Goal: Task Accomplishment & Management: Use online tool/utility

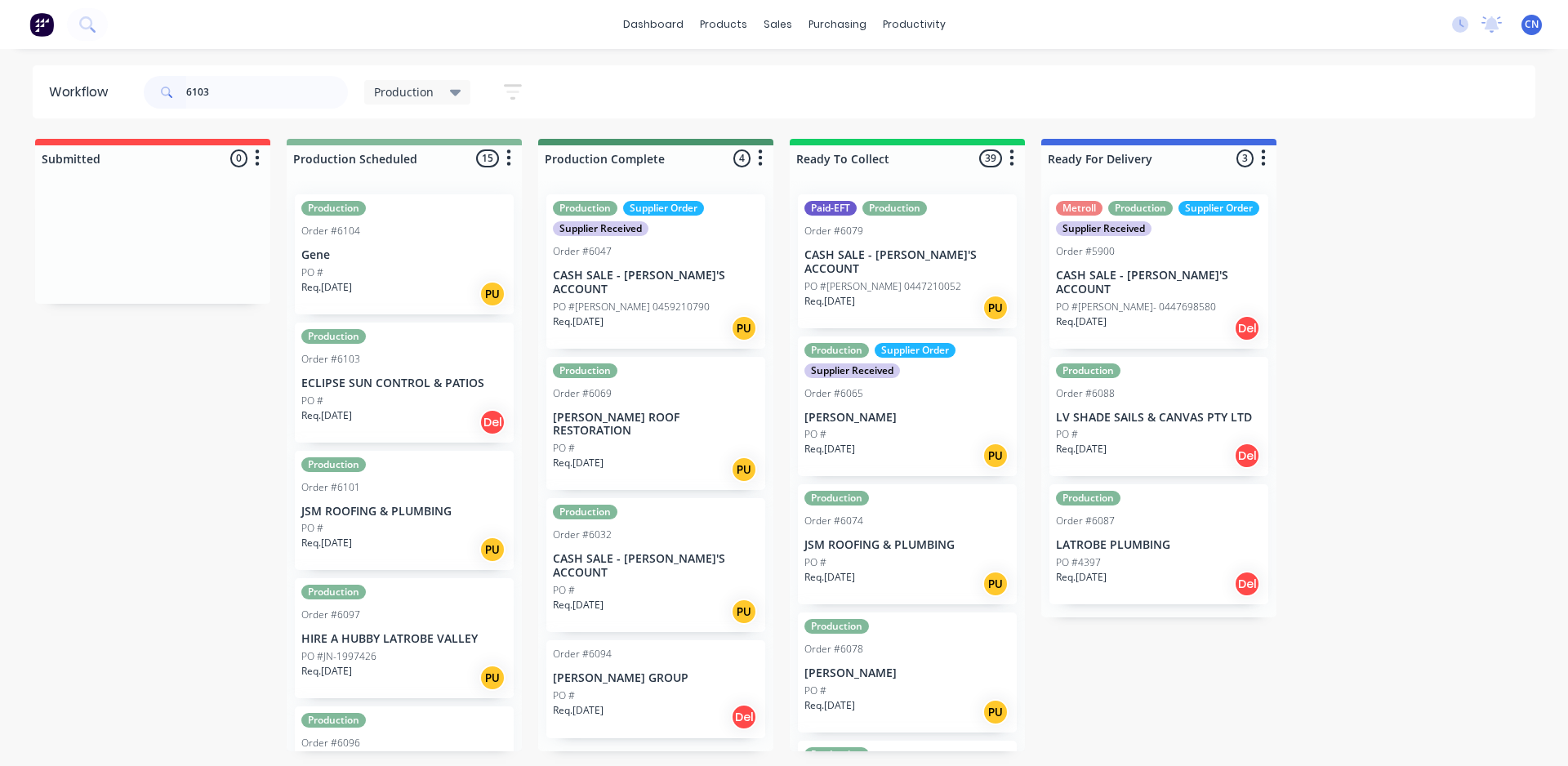
type input "6103"
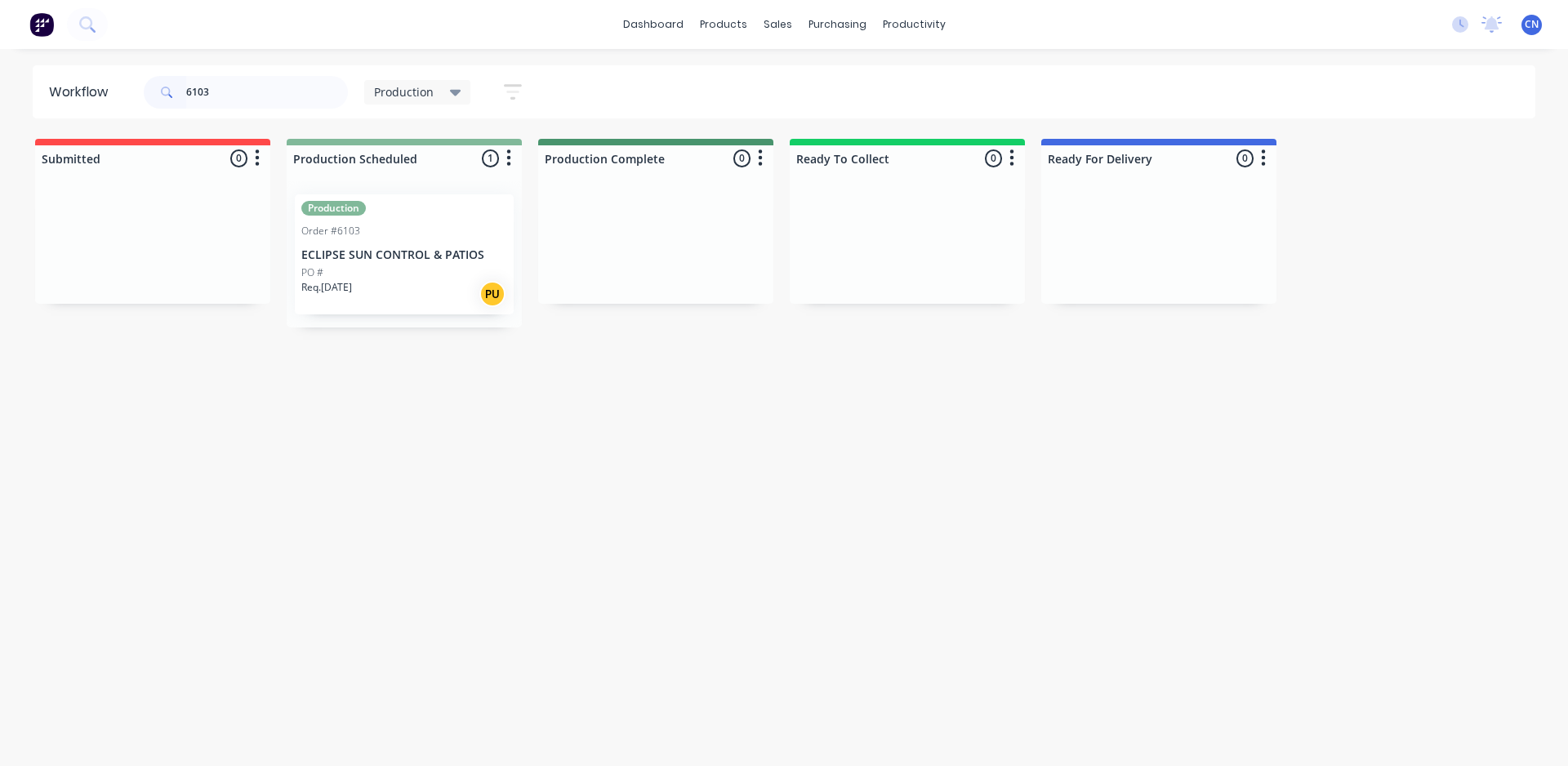
click at [406, 266] on div "PO #" at bounding box center [404, 272] width 206 height 14
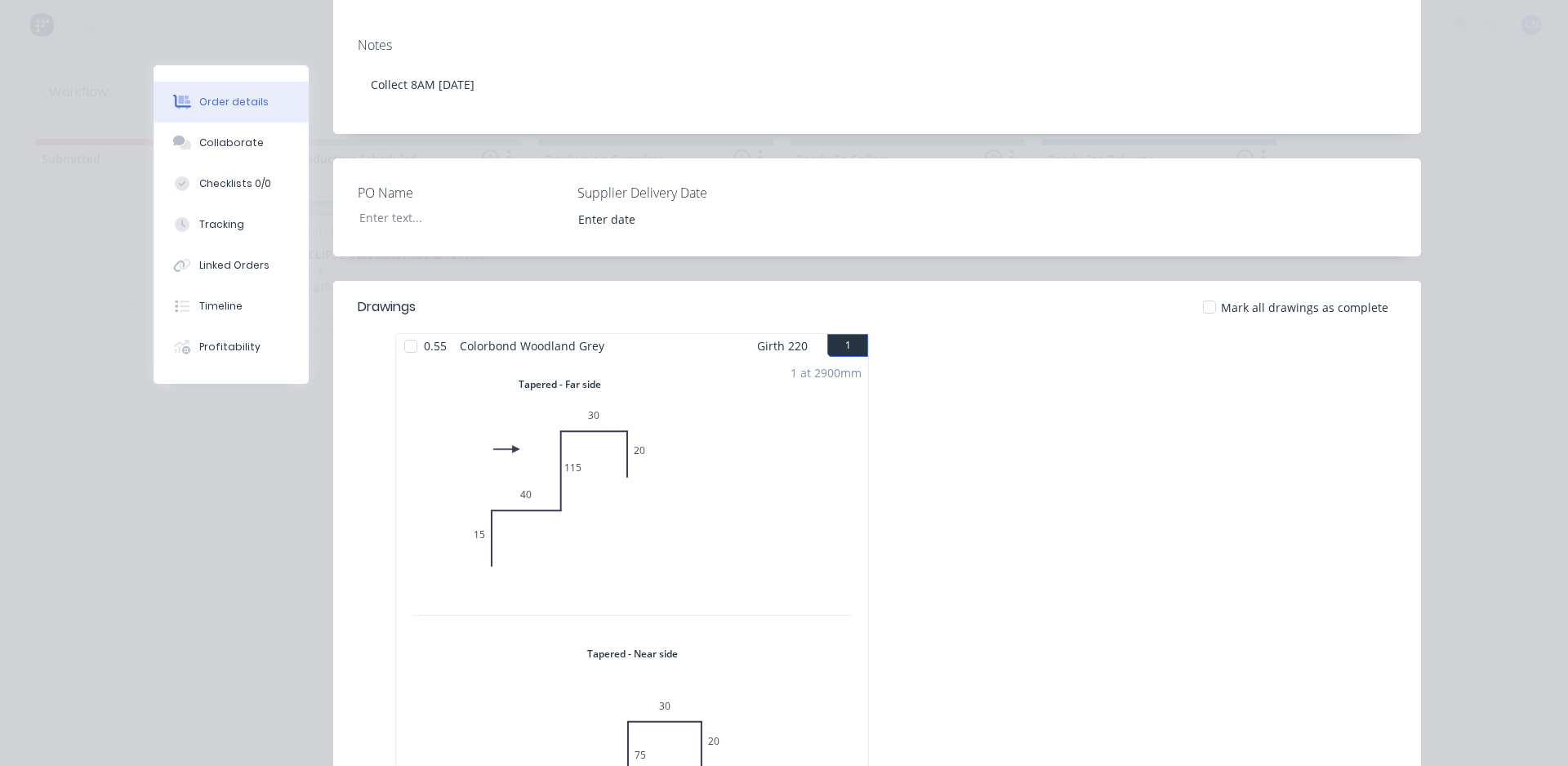
scroll to position [490, 0]
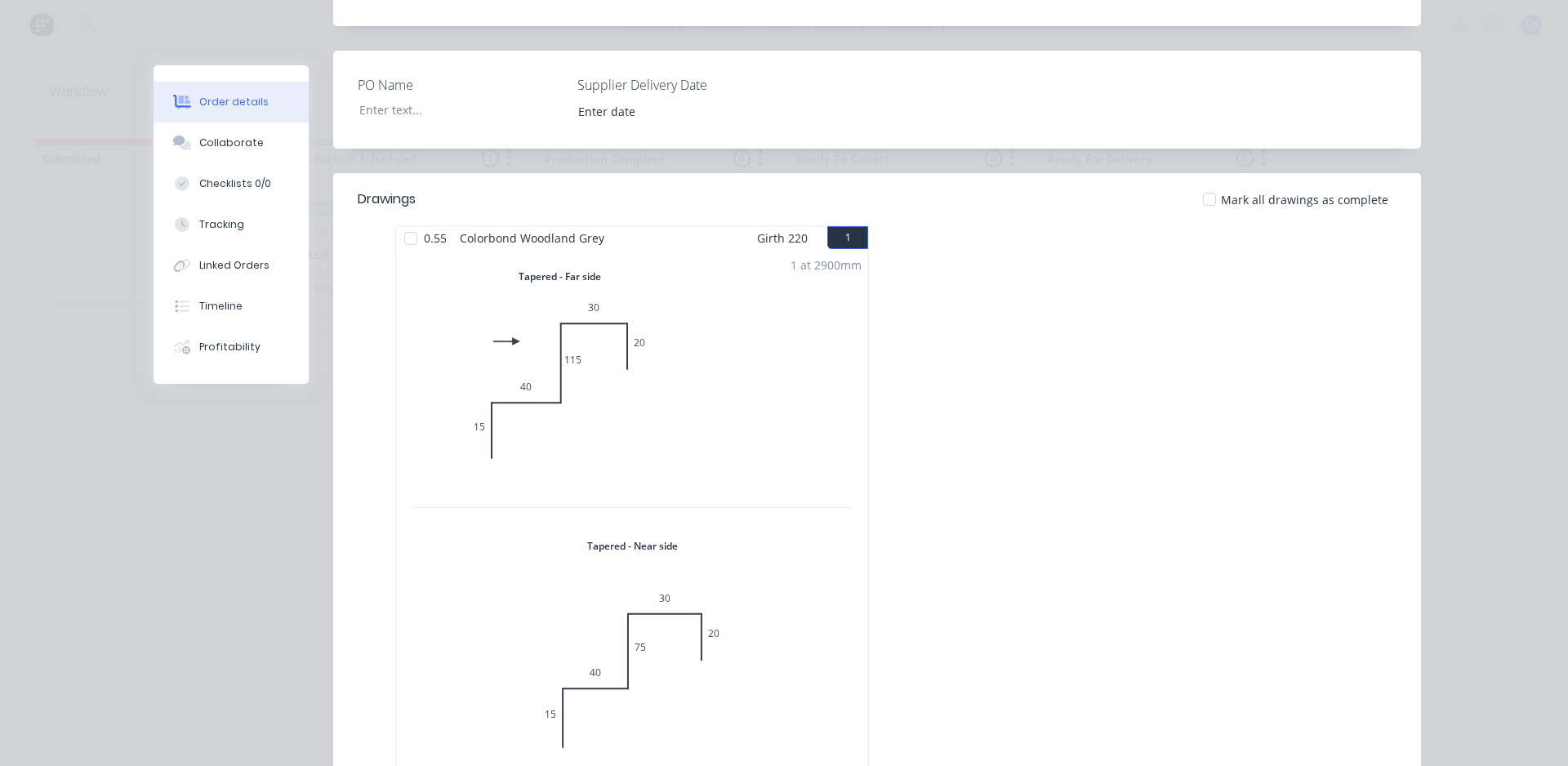
click at [407, 223] on div at bounding box center [411, 239] width 33 height 33
click at [230, 219] on div "Tracking" at bounding box center [221, 224] width 45 height 14
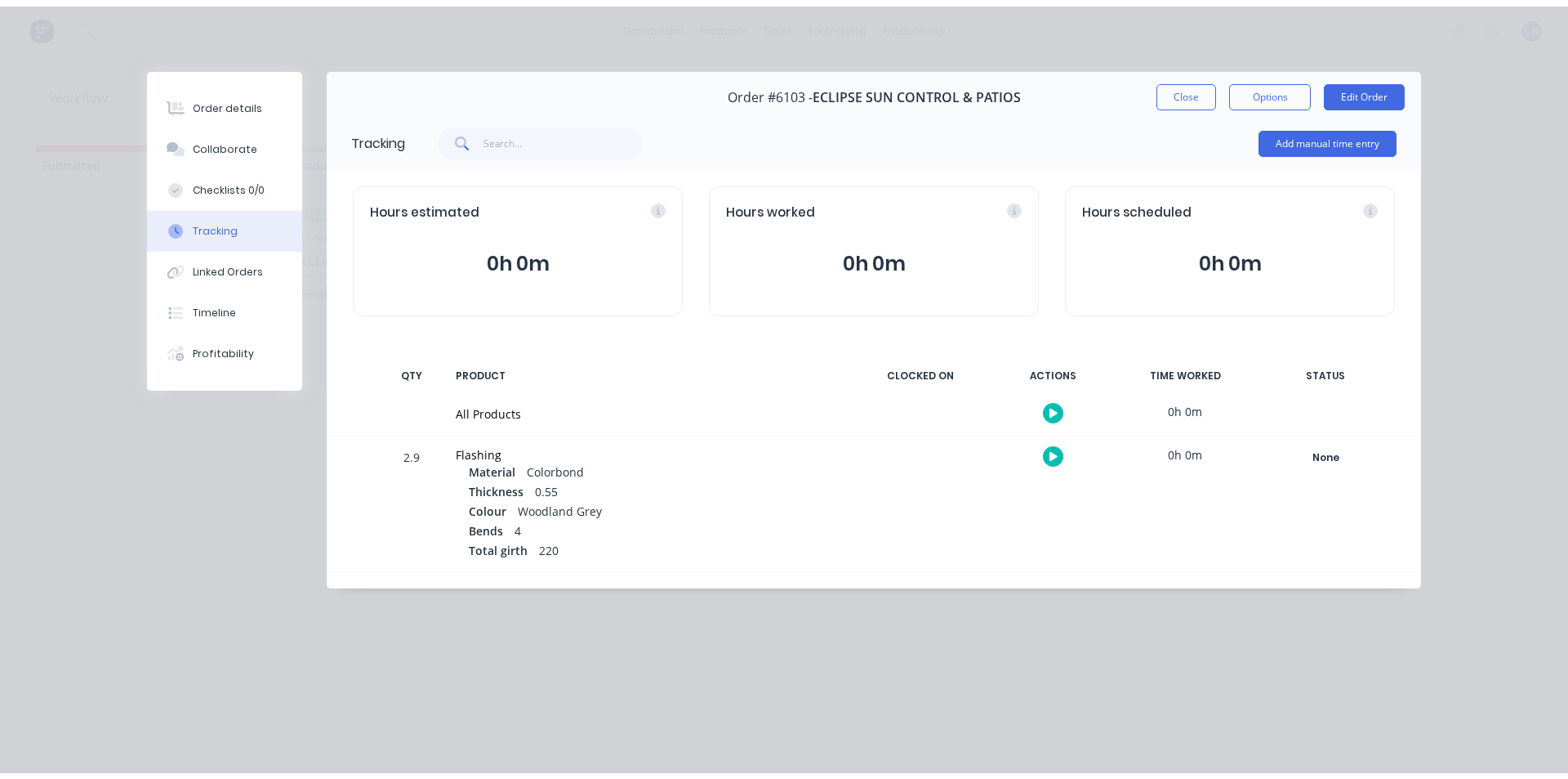
scroll to position [0, 0]
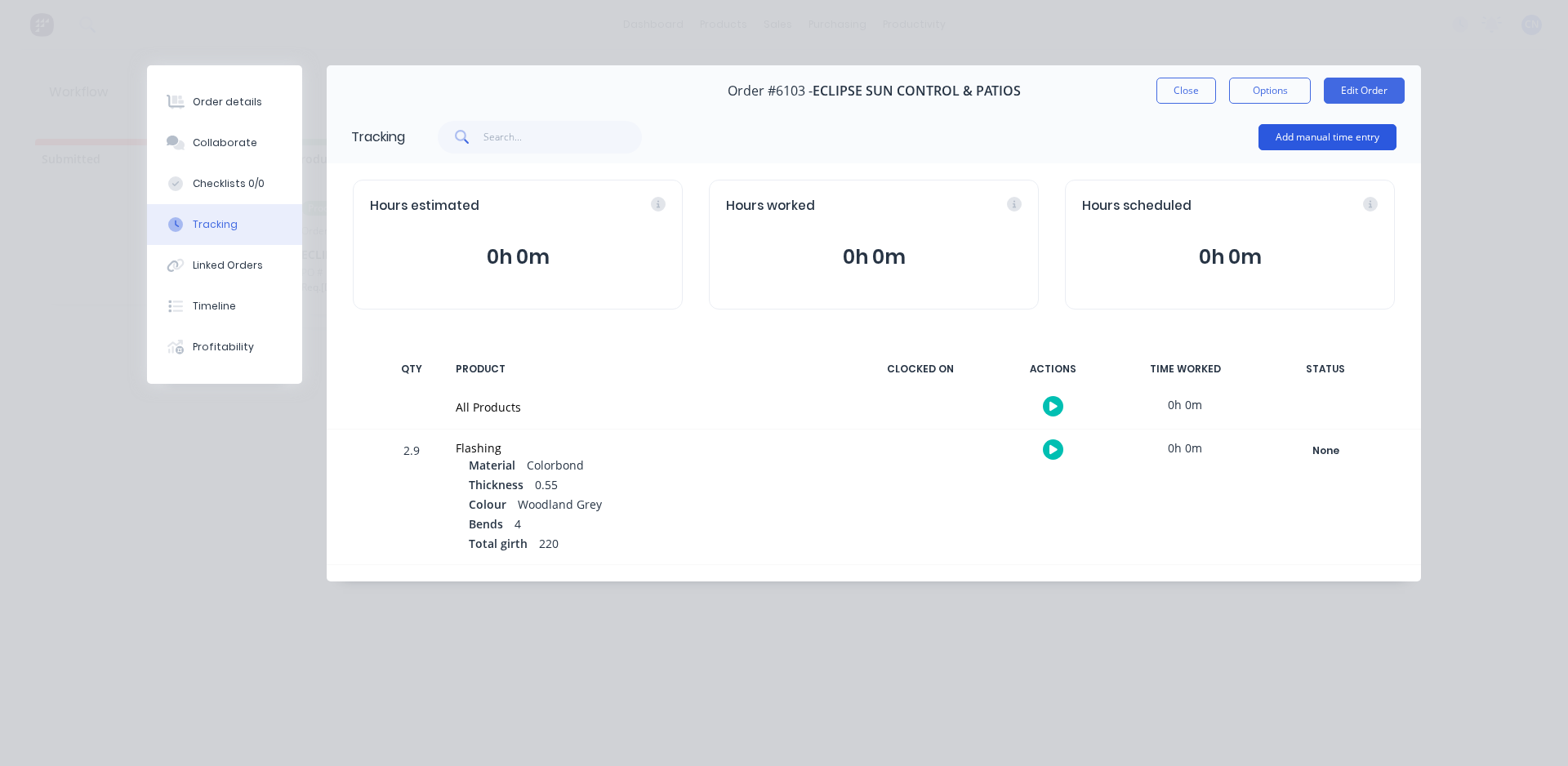
drag, startPoint x: 1305, startPoint y: 150, endPoint x: 1306, endPoint y: 133, distance: 17.0
click at [1305, 148] on div "Add manual time entry" at bounding box center [1327, 137] width 138 height 49
click at [1306, 133] on button "Add manual time entry" at bounding box center [1327, 137] width 138 height 26
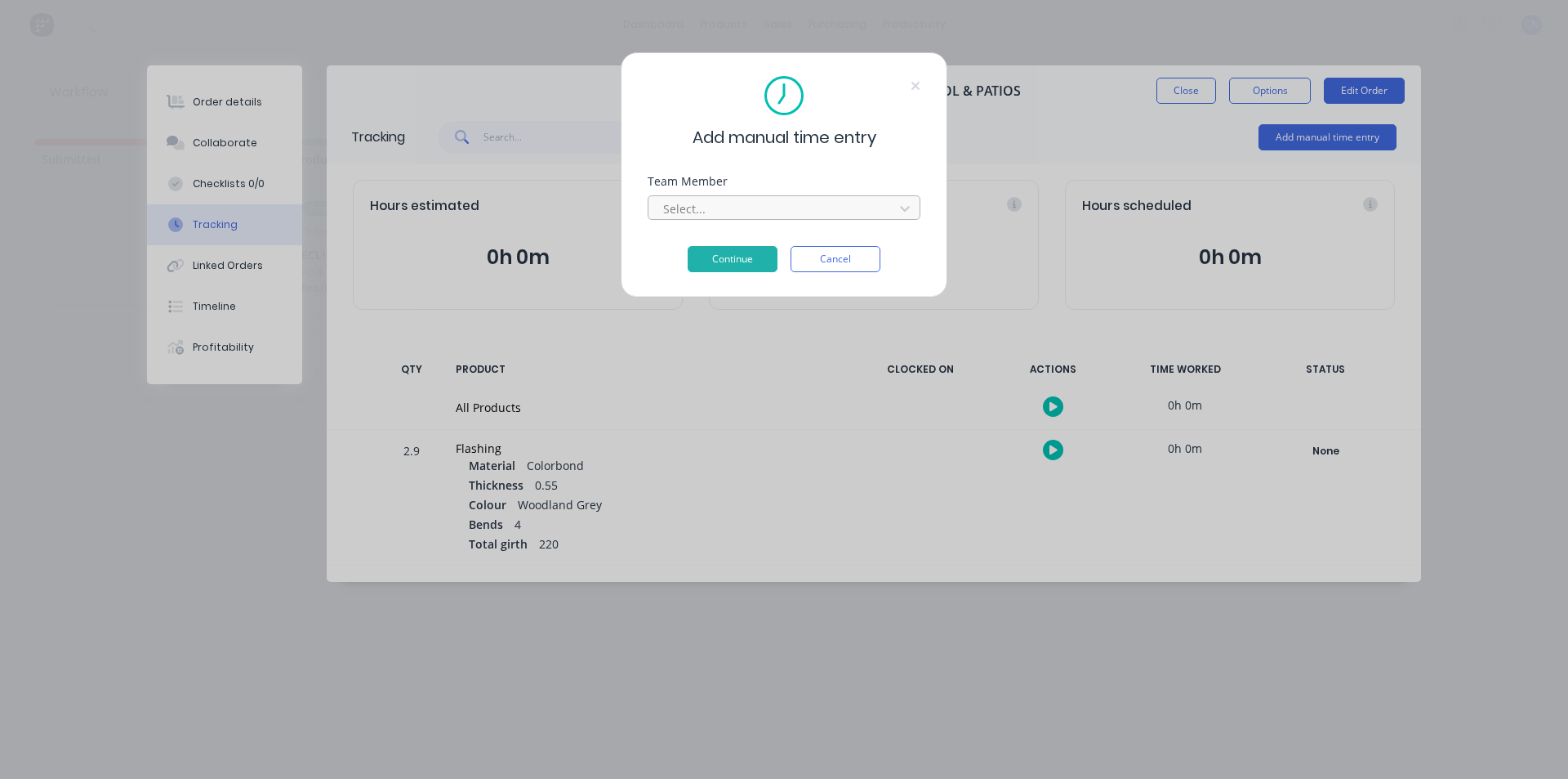
click at [721, 202] on div at bounding box center [773, 208] width 224 height 20
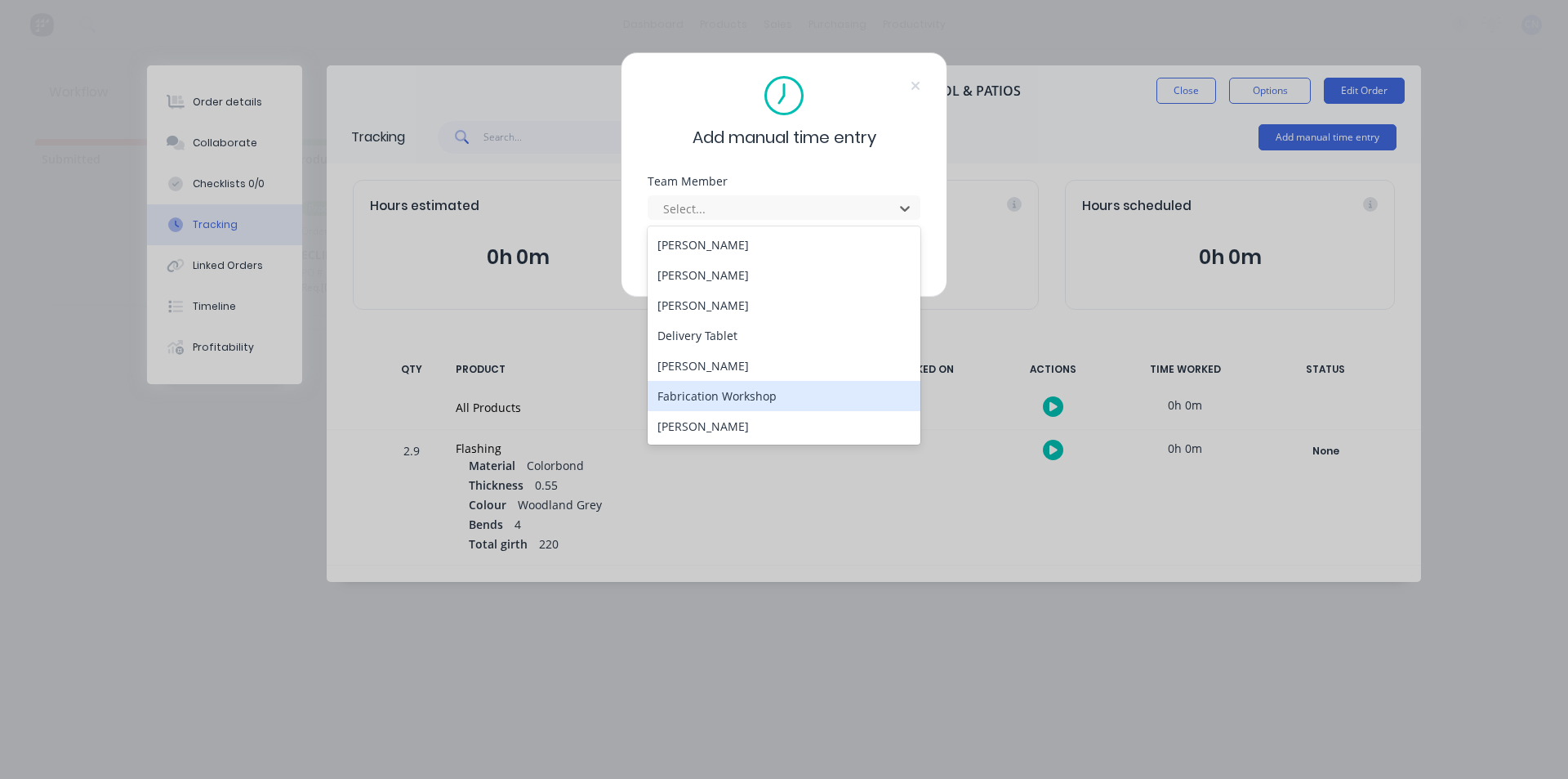
click at [704, 393] on div "Fabrication Workshop" at bounding box center [784, 395] width 272 height 30
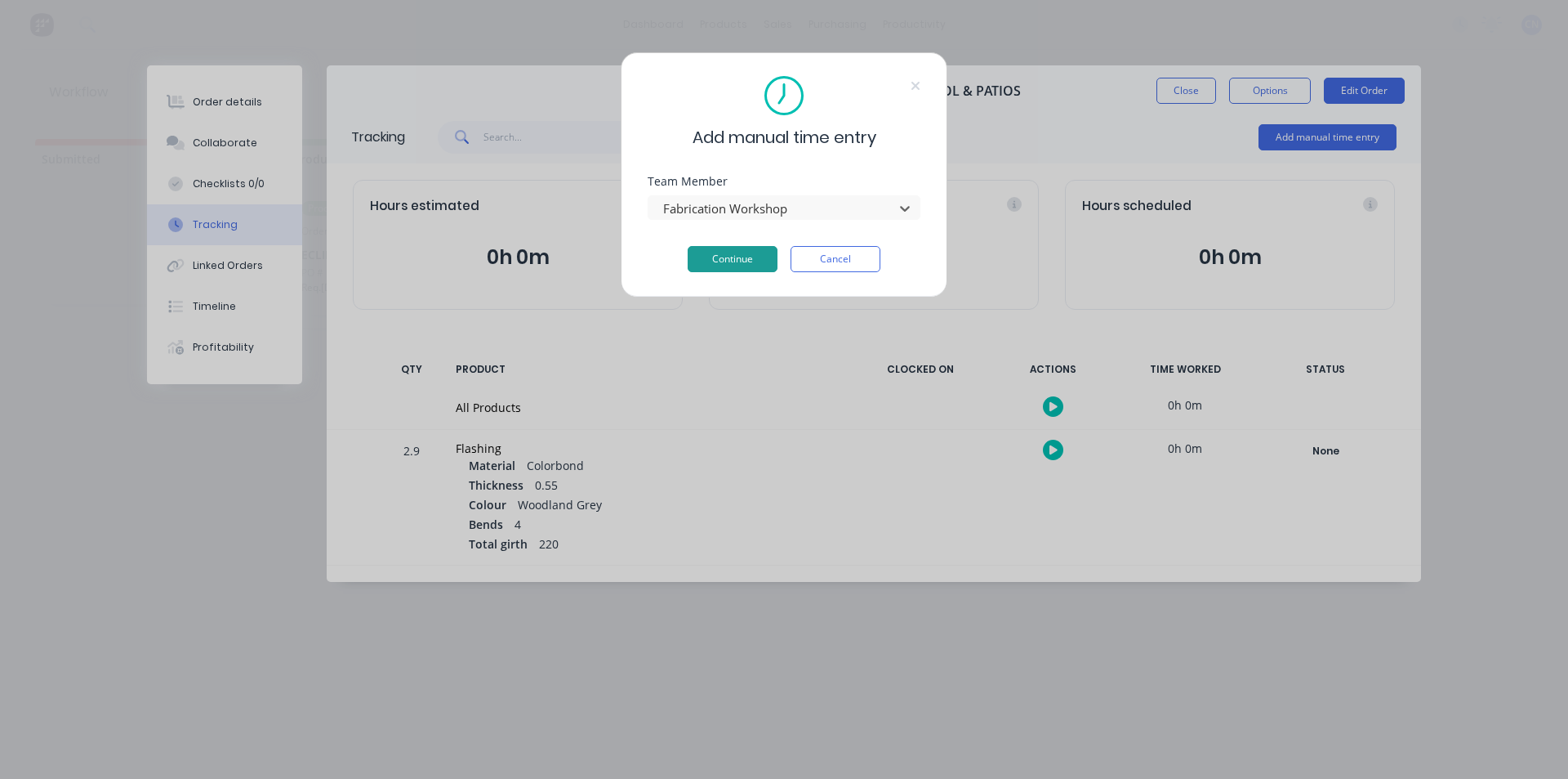
click at [723, 253] on button "Continue" at bounding box center [733, 258] width 90 height 26
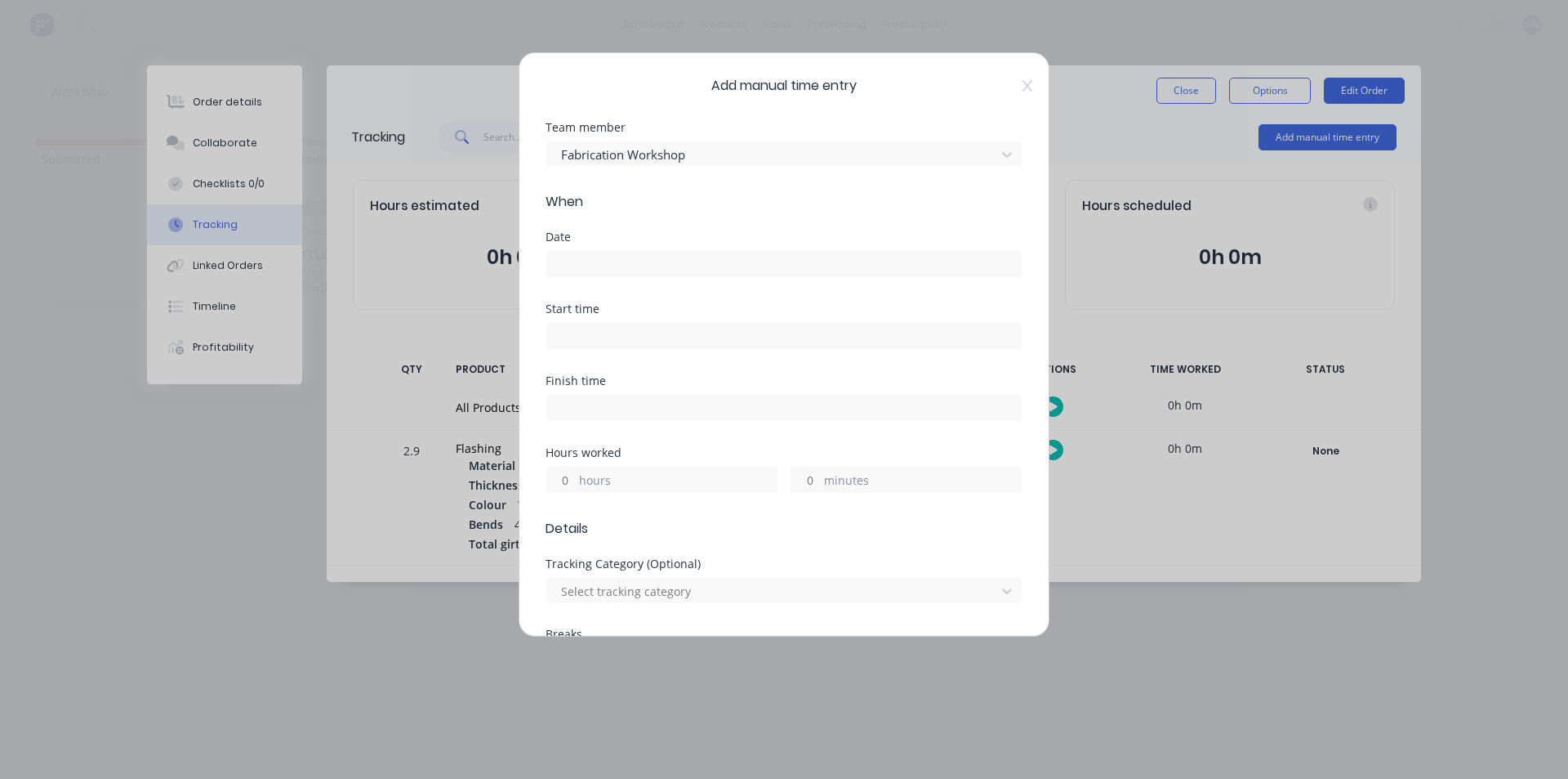
click at [621, 252] on input at bounding box center [784, 263] width 476 height 24
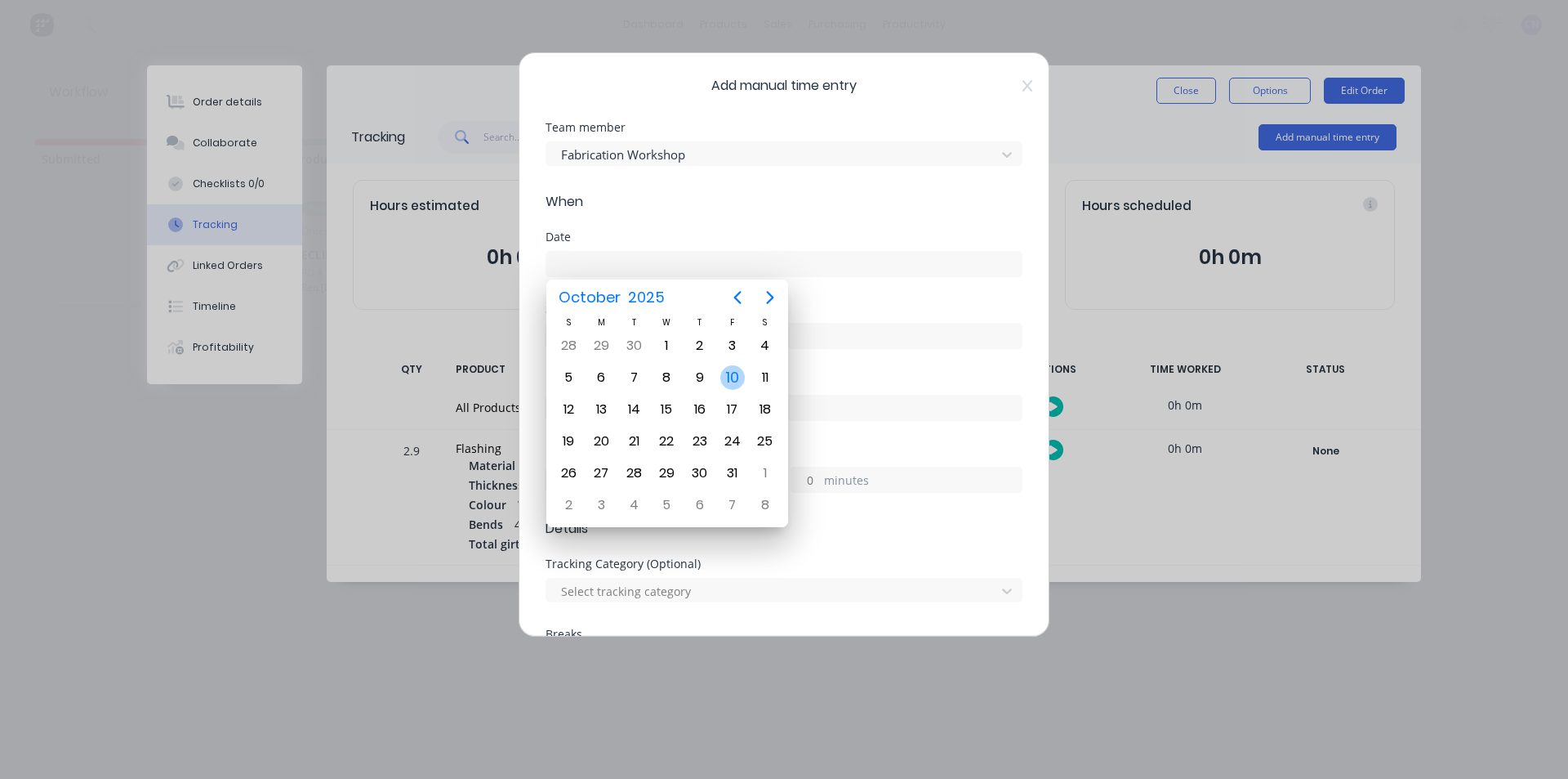
click at [723, 383] on div "10" at bounding box center [732, 377] width 24 height 24
type input "[DATE]"
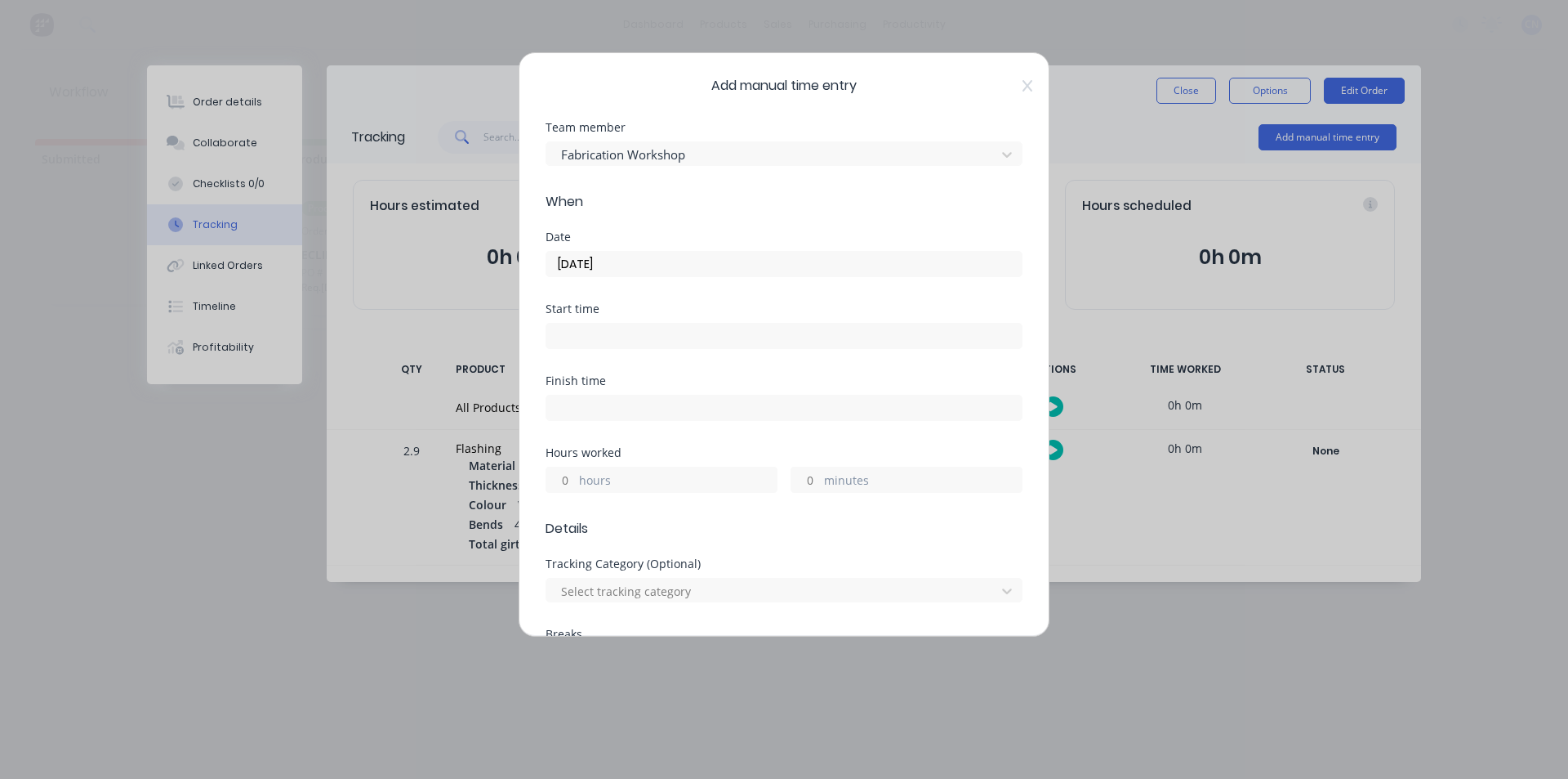
click at [642, 332] on input at bounding box center [784, 335] width 476 height 24
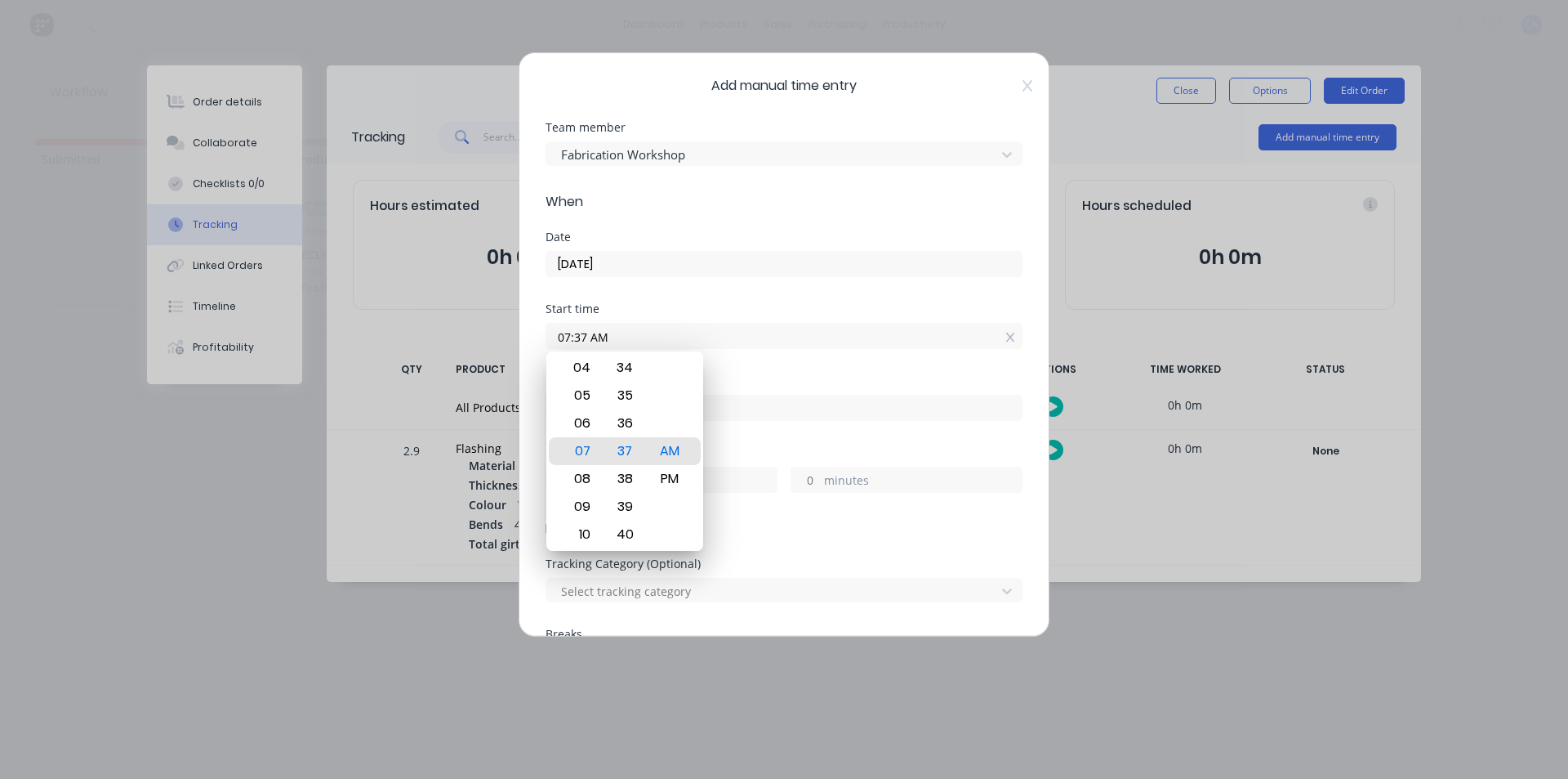
click at [586, 343] on input "07:37 AM" at bounding box center [784, 335] width 476 height 24
type input "07:30 AM"
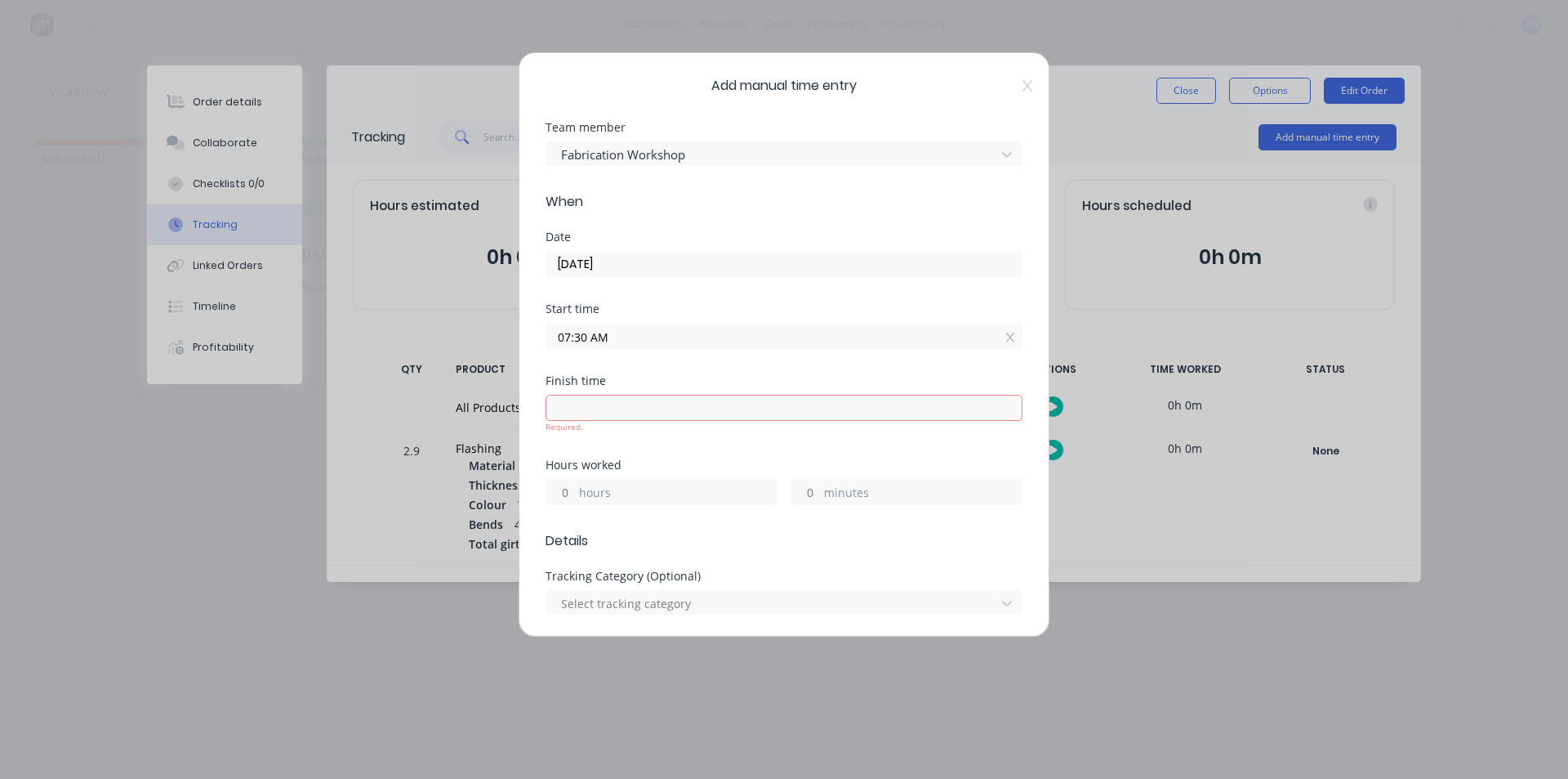
click at [815, 412] on input at bounding box center [784, 407] width 476 height 24
type input "07:37 AM"
type input "0"
type input "7"
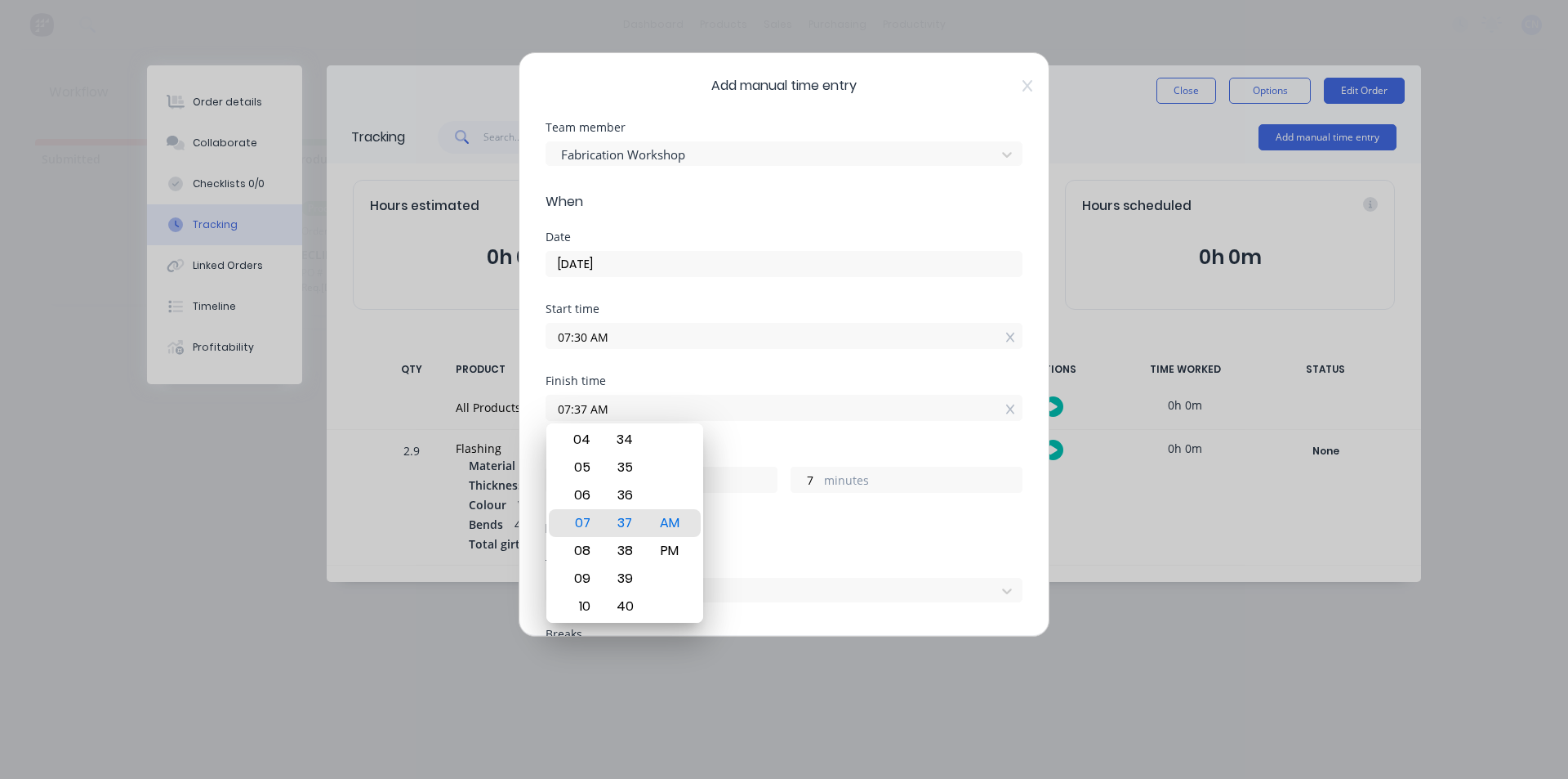
click at [776, 349] on label "07:30 AM" at bounding box center [784, 335] width 477 height 26
click at [776, 349] on input "07:30 AM" at bounding box center [784, 335] width 476 height 24
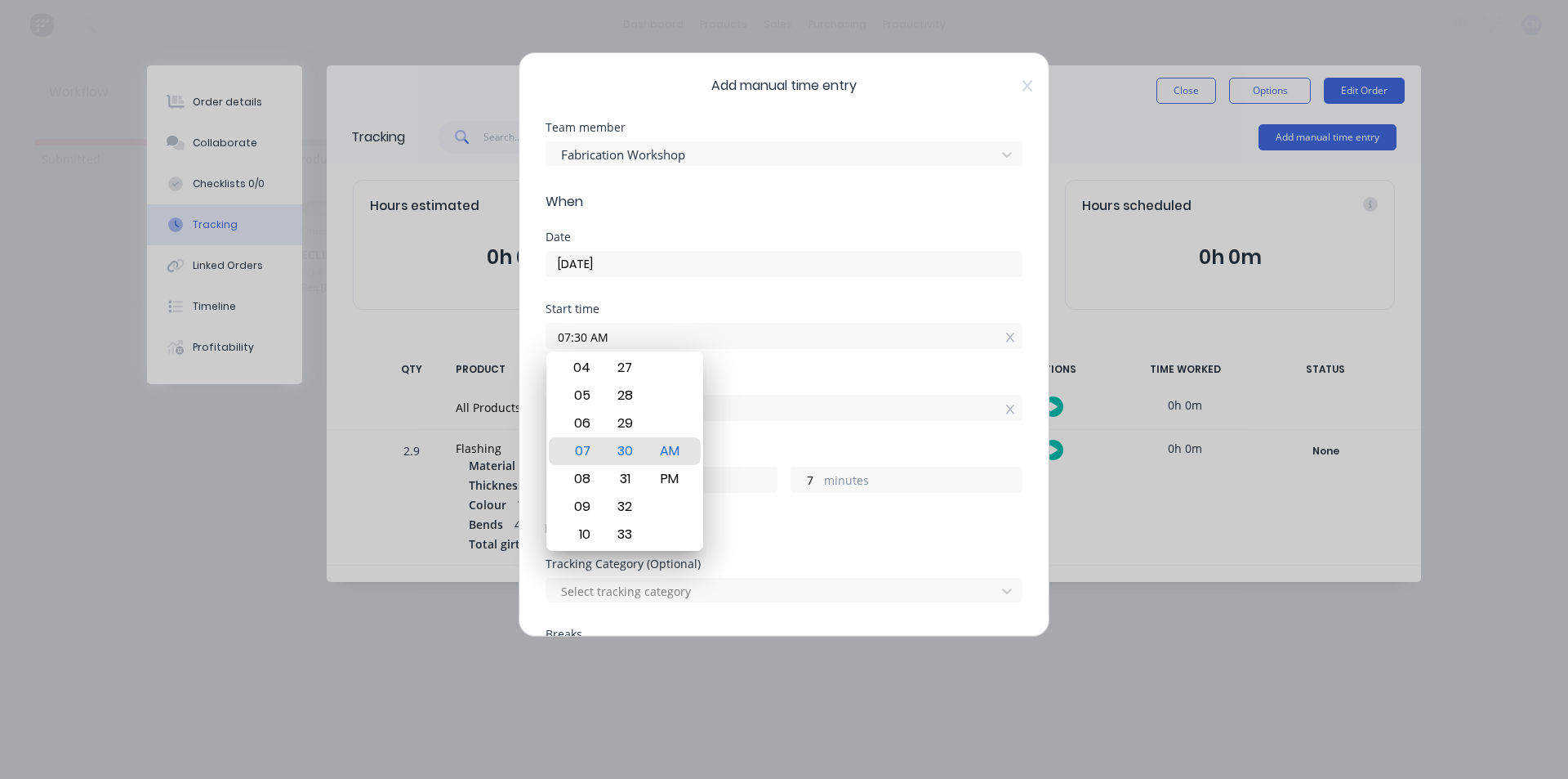
click at [770, 282] on div "Date [DATE]" at bounding box center [784, 267] width 477 height 72
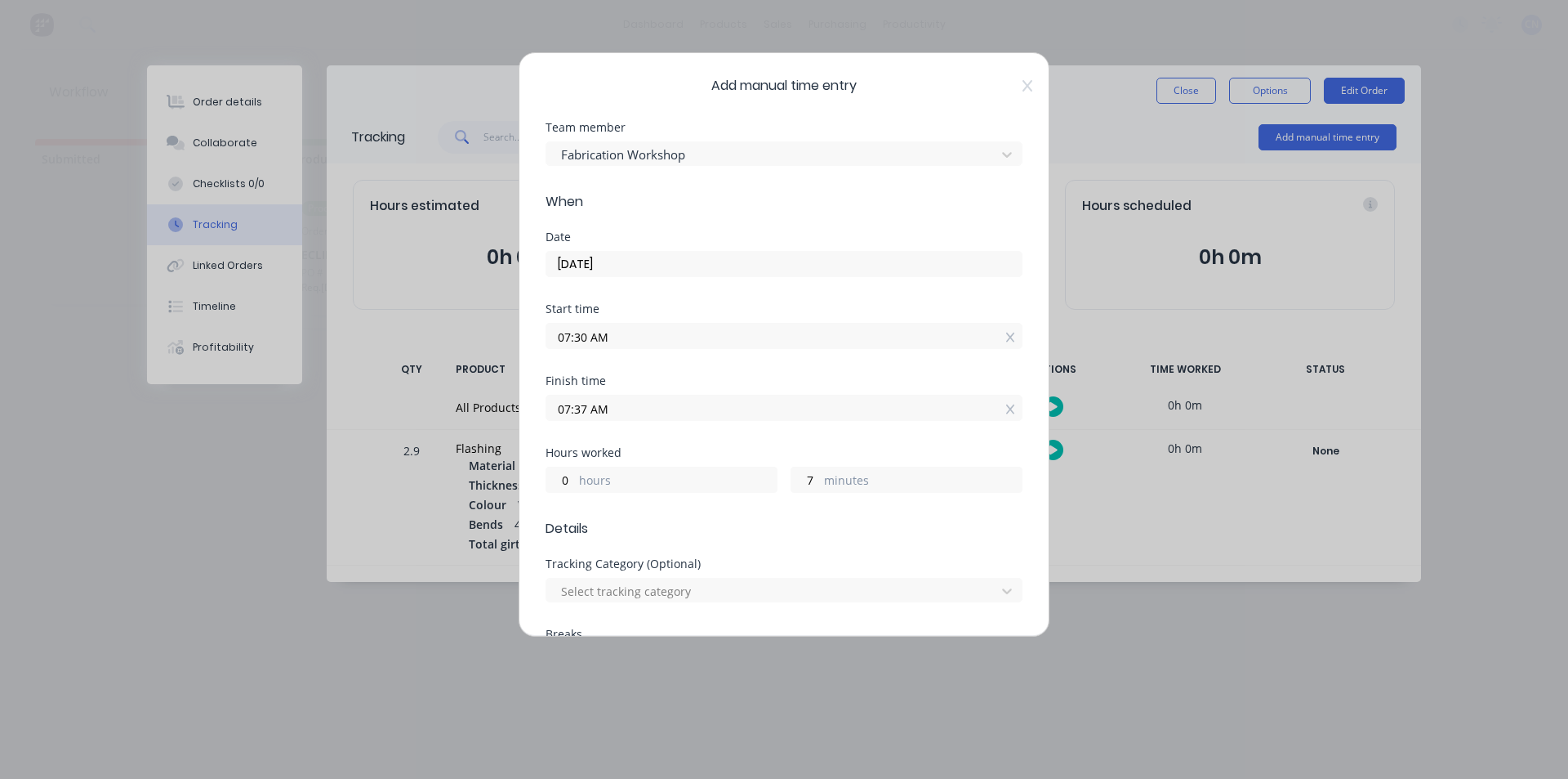
click at [628, 404] on input "07:37 AM" at bounding box center [784, 407] width 476 height 24
click at [681, 349] on label "07:30 AM" at bounding box center [784, 335] width 477 height 26
click at [681, 349] on input "07:30 AM" at bounding box center [784, 335] width 476 height 24
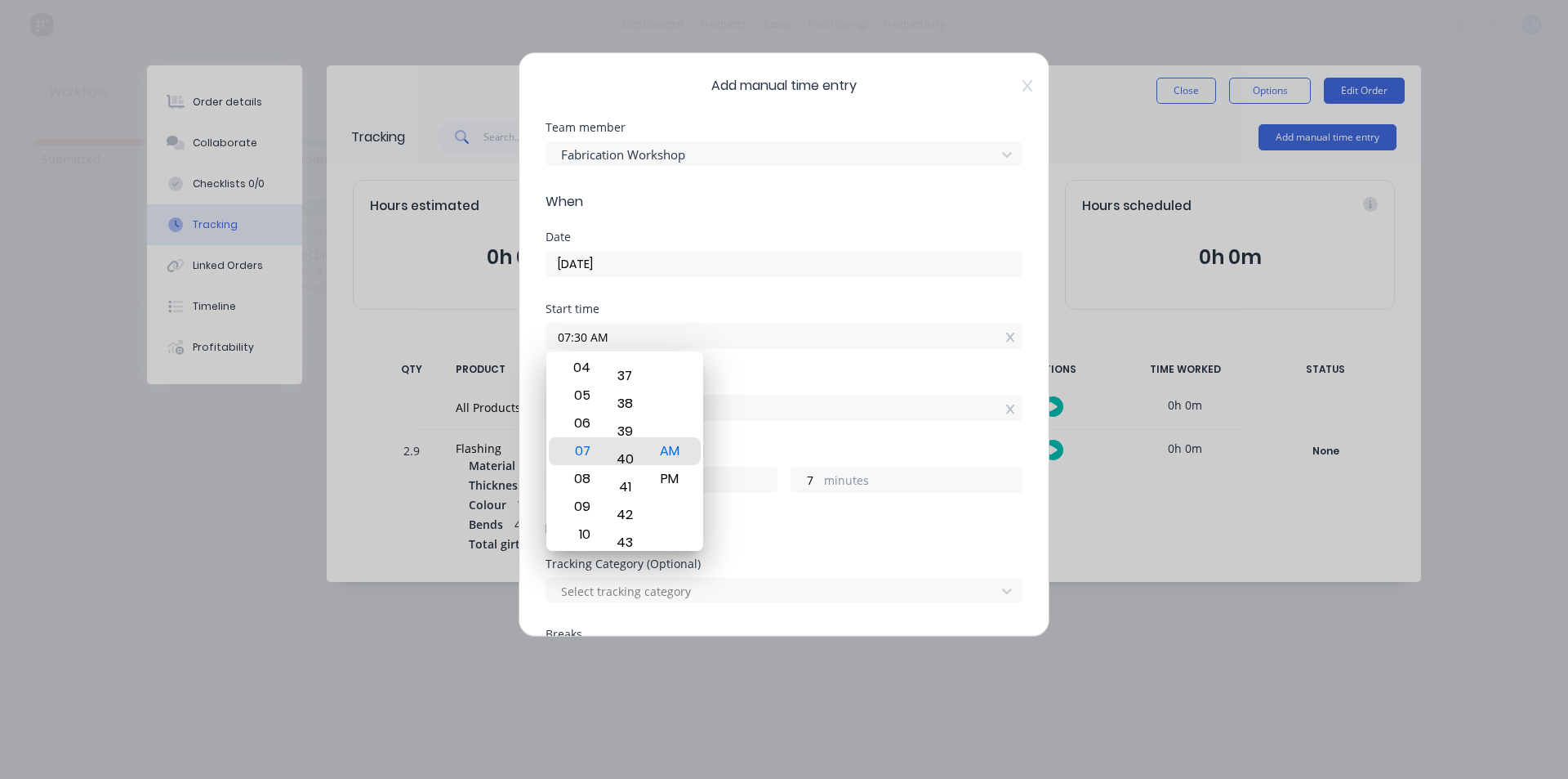
drag, startPoint x: 622, startPoint y: 491, endPoint x: 655, endPoint y: 196, distance: 296.8
click at [655, 197] on body "dashboard products sales purchasing productivity dashboard products Product Cat…" at bounding box center [784, 340] width 1568 height 681
type input "07:41 AM"
type input "23"
type input "56"
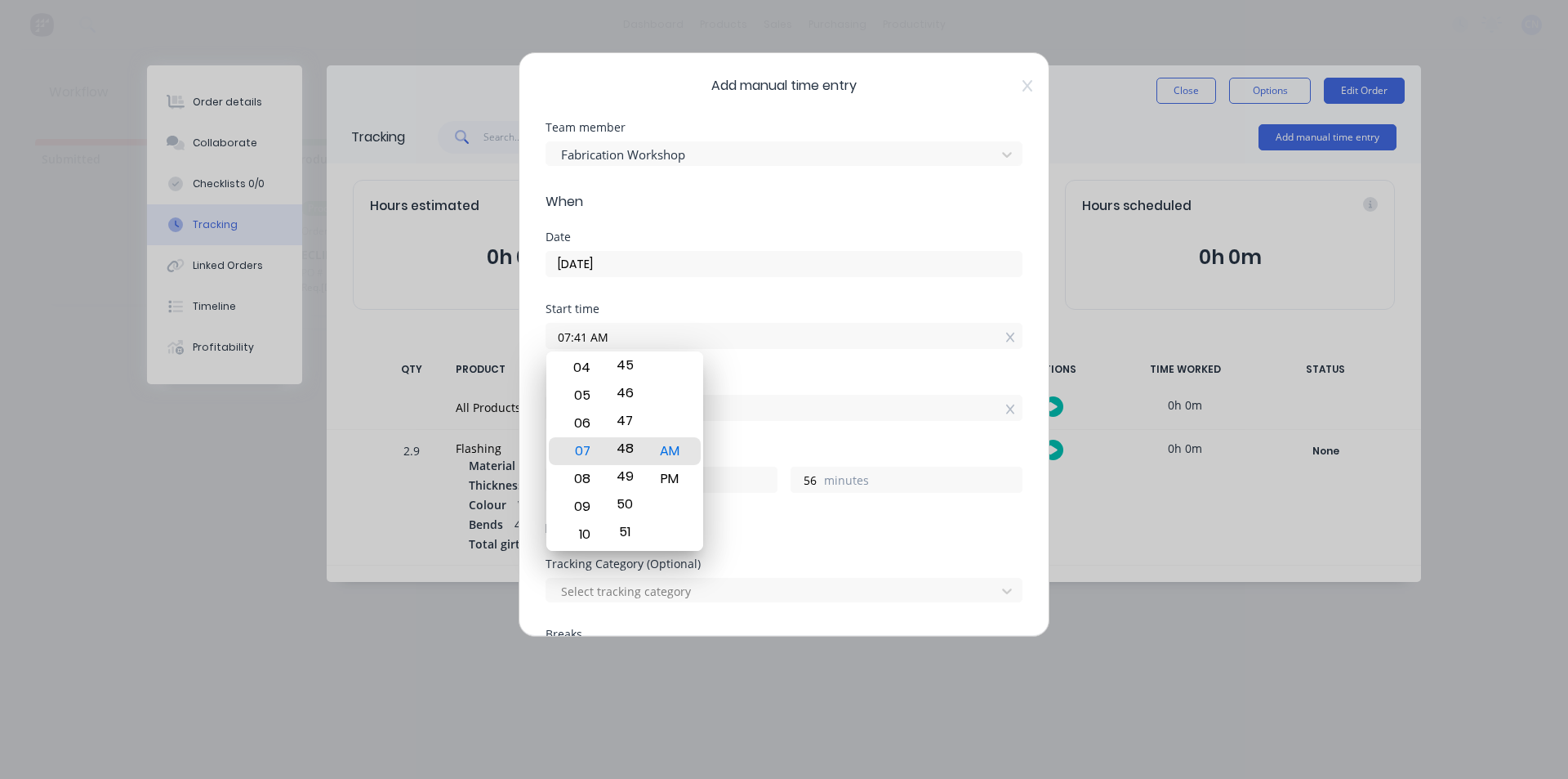
drag, startPoint x: 608, startPoint y: 480, endPoint x: 653, endPoint y: 283, distance: 202.1
click at [653, 283] on body "dashboard products sales purchasing productivity dashboard products Product Cat…" at bounding box center [784, 340] width 1568 height 681
type input "07:48 AM"
type input "49"
click at [770, 338] on input "07:48 AM" at bounding box center [784, 335] width 476 height 24
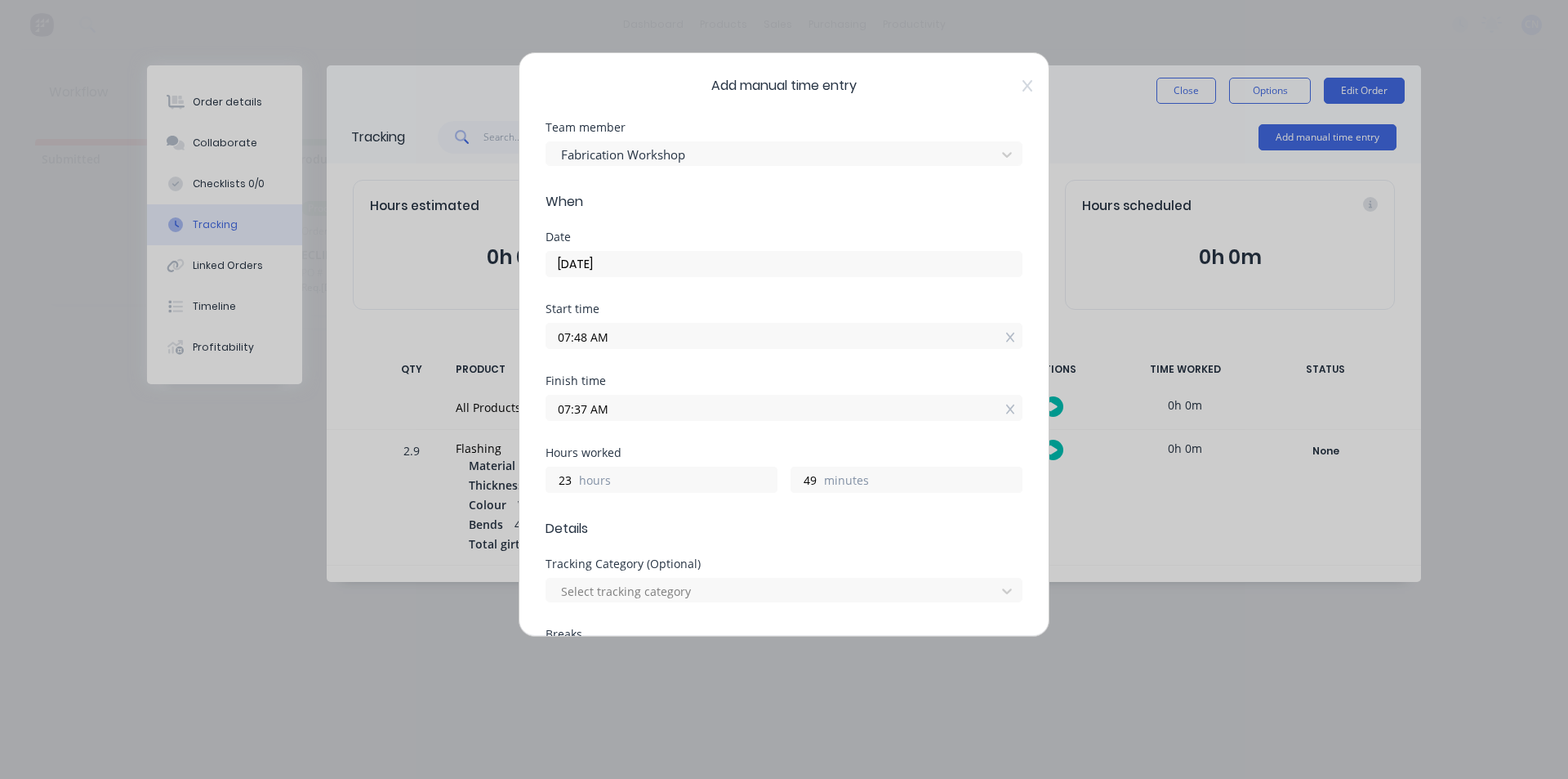
click at [582, 336] on input "07:48 AM" at bounding box center [784, 335] width 476 height 24
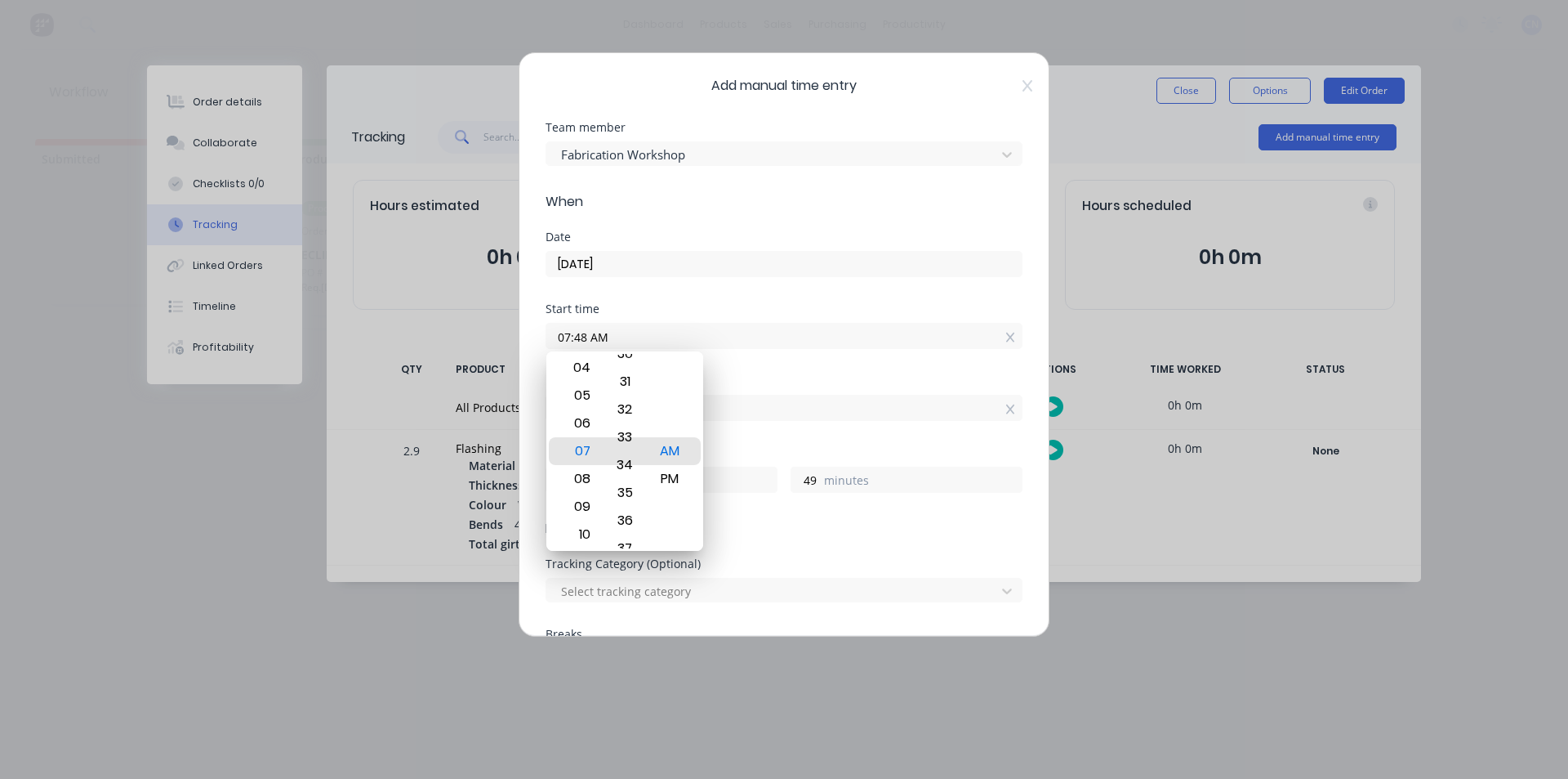
drag, startPoint x: 621, startPoint y: 407, endPoint x: 639, endPoint y: 811, distance: 404.4
click at [639, 681] on html "dashboard products sales purchasing productivity dashboard products Product Cat…" at bounding box center [784, 340] width 1568 height 681
type input "07:33 AM"
type input "0"
type input "4"
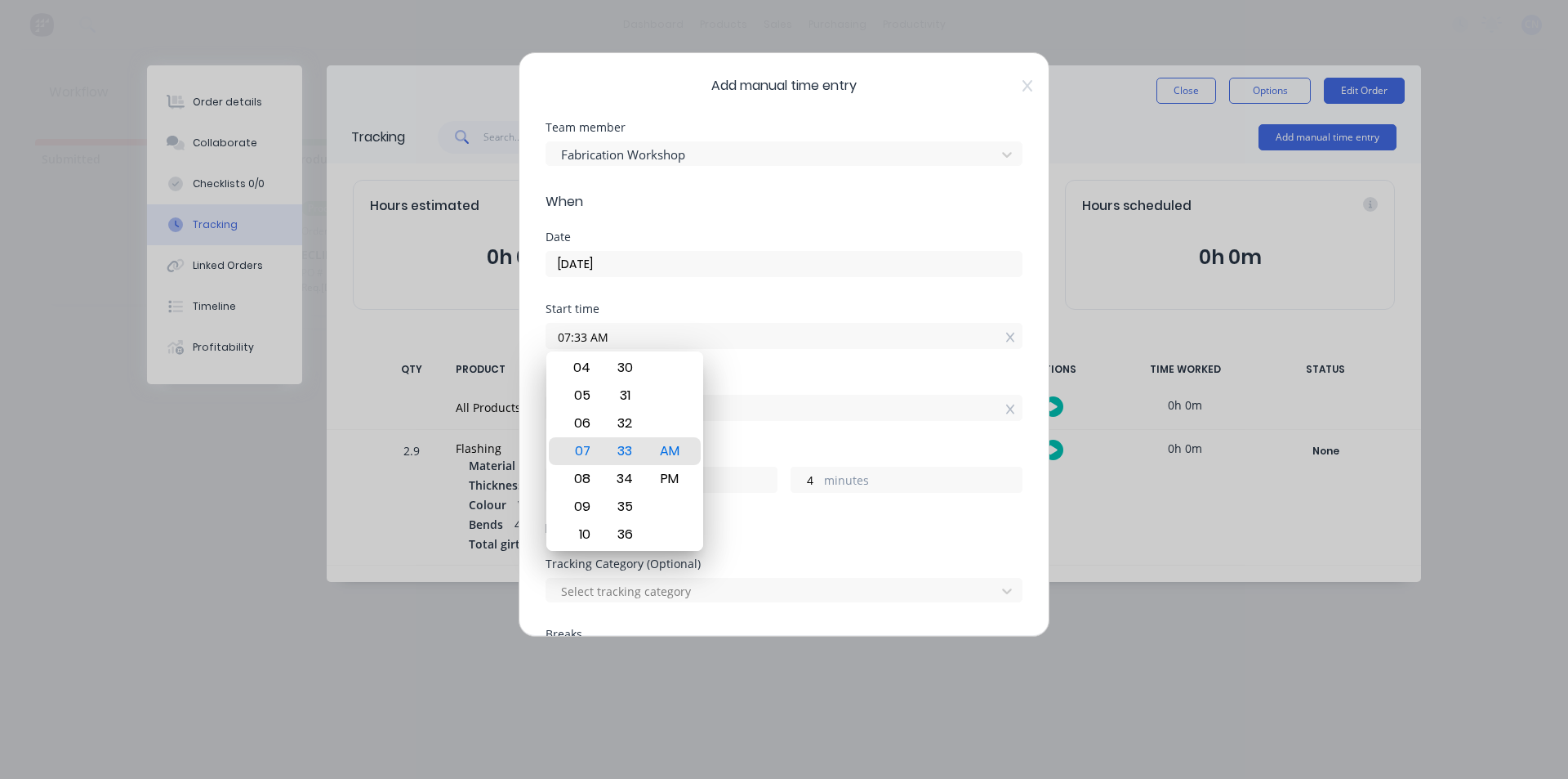
click at [763, 367] on div "Start time 07:33 AM" at bounding box center [784, 339] width 477 height 72
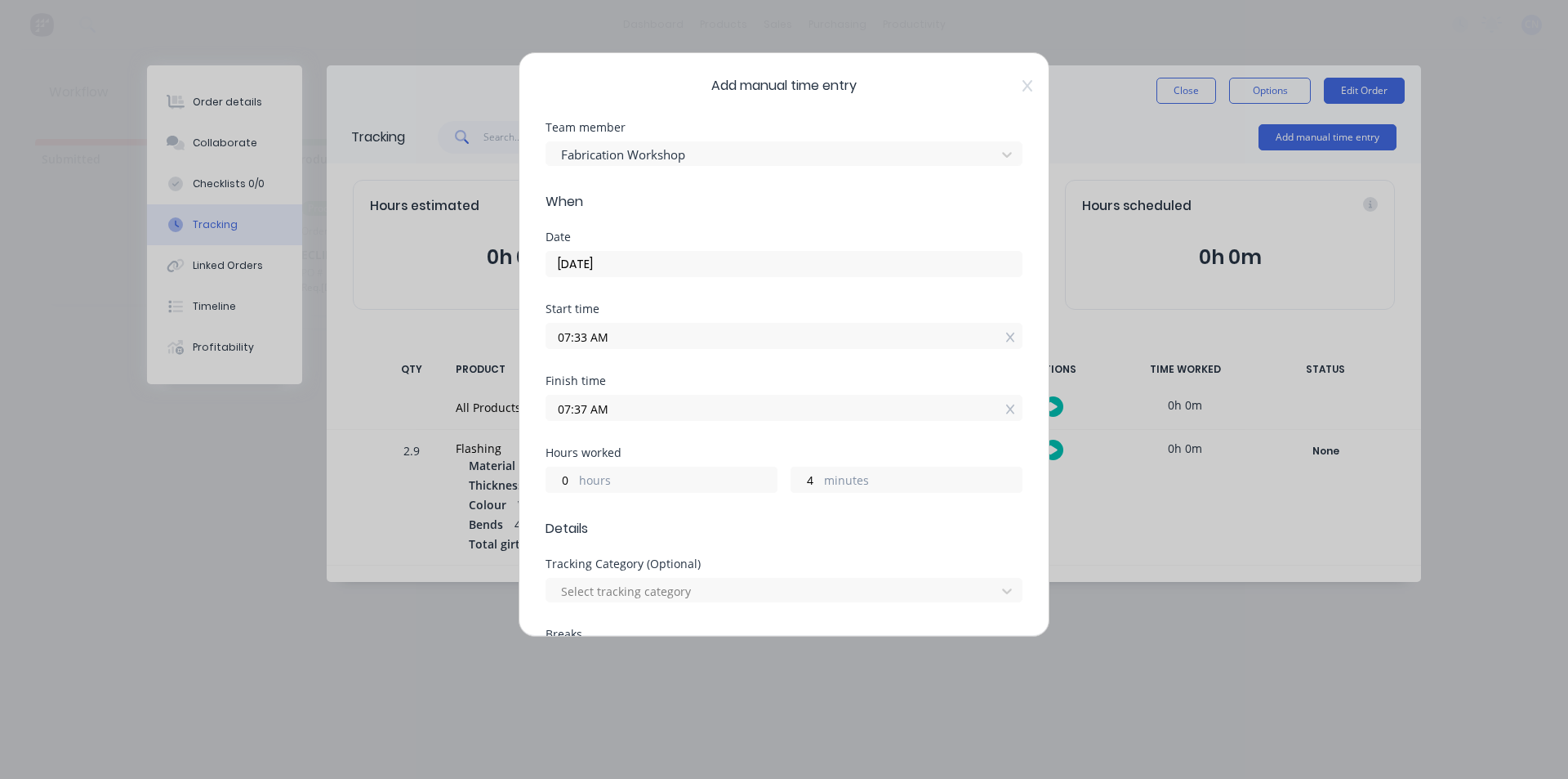
click at [581, 342] on input "07:33 AM" at bounding box center [784, 335] width 476 height 24
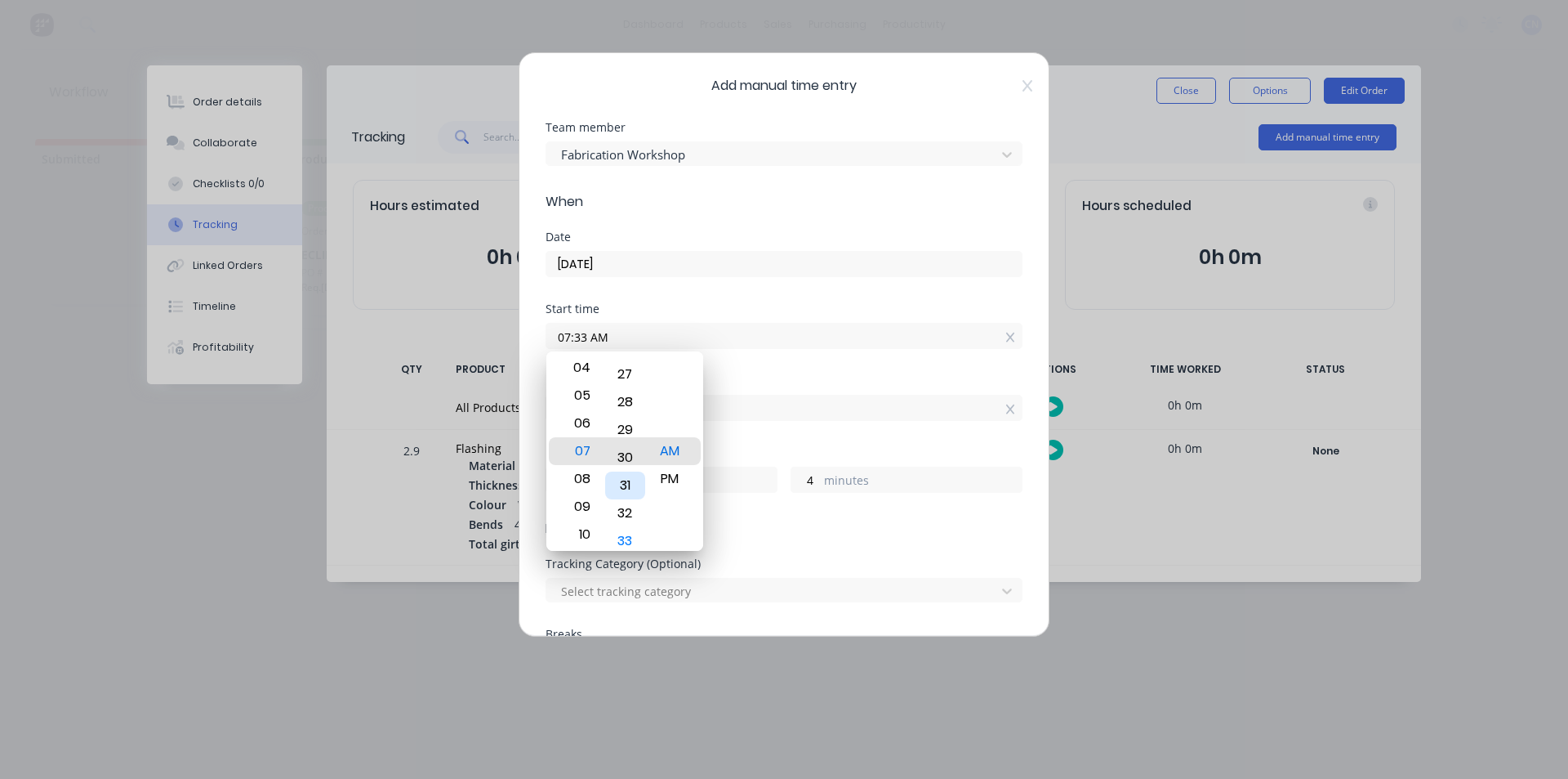
drag, startPoint x: 633, startPoint y: 392, endPoint x: 643, endPoint y: 476, distance: 84.6
click at [643, 476] on div "31" at bounding box center [626, 485] width 40 height 28
type input "07:30 AM"
type input "7"
click at [780, 359] on div "Start time 07:30 AM" at bounding box center [784, 339] width 477 height 72
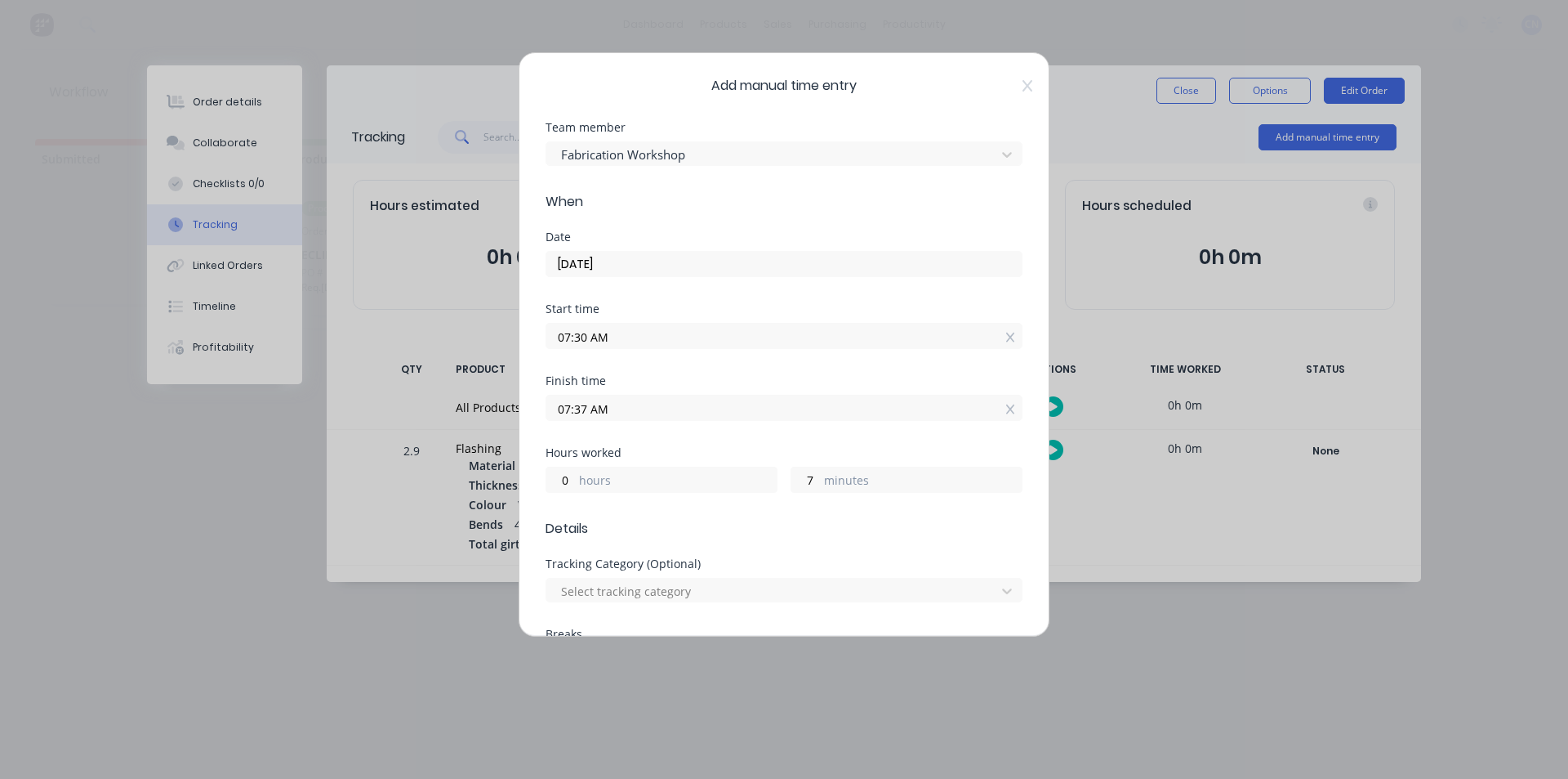
click at [639, 437] on div "Finish time 07:37 AM" at bounding box center [784, 411] width 477 height 72
click at [585, 407] on input "07:37 AM" at bounding box center [784, 407] width 476 height 24
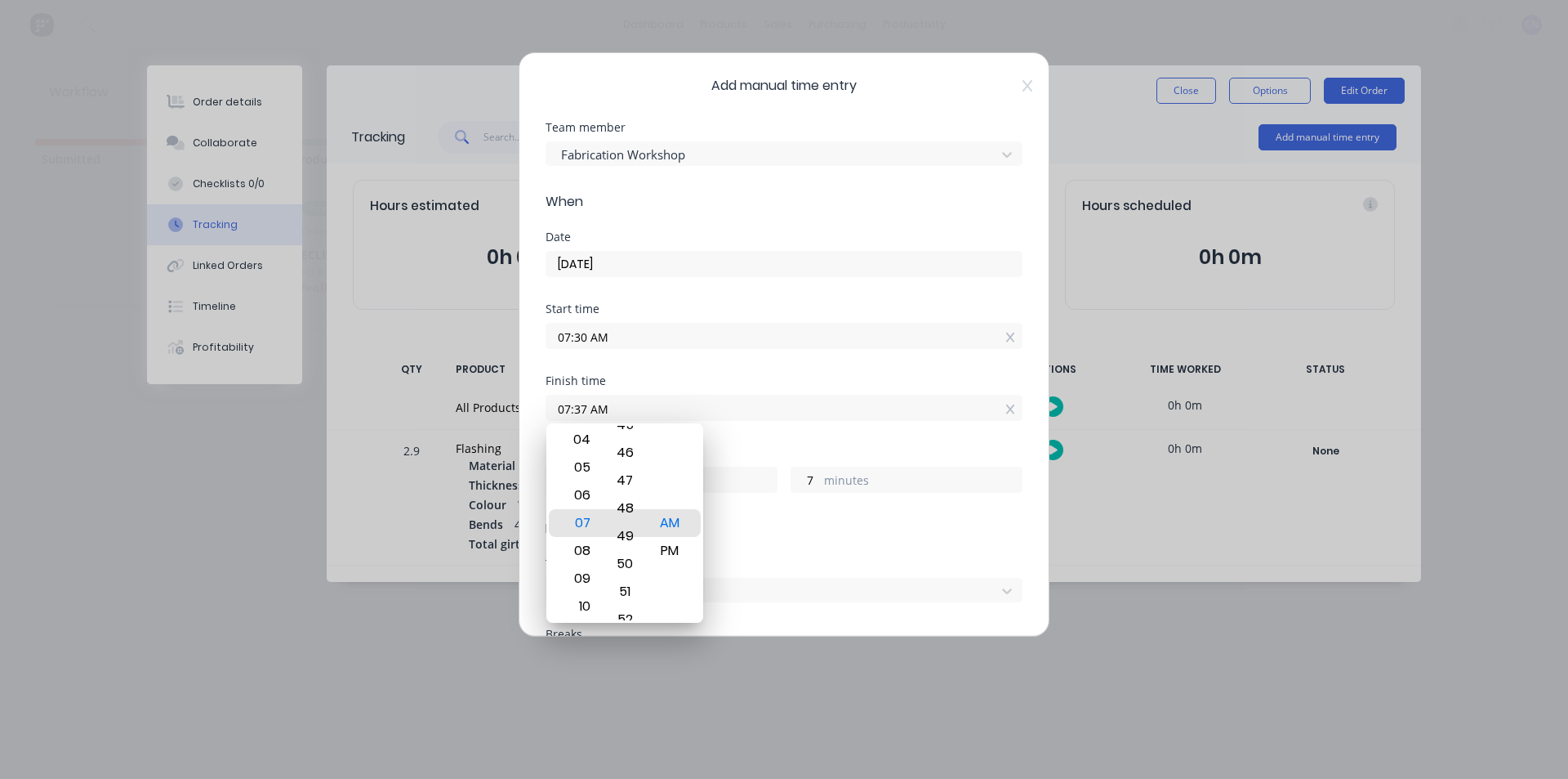
drag, startPoint x: 622, startPoint y: 536, endPoint x: 666, endPoint y: 214, distance: 325.0
click at [666, 214] on body "dashboard products sales purchasing productivity dashboard products Product Cat…" at bounding box center [784, 340] width 1568 height 681
type input "07:49 AM"
type input "19"
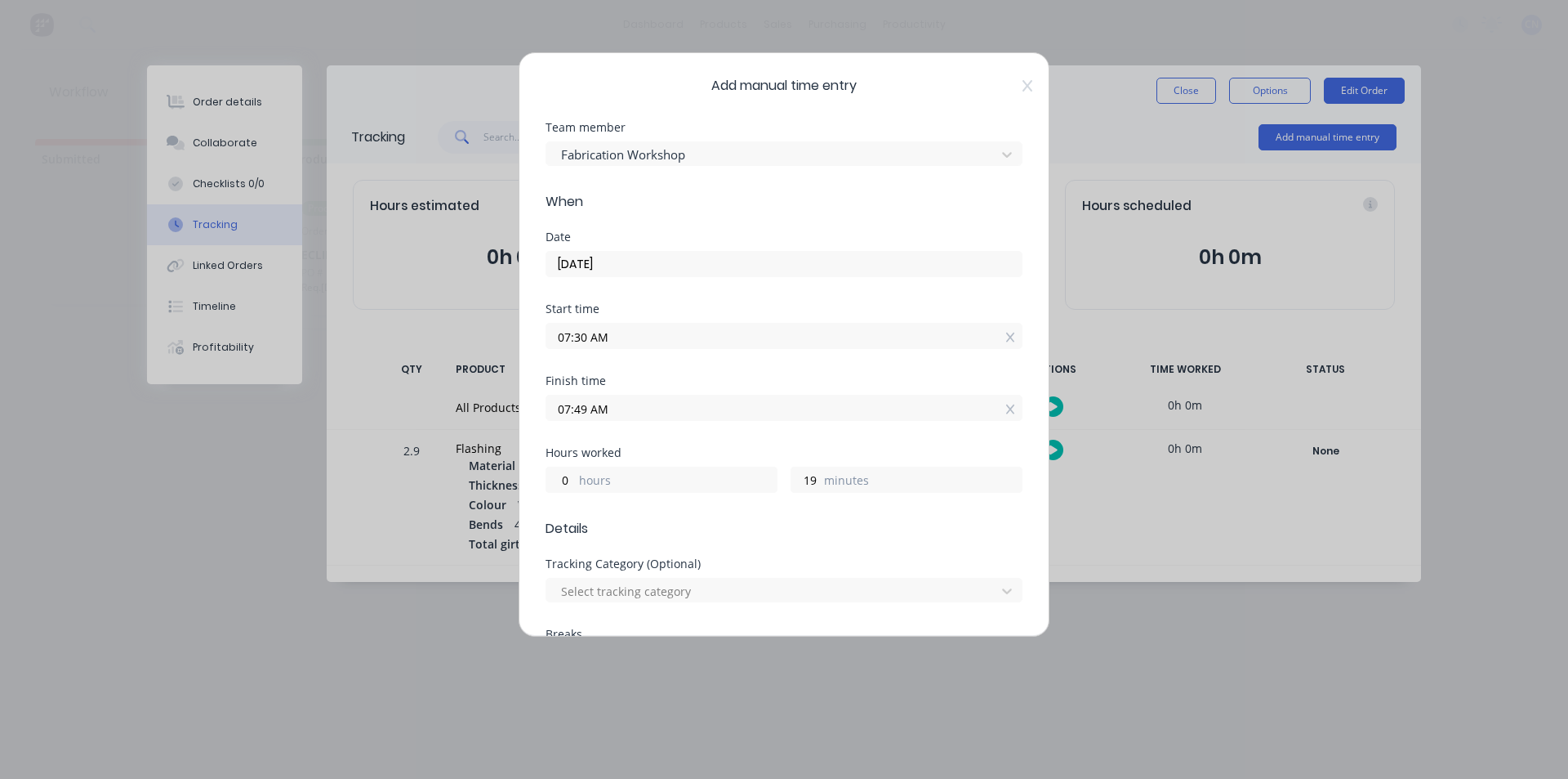
click at [720, 366] on div "Start time 07:30 AM" at bounding box center [784, 339] width 477 height 72
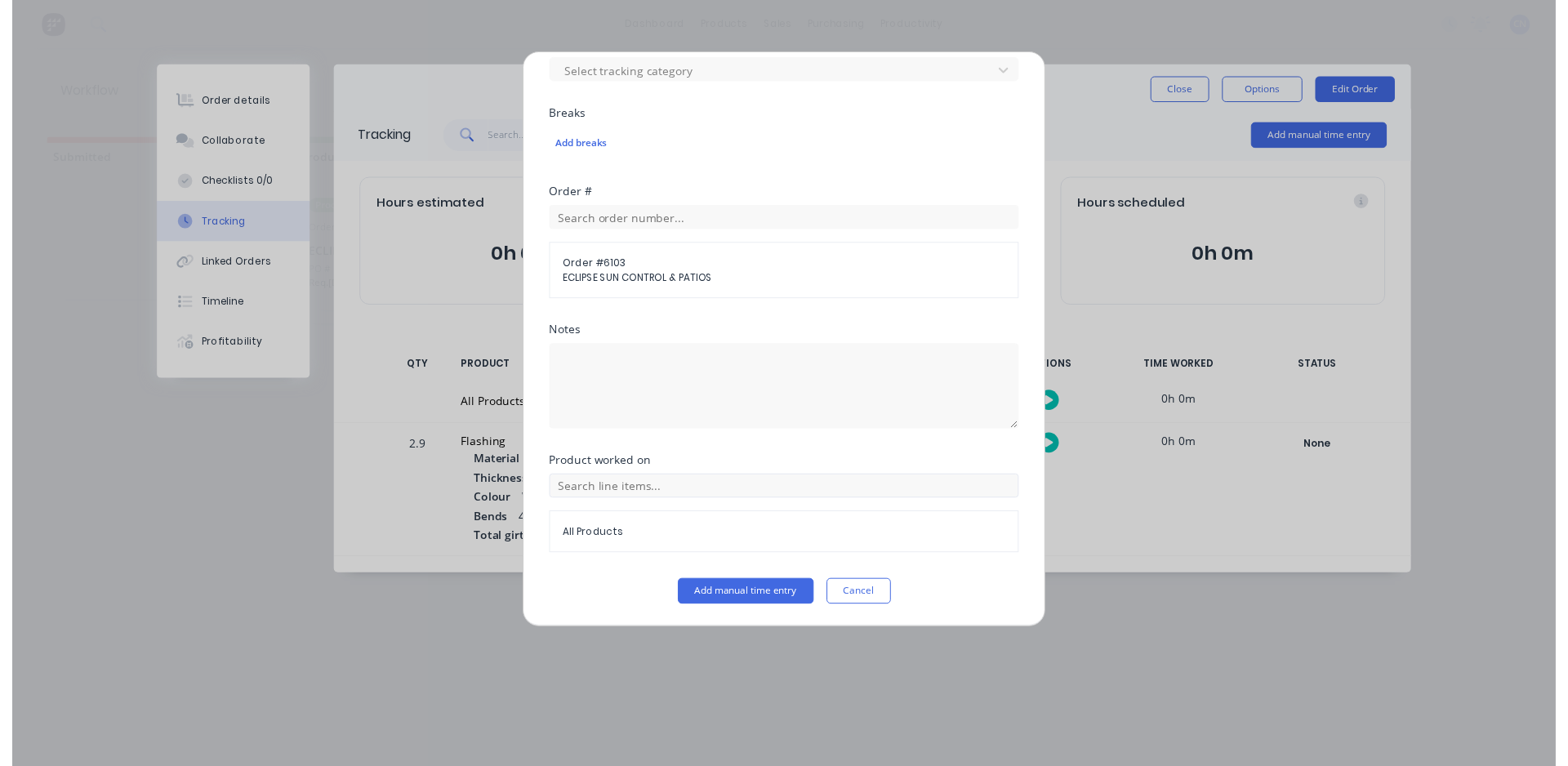
scroll to position [521, 0]
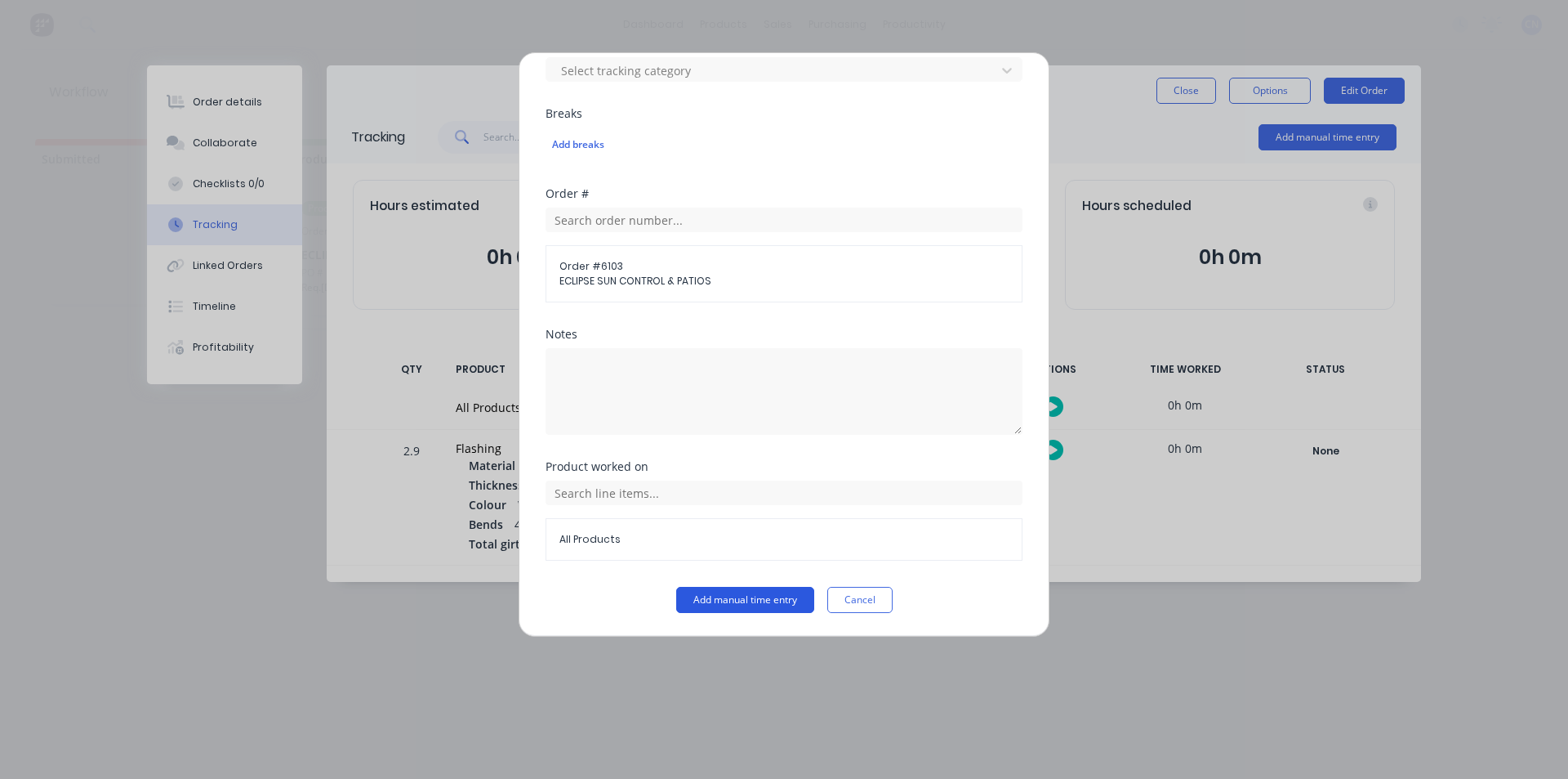
click at [730, 596] on button "Add manual time entry" at bounding box center [745, 599] width 138 height 26
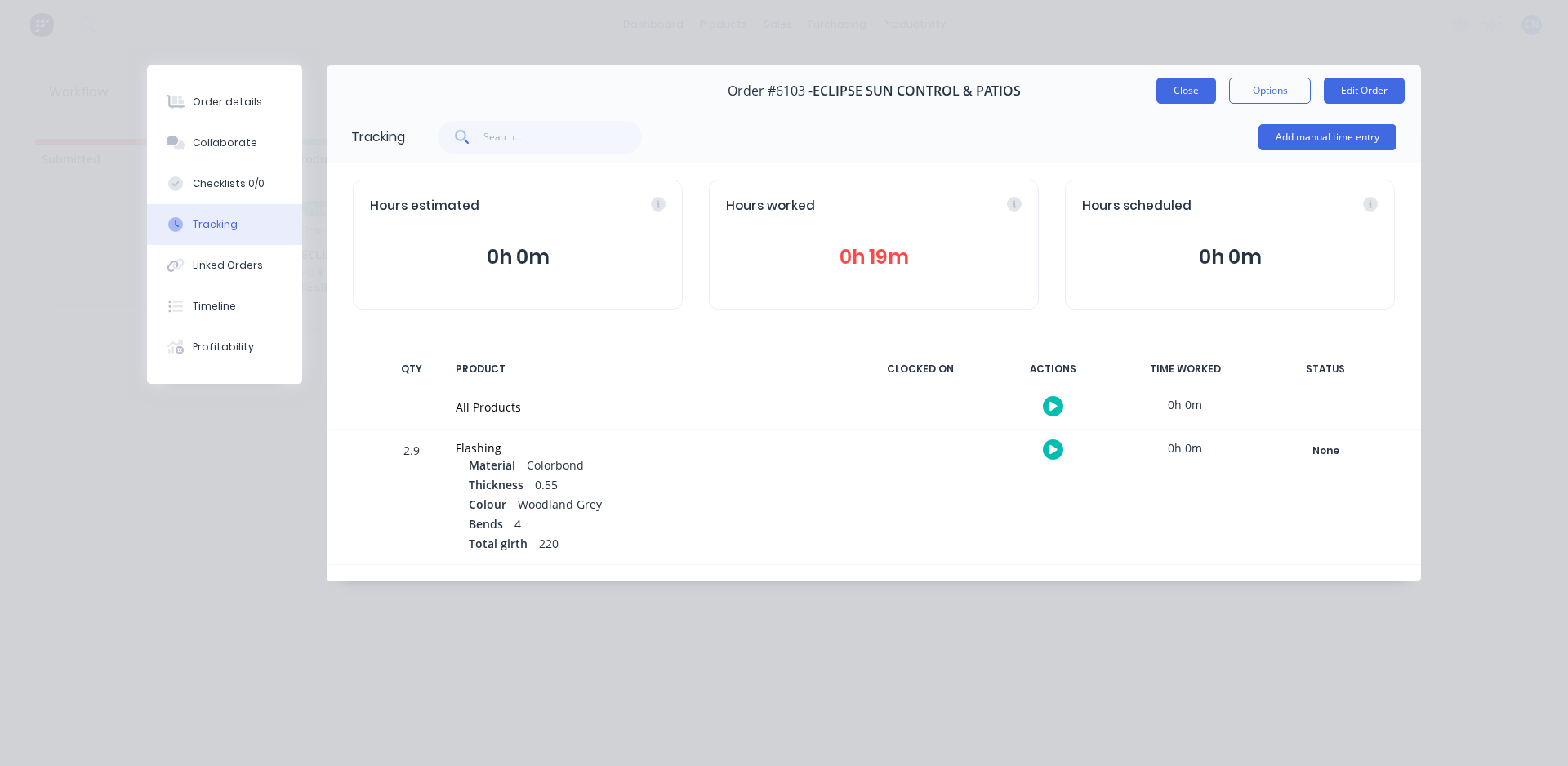
click at [1195, 101] on button "Close" at bounding box center [1187, 90] width 60 height 26
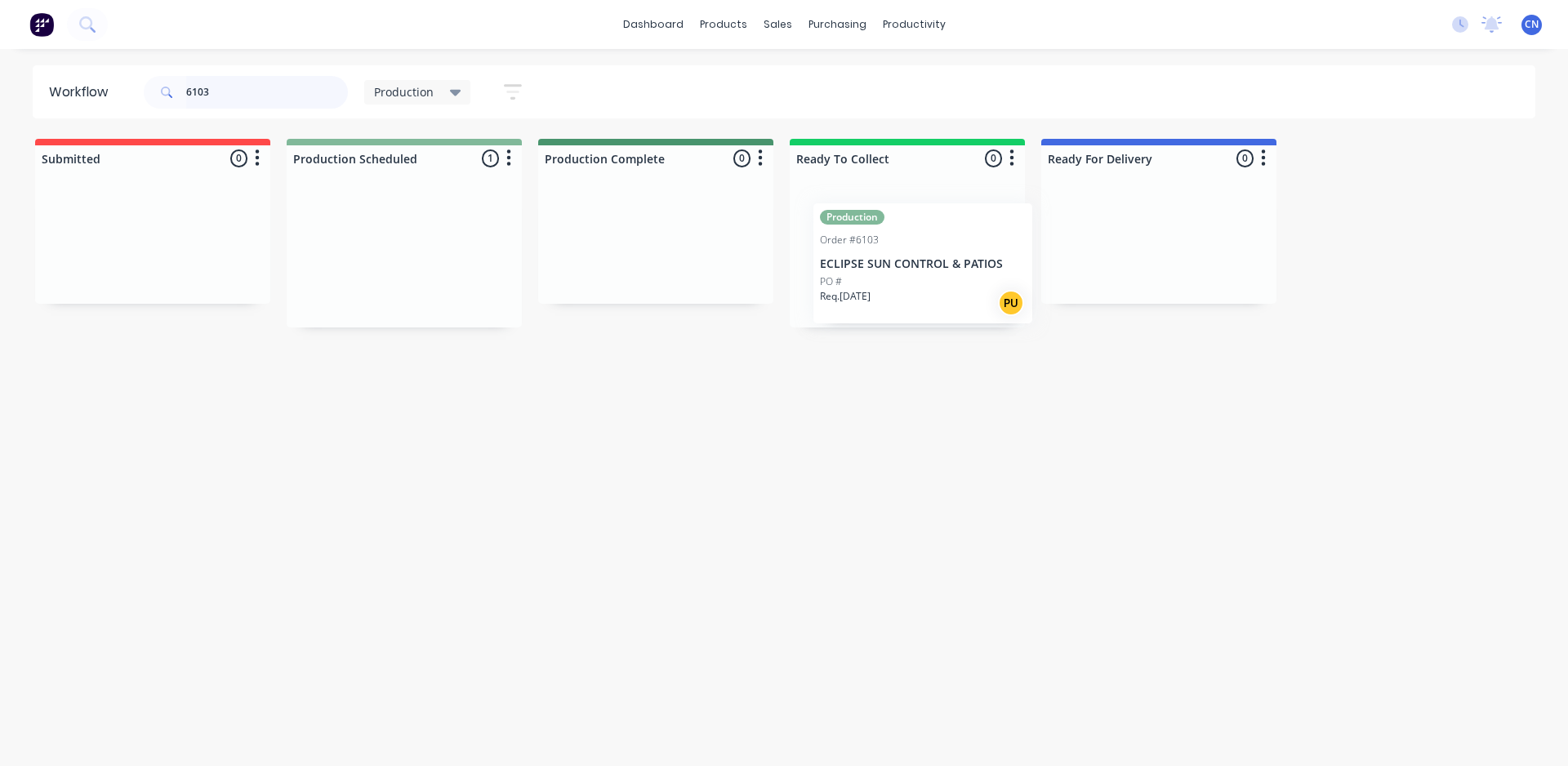
drag, startPoint x: 404, startPoint y: 264, endPoint x: 945, endPoint y: 272, distance: 541.1
click at [945, 272] on div "Submitted 0 Summaries Total order value Invoiced to date To be invoiced Product…" at bounding box center [1231, 233] width 2487 height 189
drag, startPoint x: 255, startPoint y: 92, endPoint x: 0, endPoint y: 97, distance: 255.0
click at [0, 91] on div "Workflow 6103 Production Save new view None edit Production (Default) edit Comp…" at bounding box center [784, 91] width 1568 height 53
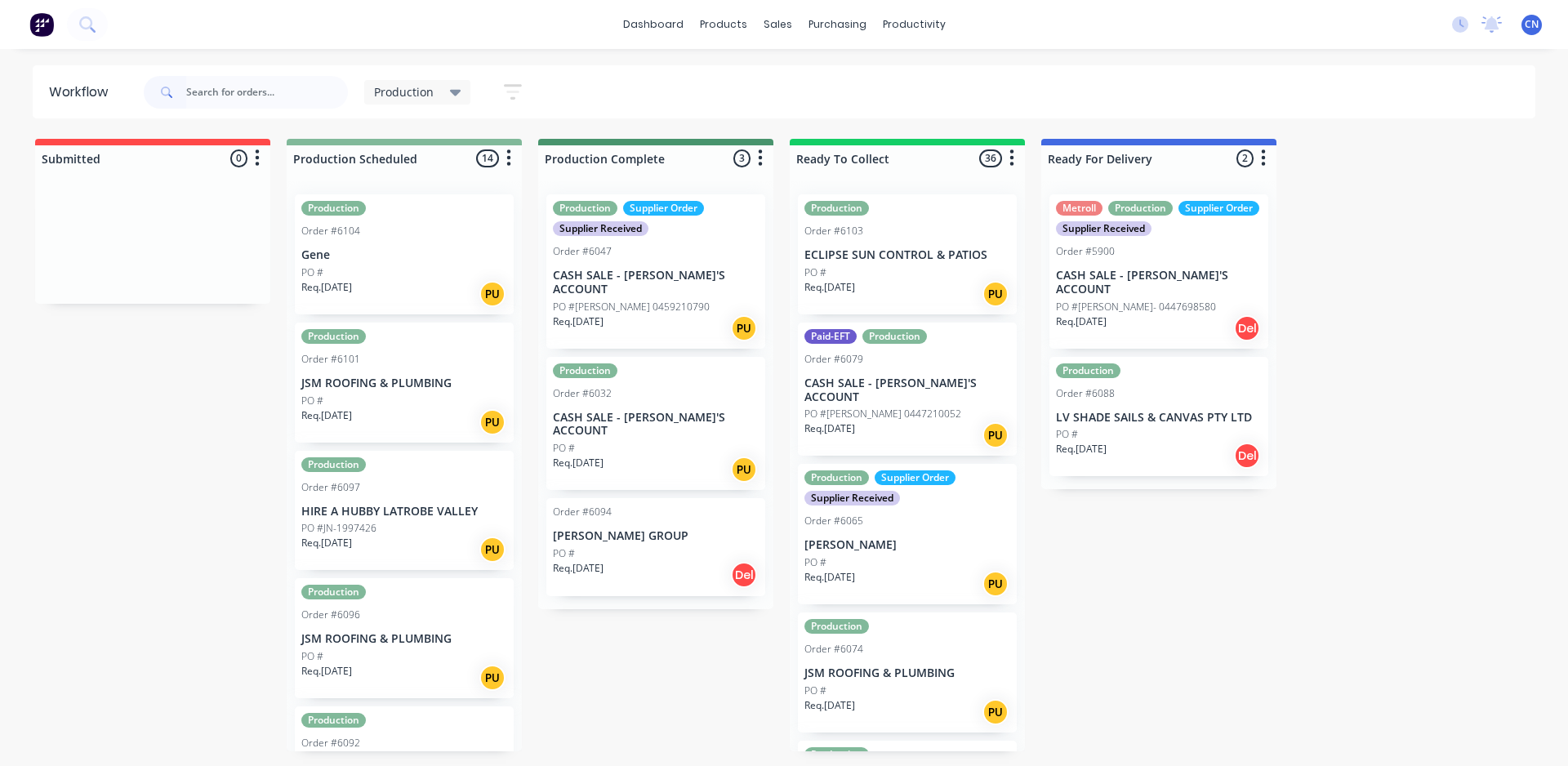
click at [418, 400] on div "PO #" at bounding box center [404, 400] width 206 height 14
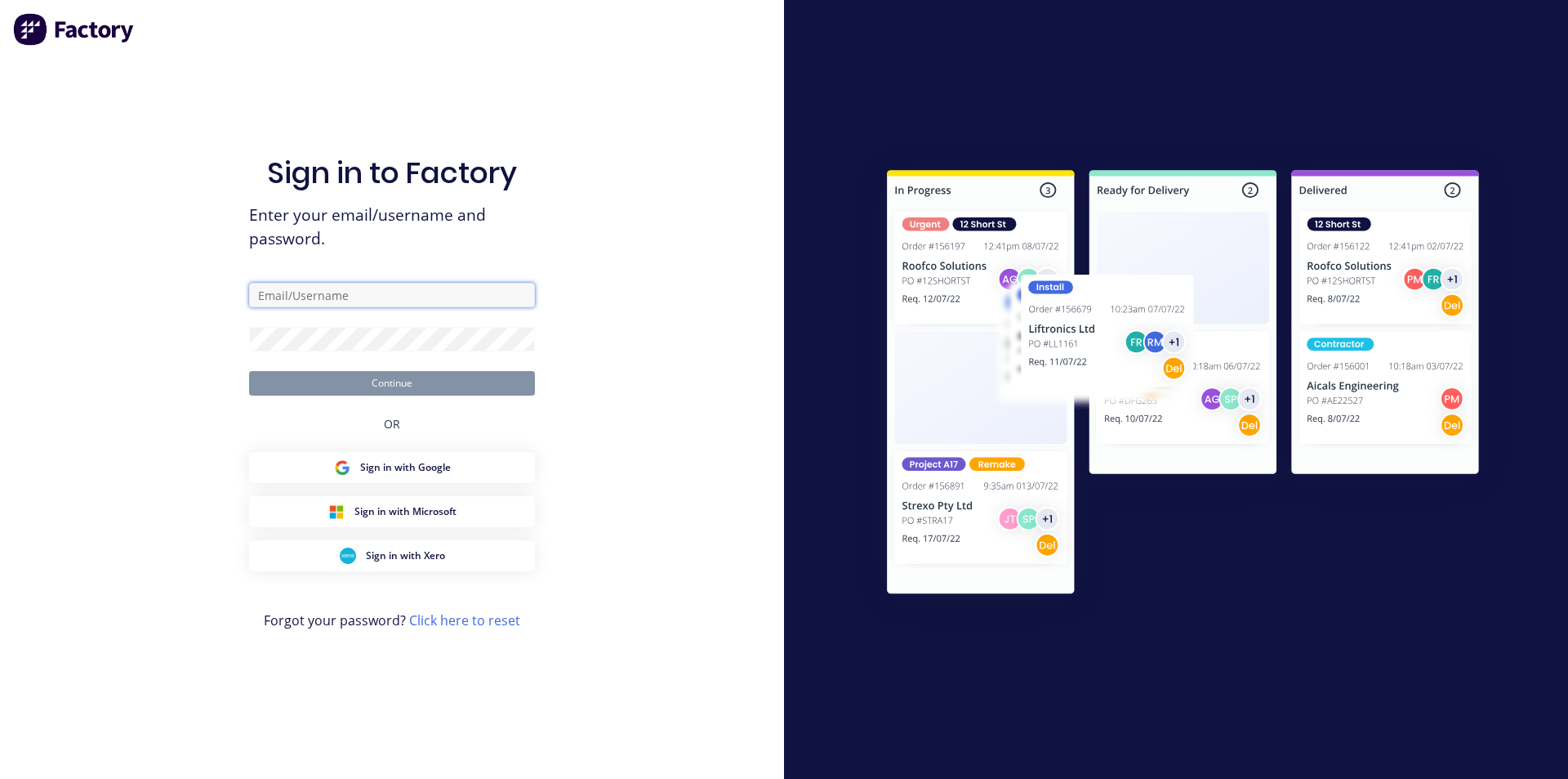
type input "[EMAIL_ADDRESS][DOMAIN_NAME]"
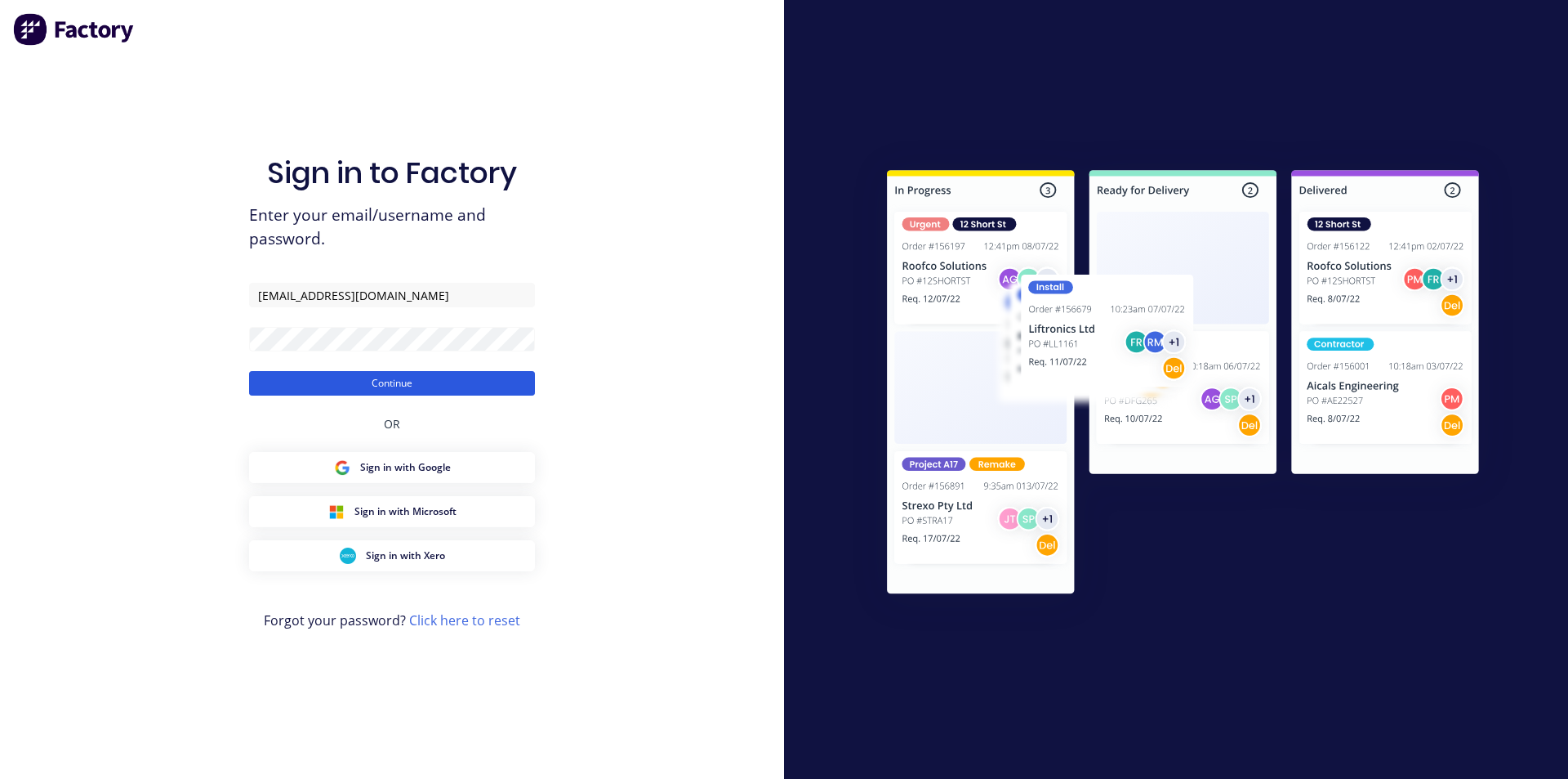
click at [359, 378] on button "Continue" at bounding box center [392, 382] width 286 height 24
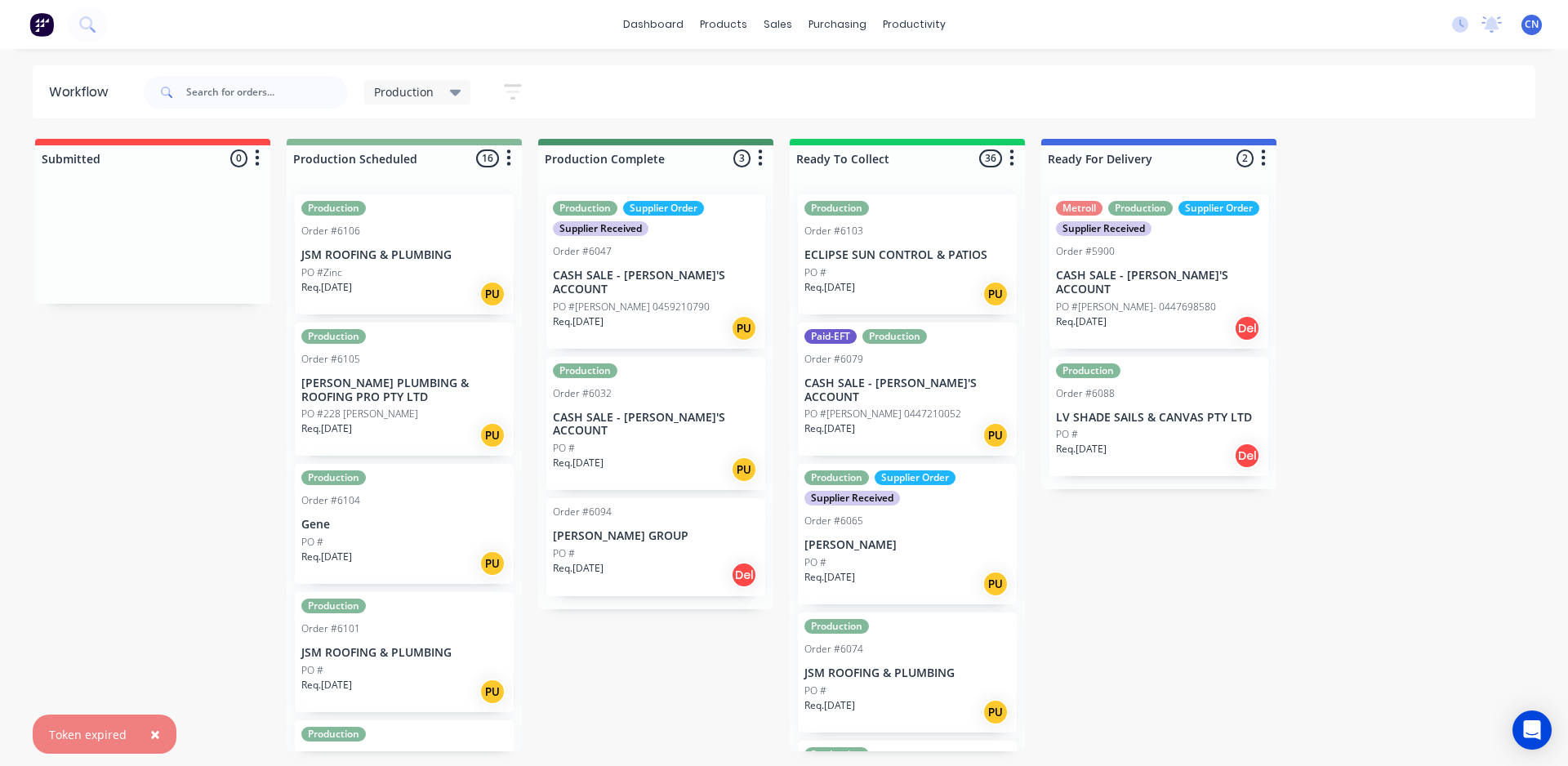
click at [405, 657] on p "JSM ROOFING & PLUMBING" at bounding box center [404, 652] width 206 height 13
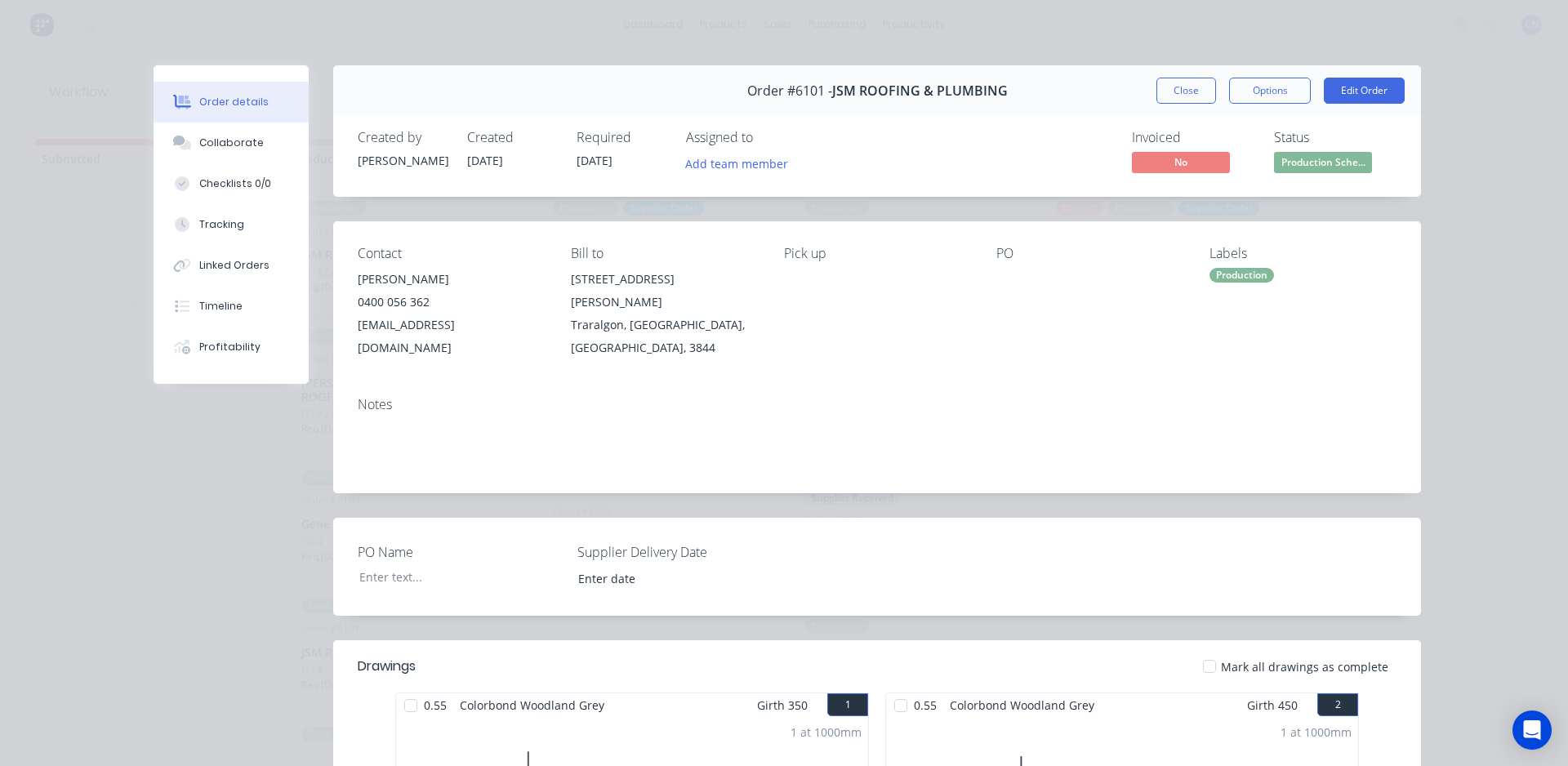
click at [406, 689] on div at bounding box center [411, 705] width 33 height 33
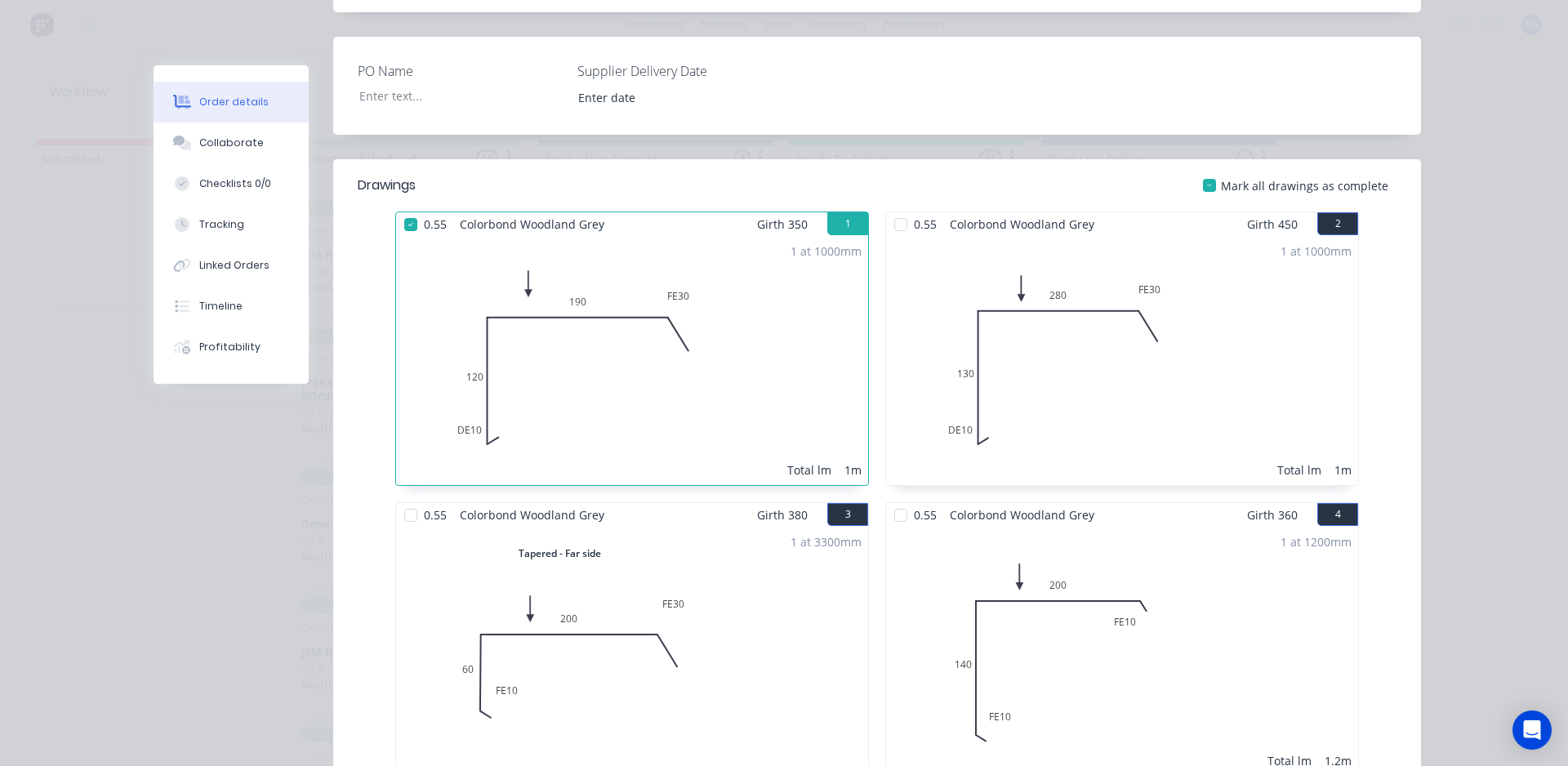
scroll to position [490, 0]
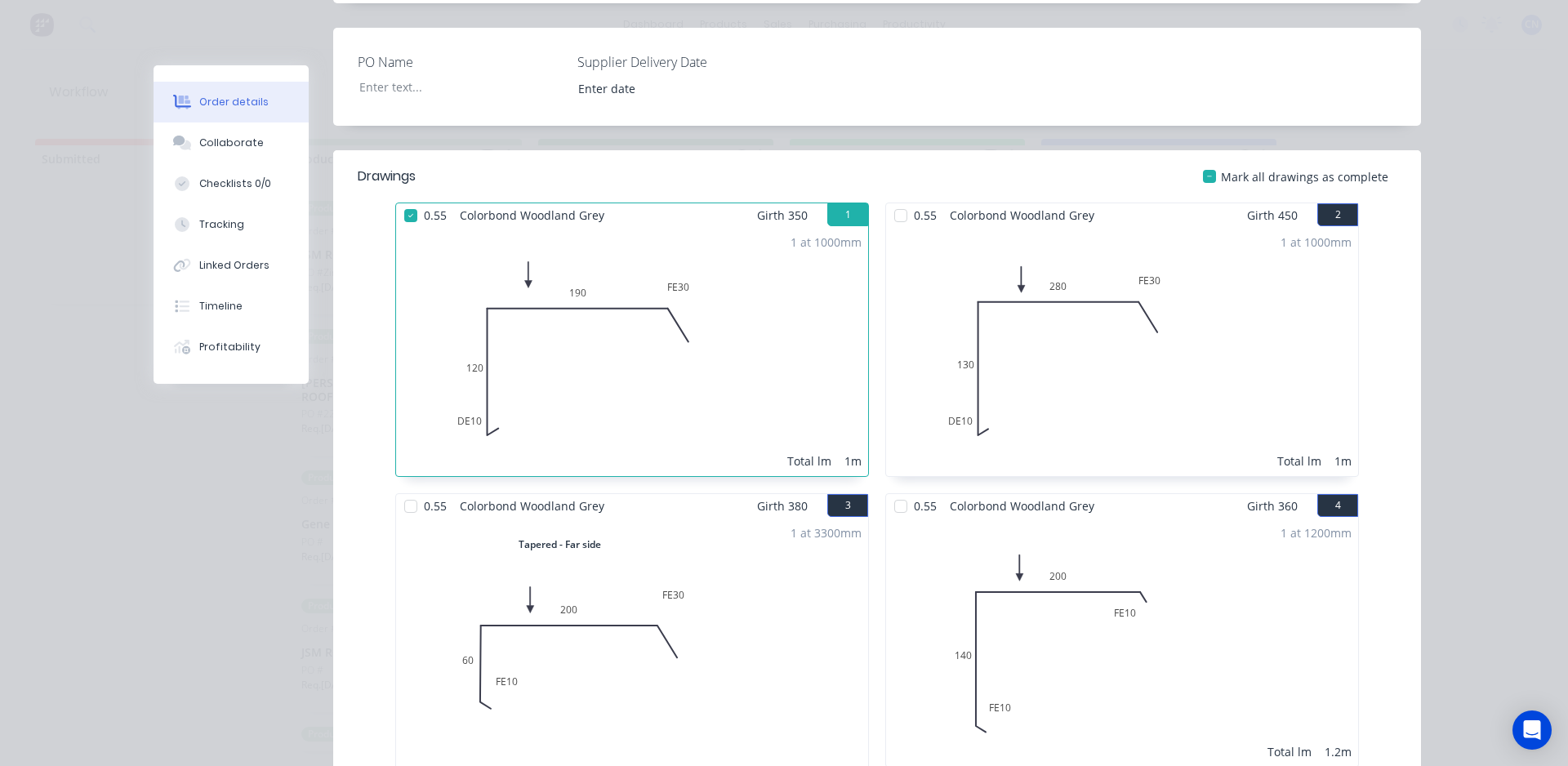
drag, startPoint x: 903, startPoint y: 186, endPoint x: 915, endPoint y: 229, distance: 44.6
click at [904, 199] on div at bounding box center [901, 216] width 33 height 33
click at [895, 490] on div at bounding box center [901, 506] width 33 height 33
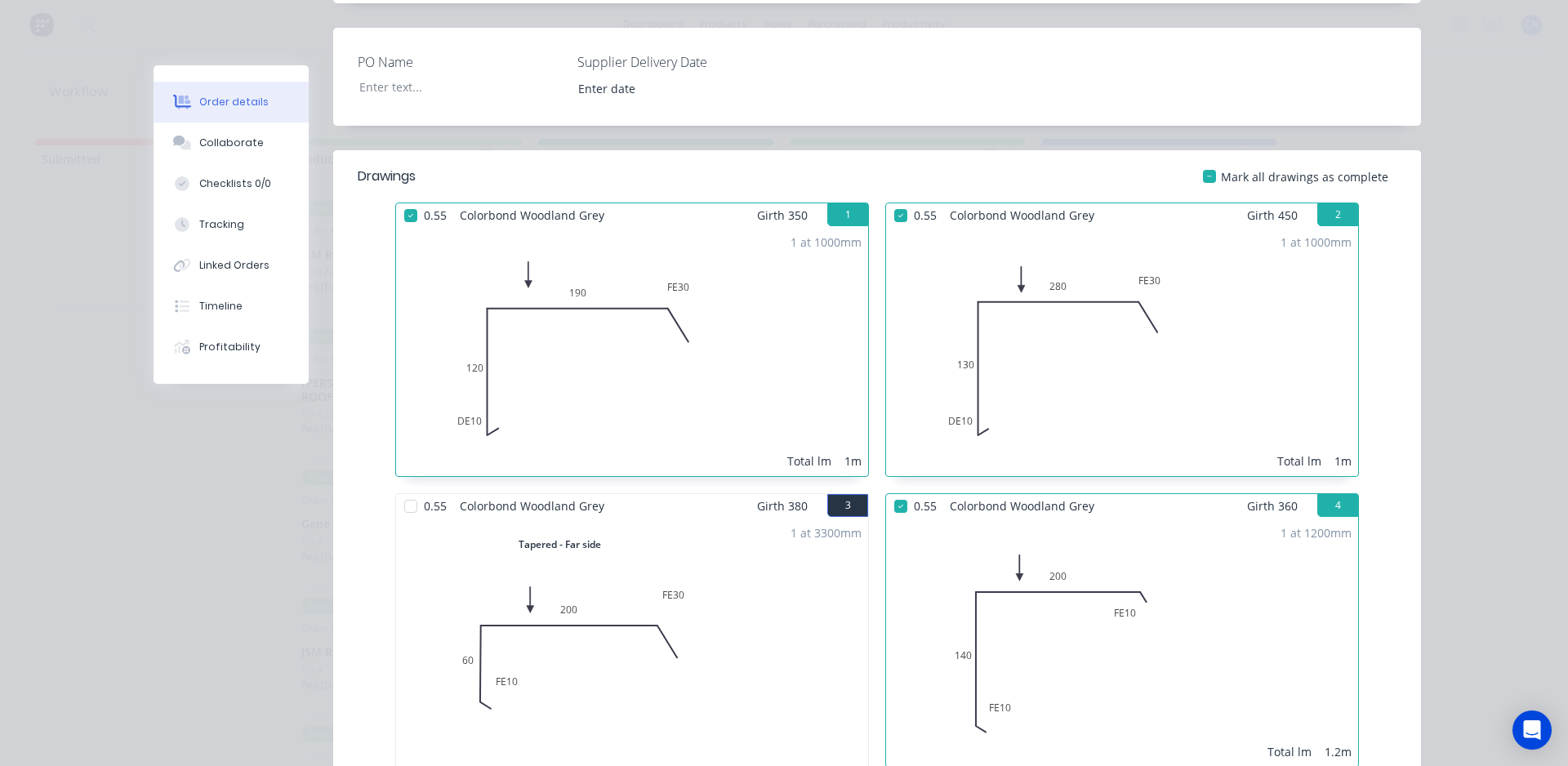
click at [402, 490] on div at bounding box center [411, 506] width 33 height 33
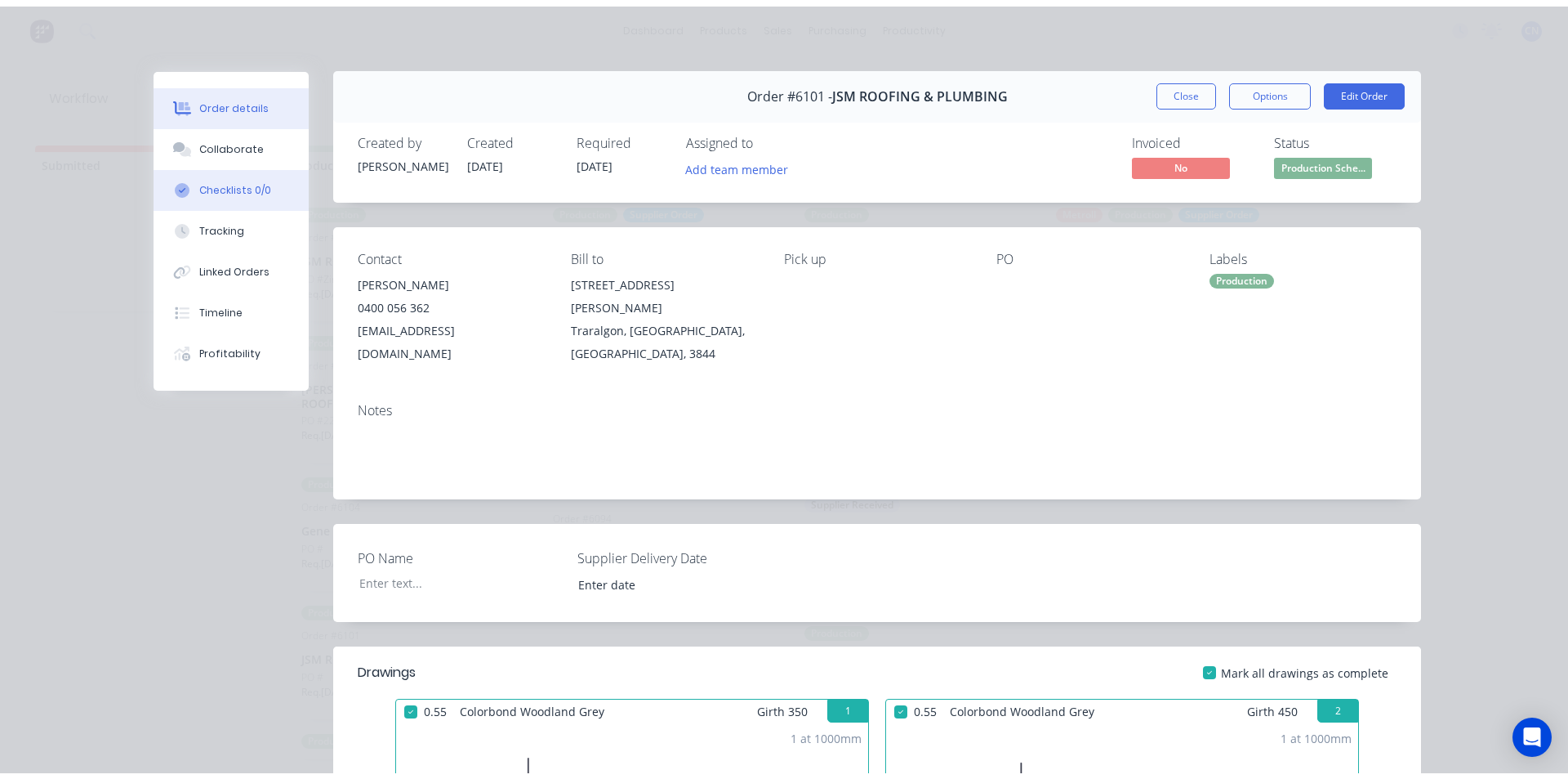
scroll to position [0, 0]
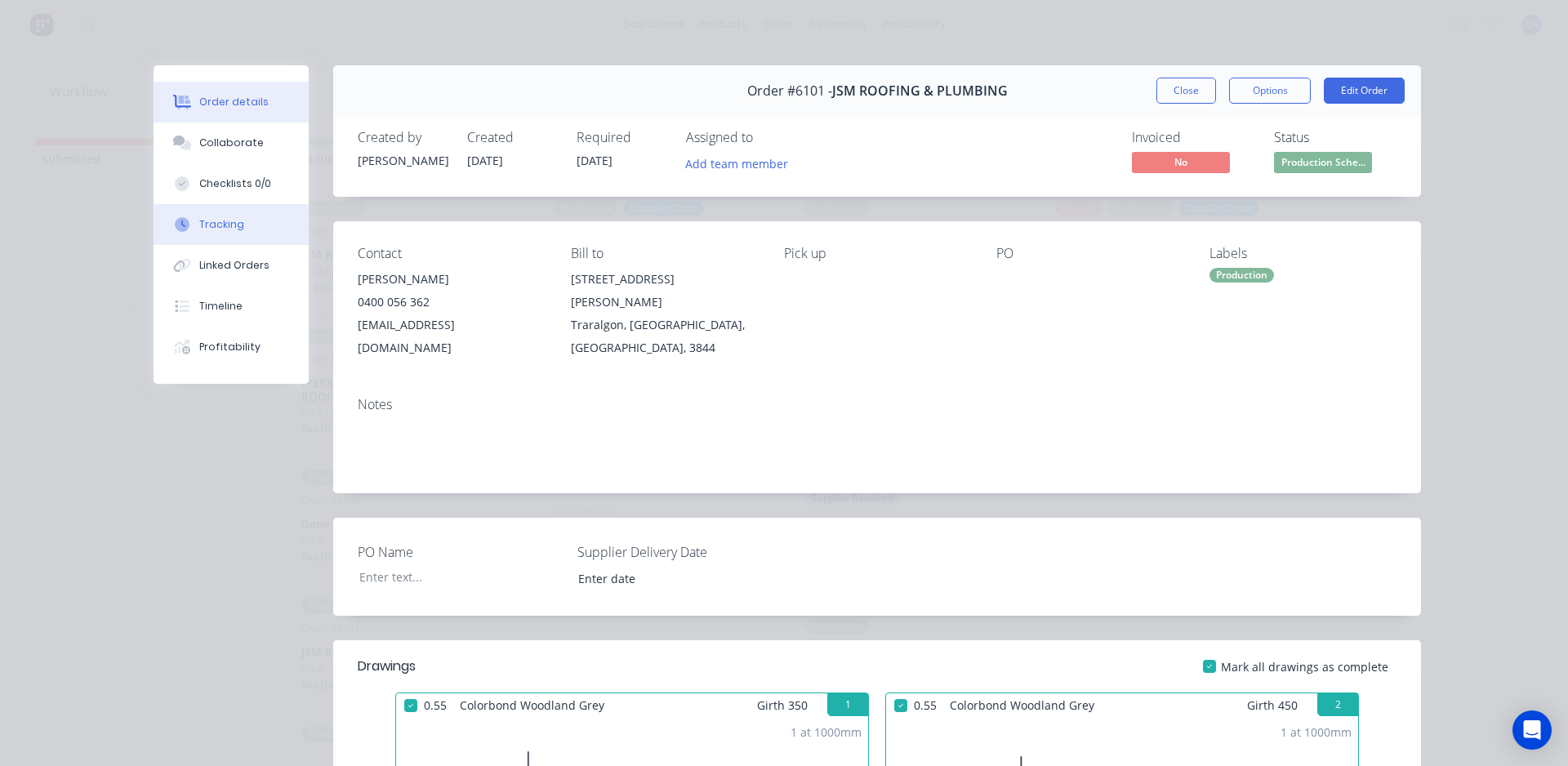
click at [213, 228] on div "Tracking" at bounding box center [221, 224] width 45 height 14
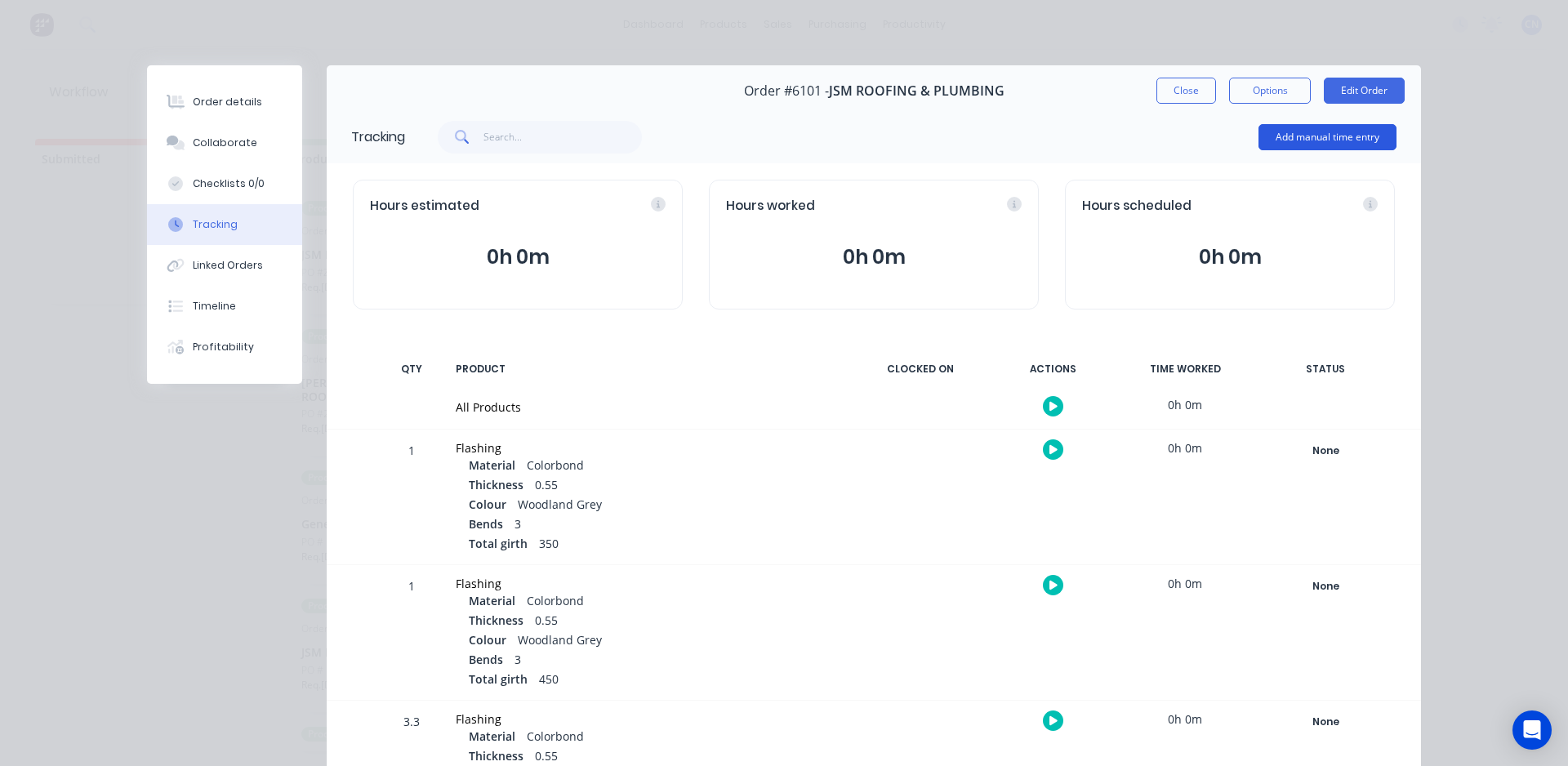
click at [1314, 140] on button "Add manual time entry" at bounding box center [1327, 137] width 138 height 26
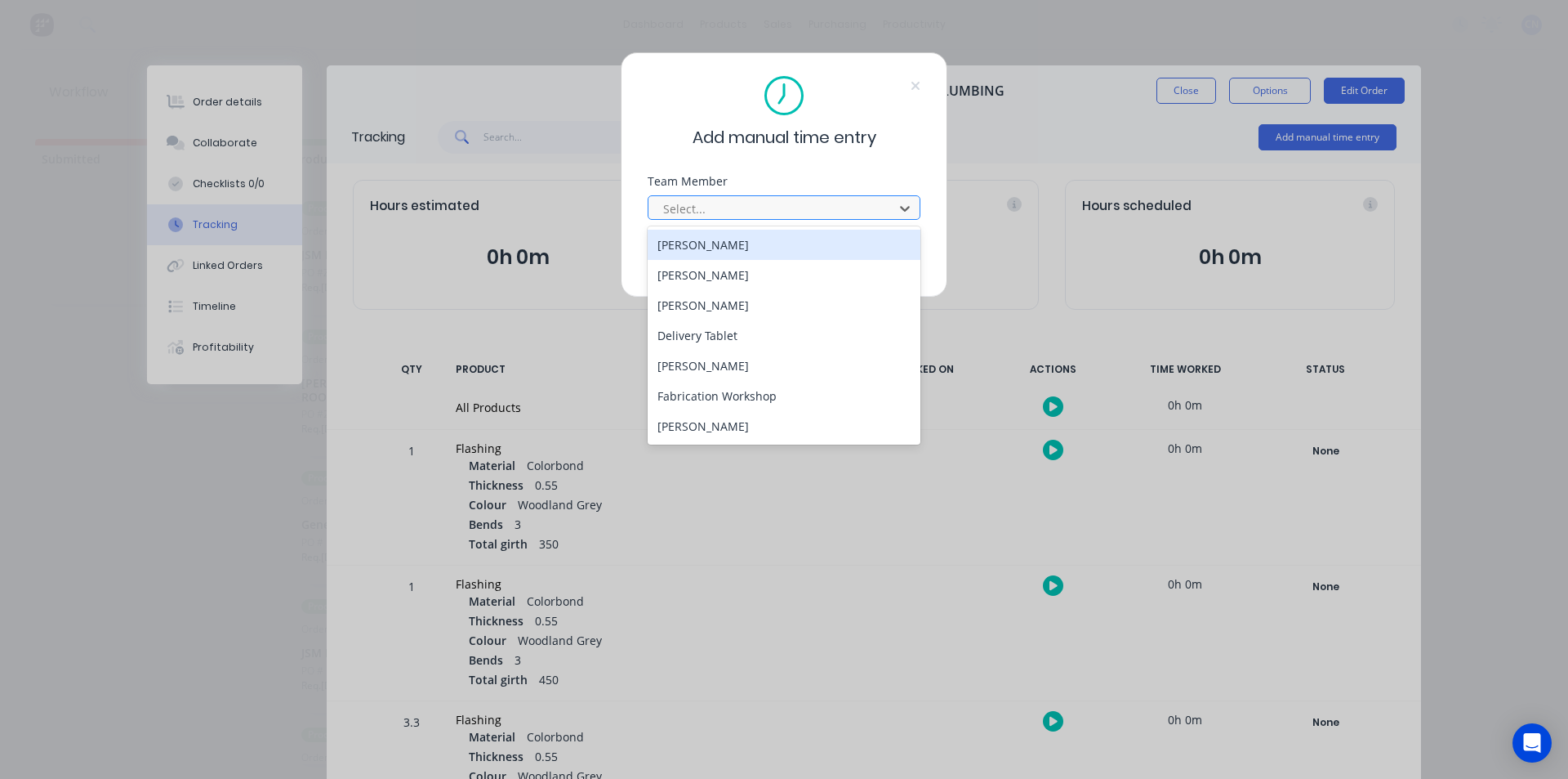
click at [844, 204] on div at bounding box center [773, 208] width 224 height 20
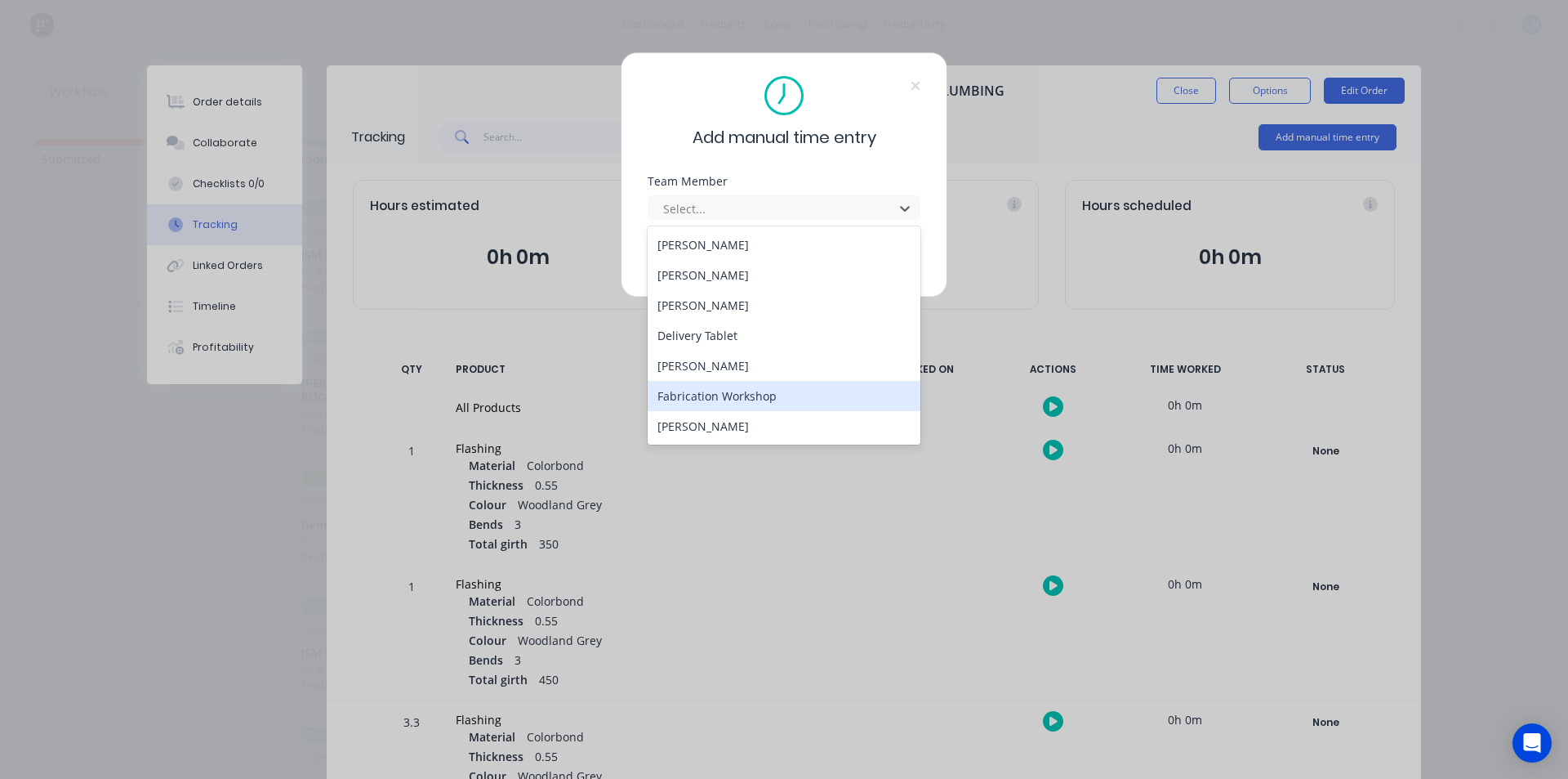
click at [726, 396] on div "Fabrication Workshop" at bounding box center [784, 395] width 272 height 30
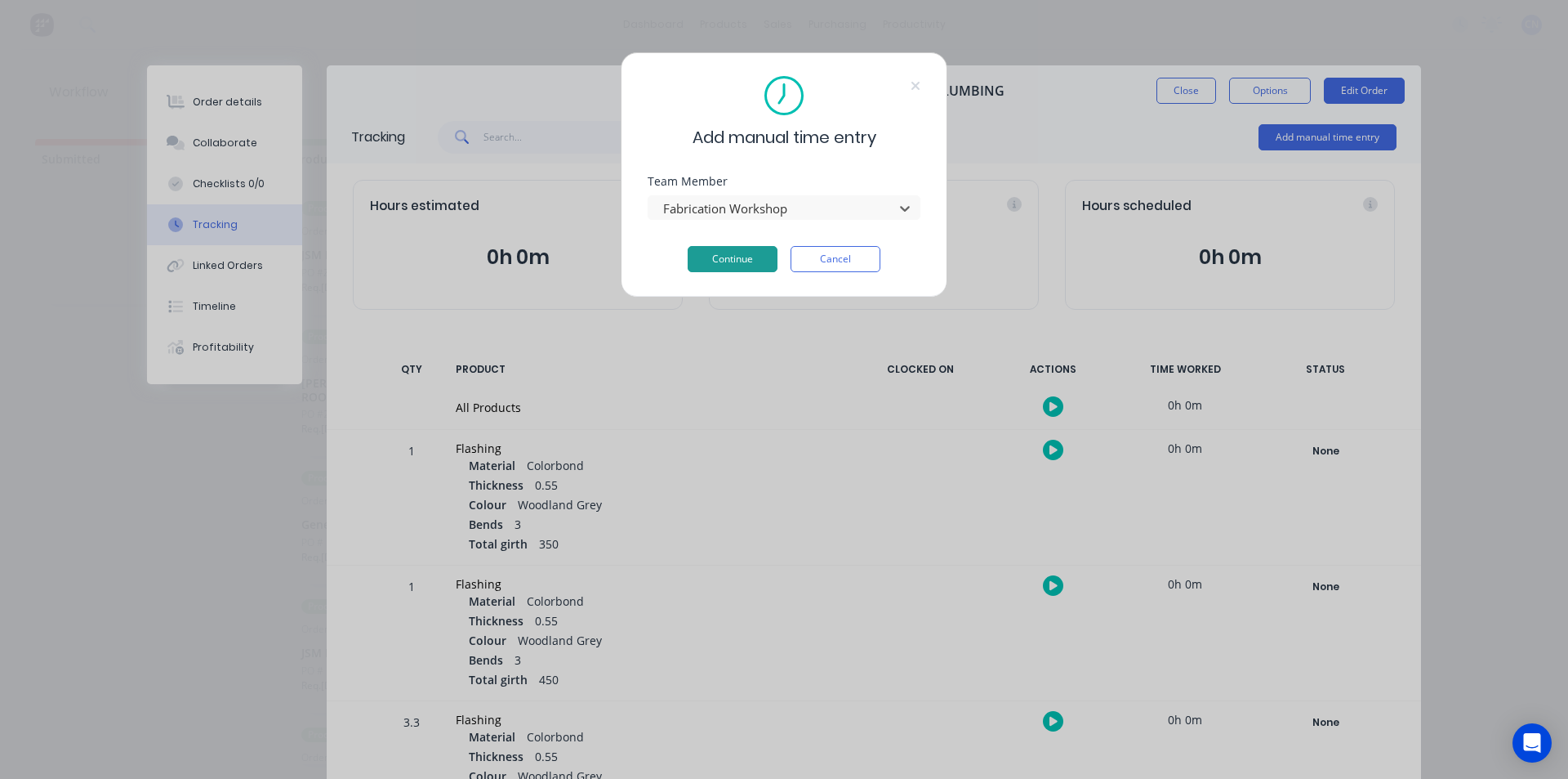
click at [736, 258] on button "Continue" at bounding box center [733, 258] width 90 height 26
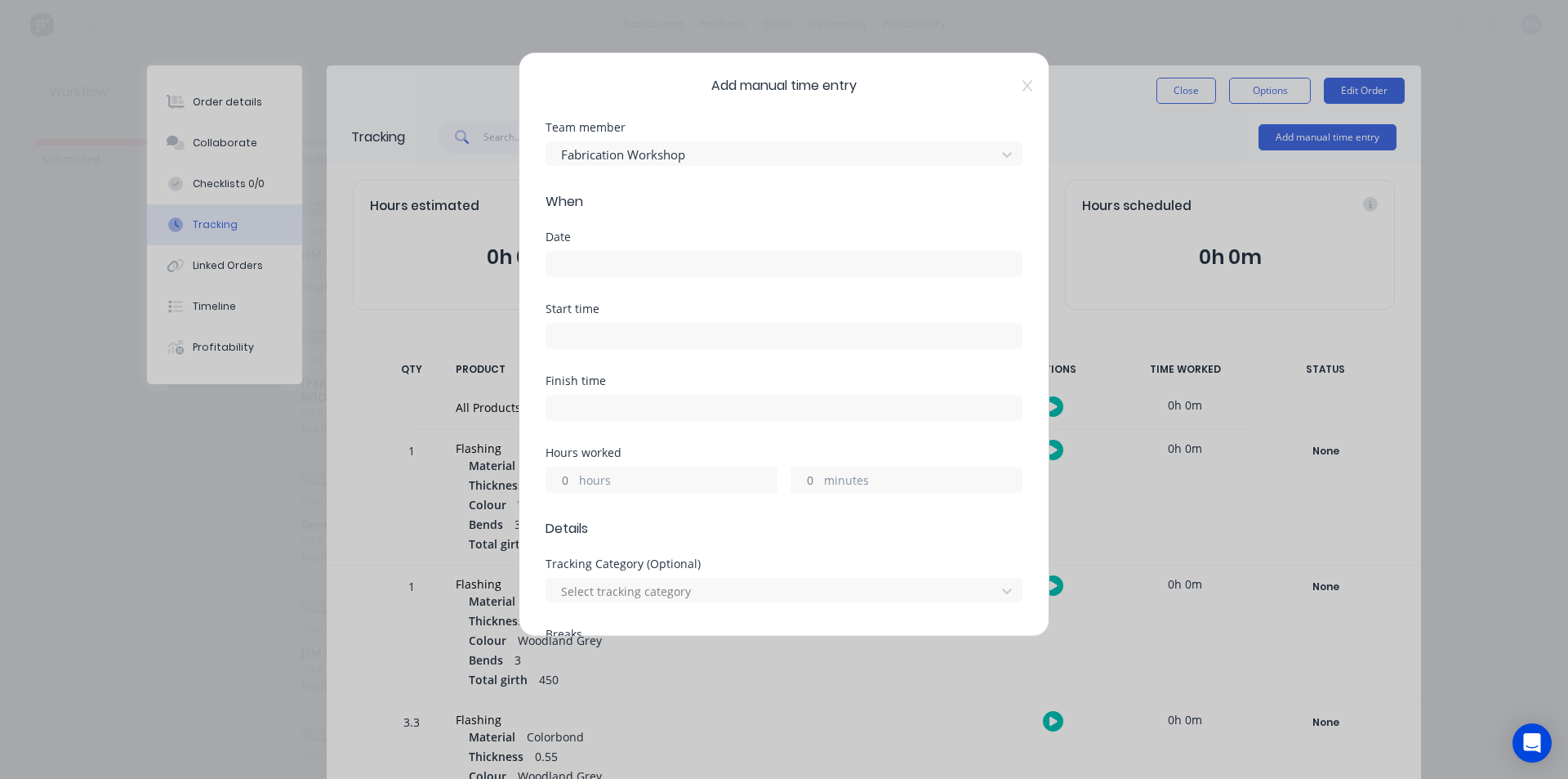
click at [586, 268] on input at bounding box center [784, 263] width 476 height 24
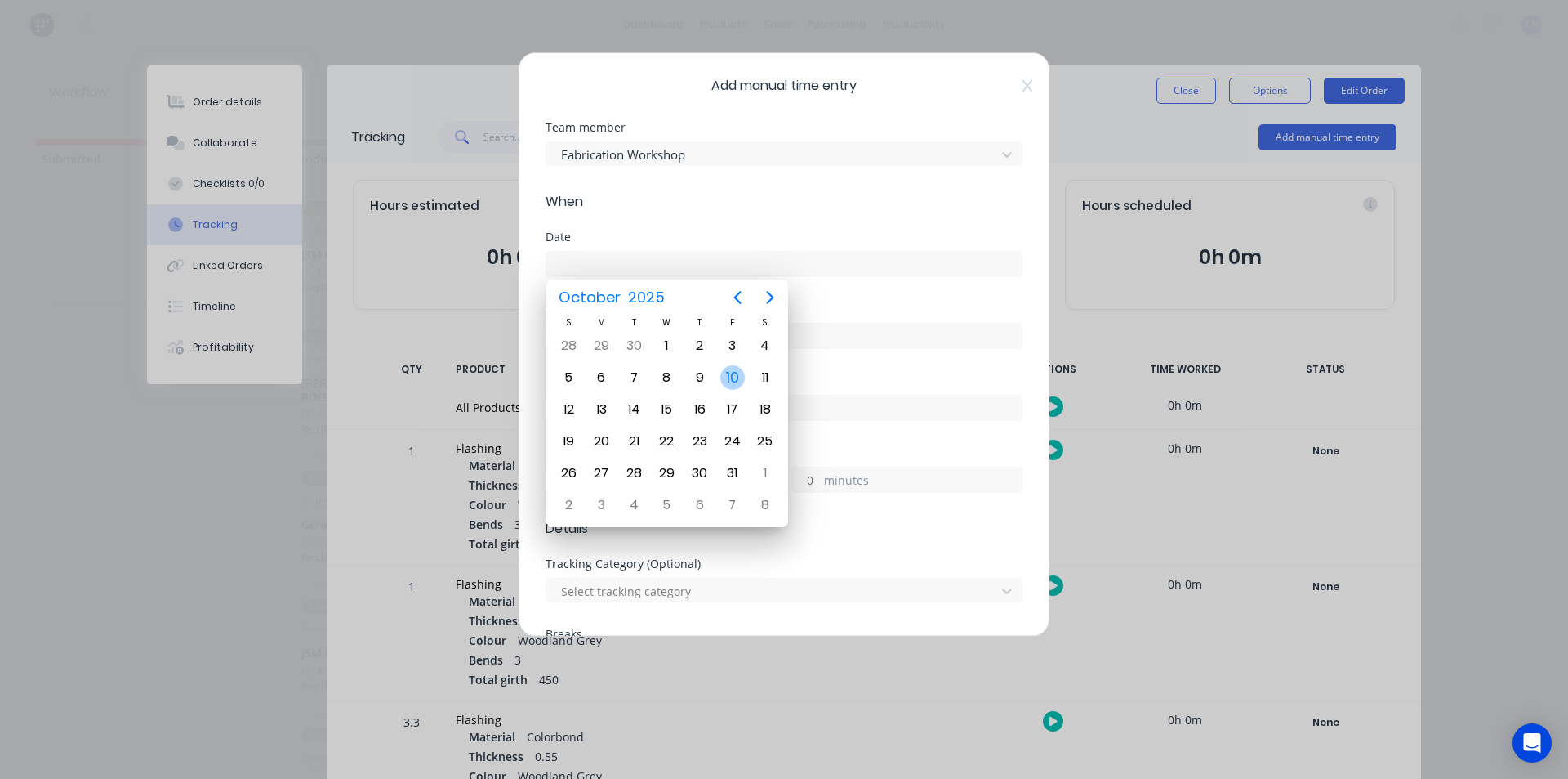
click at [741, 380] on div "10" at bounding box center [732, 377] width 24 height 24
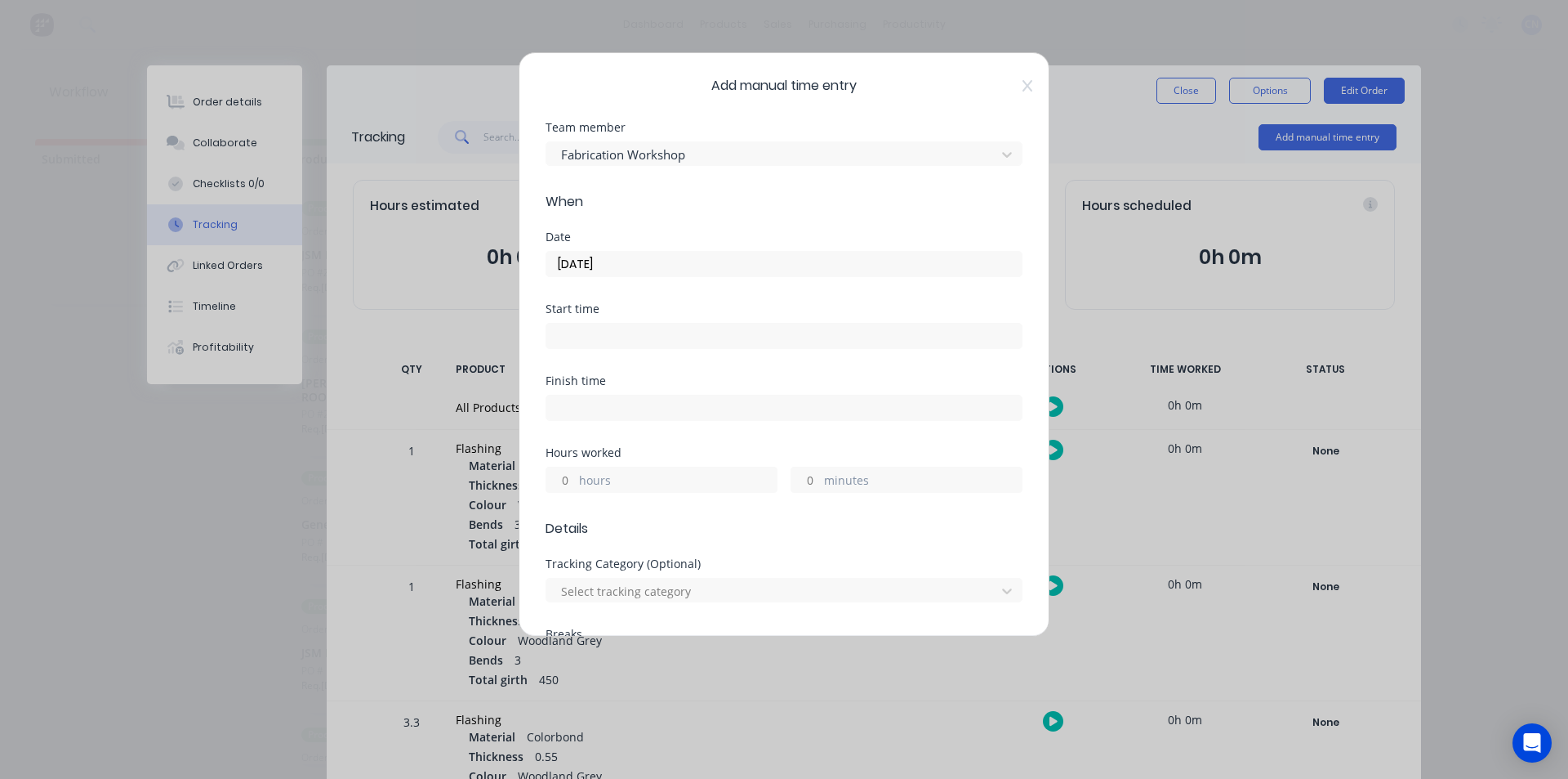
type input "[DATE]"
click at [620, 325] on input at bounding box center [784, 335] width 476 height 24
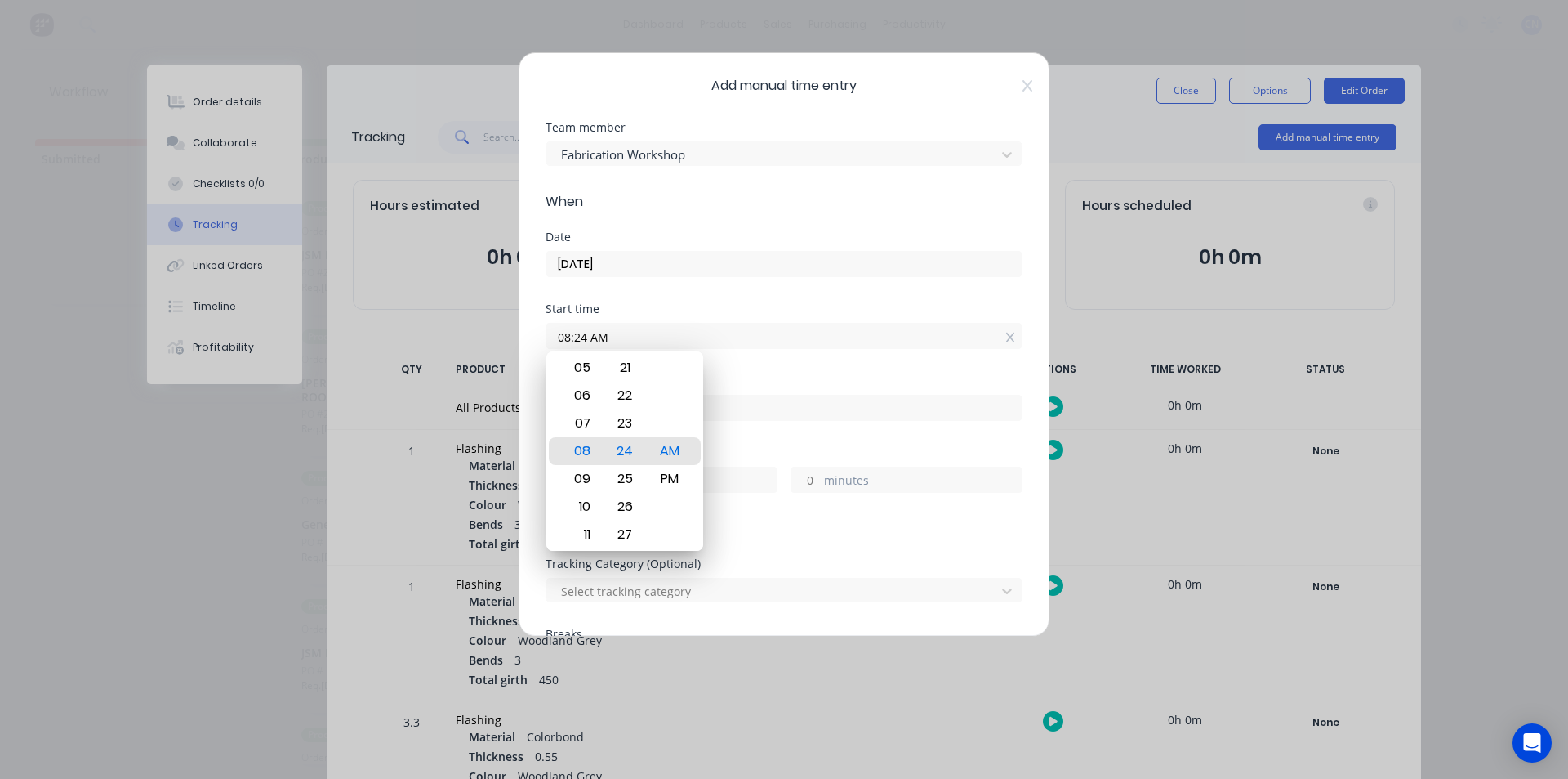
click at [636, 304] on div "Start time" at bounding box center [784, 309] width 477 height 12
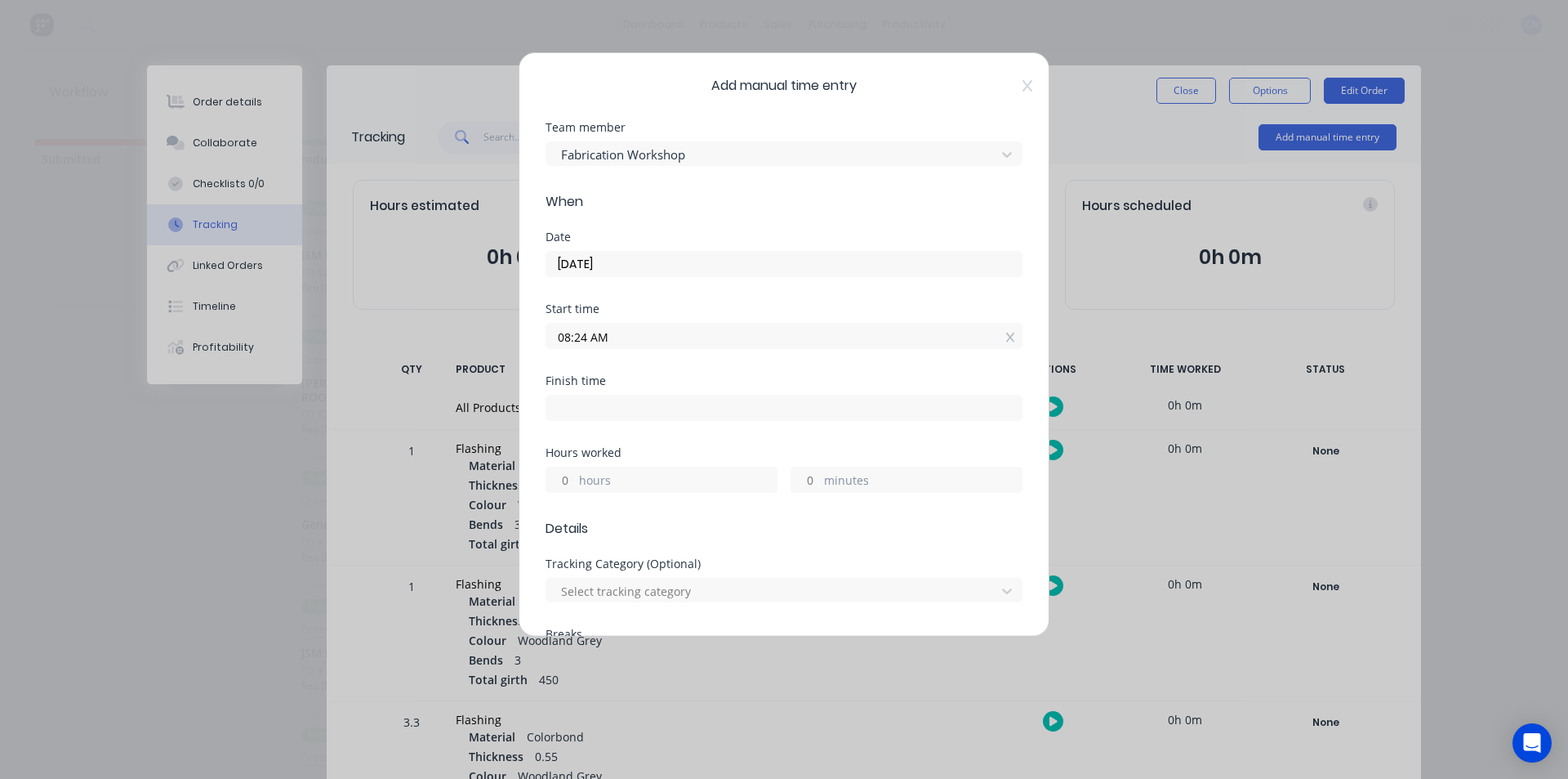
click at [582, 336] on input "08:24 AM" at bounding box center [784, 335] width 476 height 24
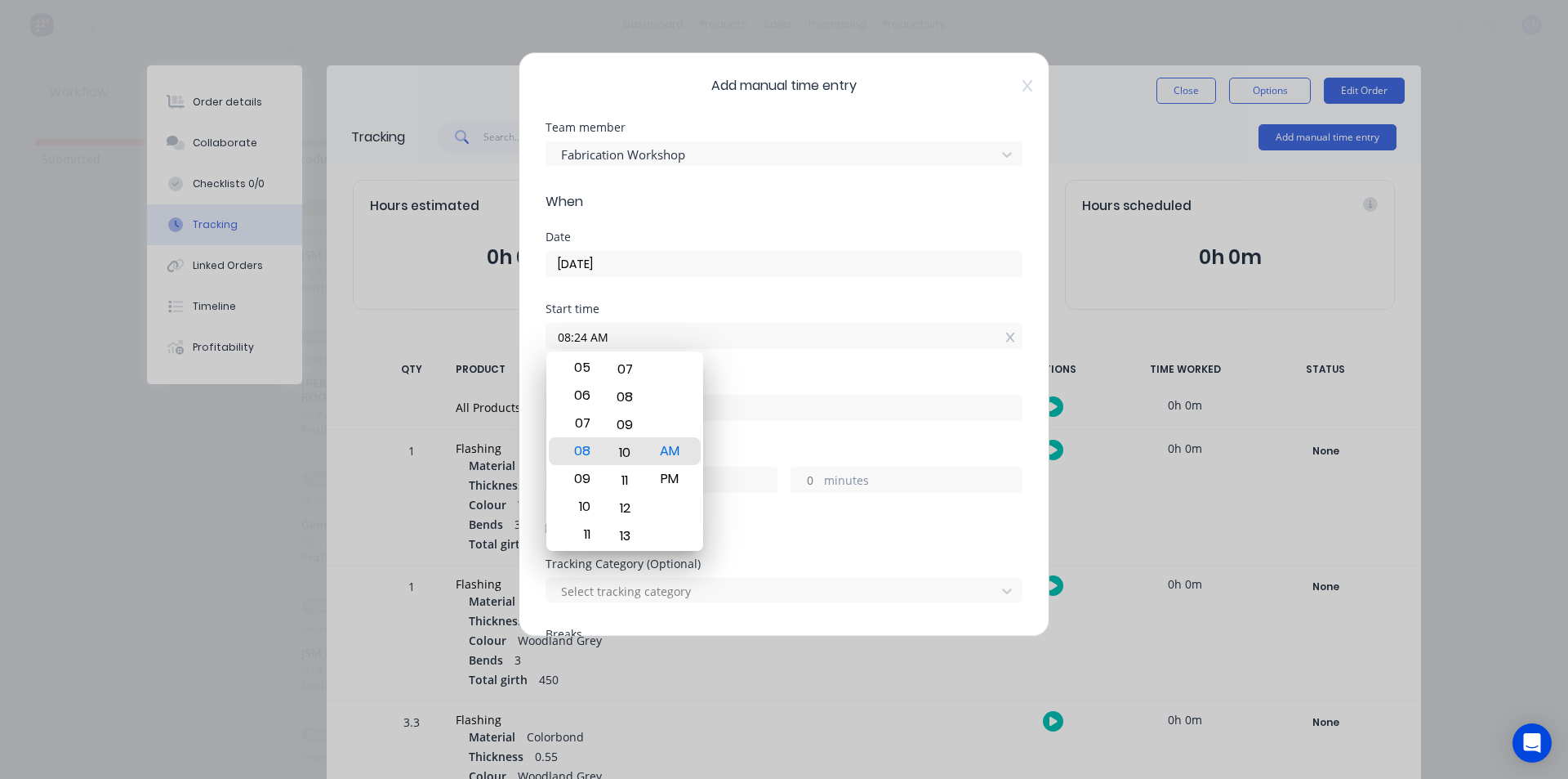
drag, startPoint x: 634, startPoint y: 420, endPoint x: 674, endPoint y: 811, distance: 393.0
click at [674, 681] on html "dashboard products sales purchasing productivity dashboard products Product Cat…" at bounding box center [784, 340] width 1568 height 681
type input "08:09 AM"
click at [790, 428] on div "Finish time" at bounding box center [784, 411] width 477 height 72
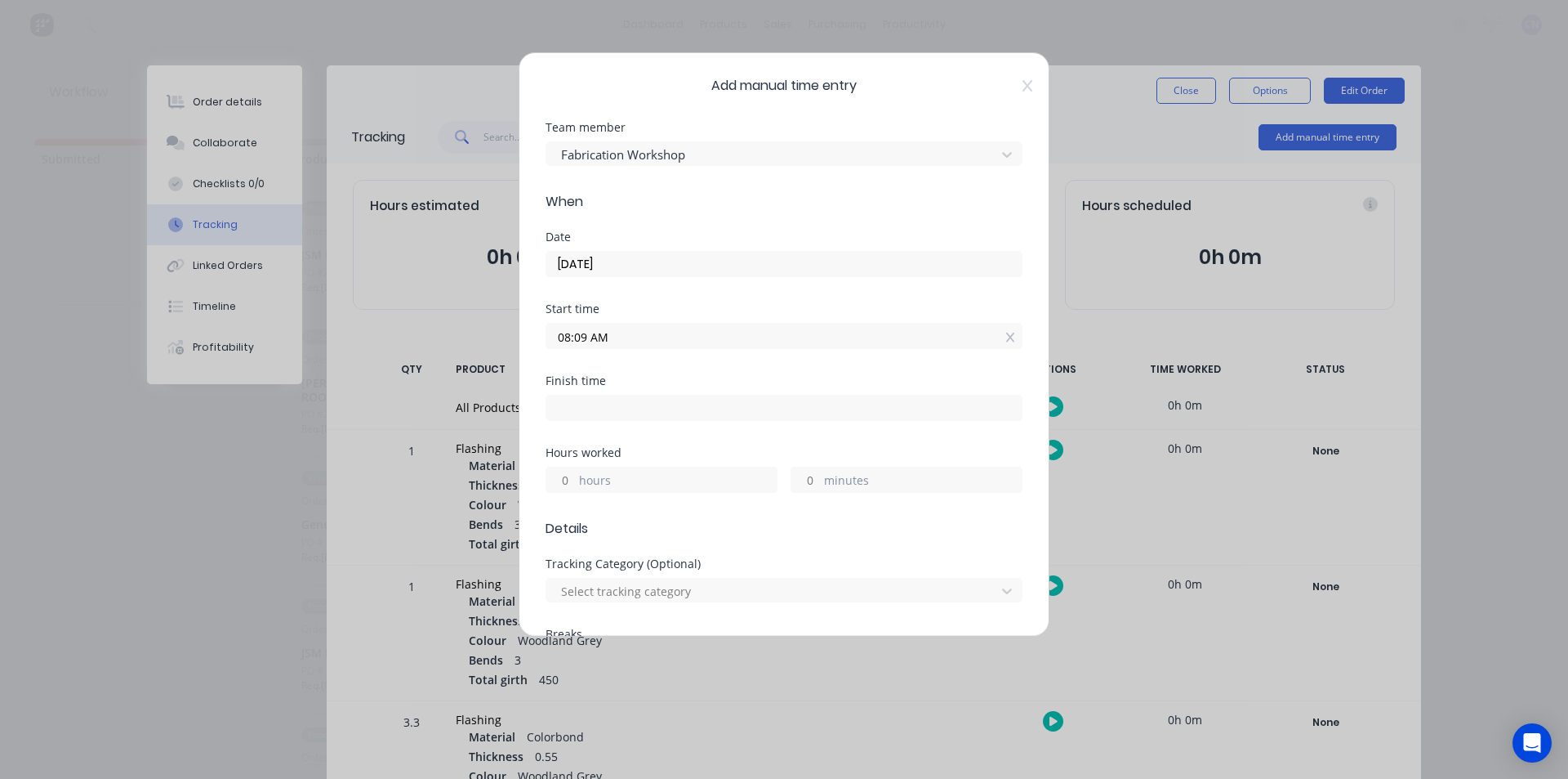
click at [591, 417] on input at bounding box center [784, 407] width 476 height 24
type input "08:25 AM"
type input "0"
type input "16"
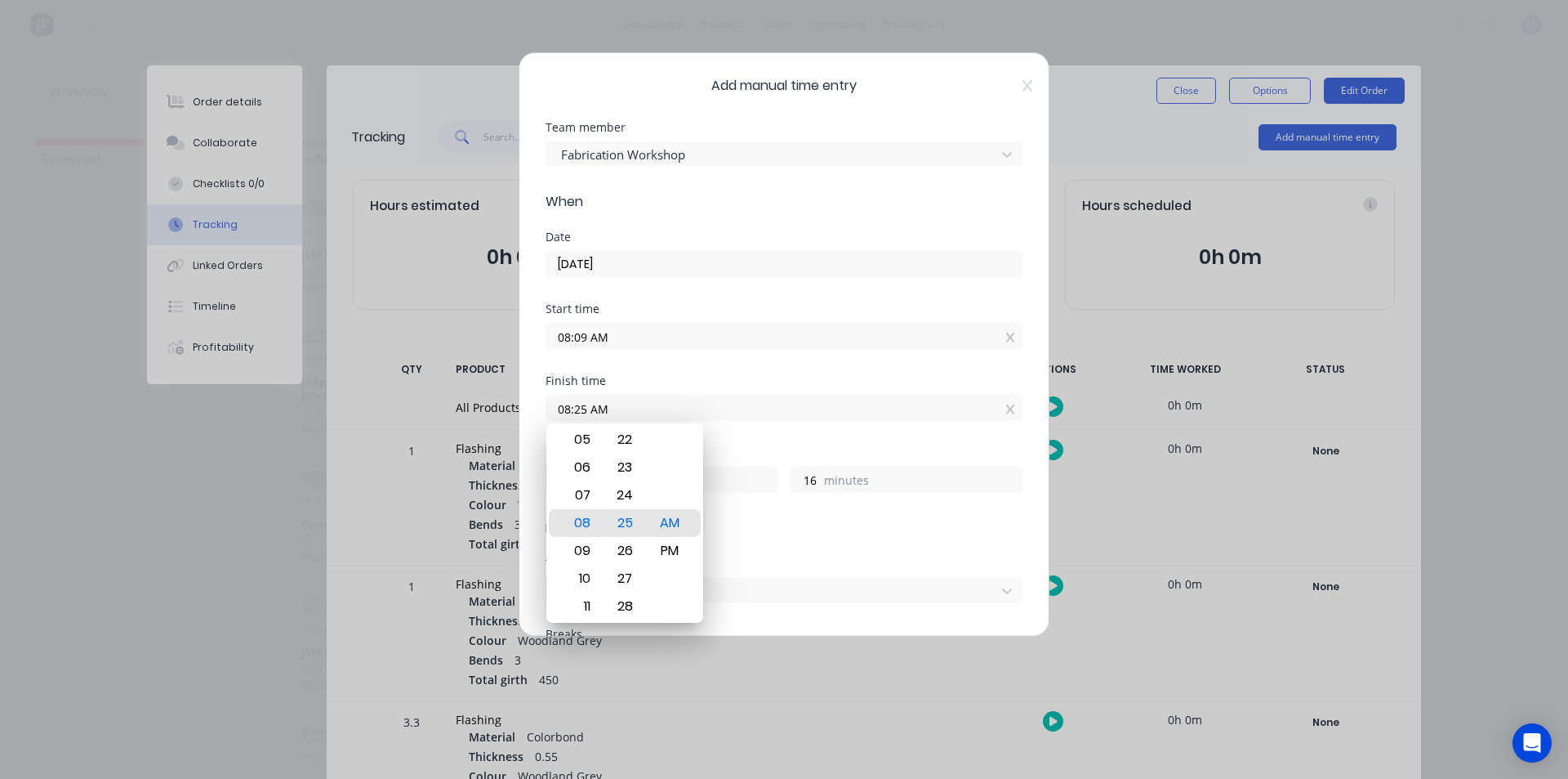
click at [855, 565] on div "Tracking Category (Optional)" at bounding box center [784, 564] width 477 height 12
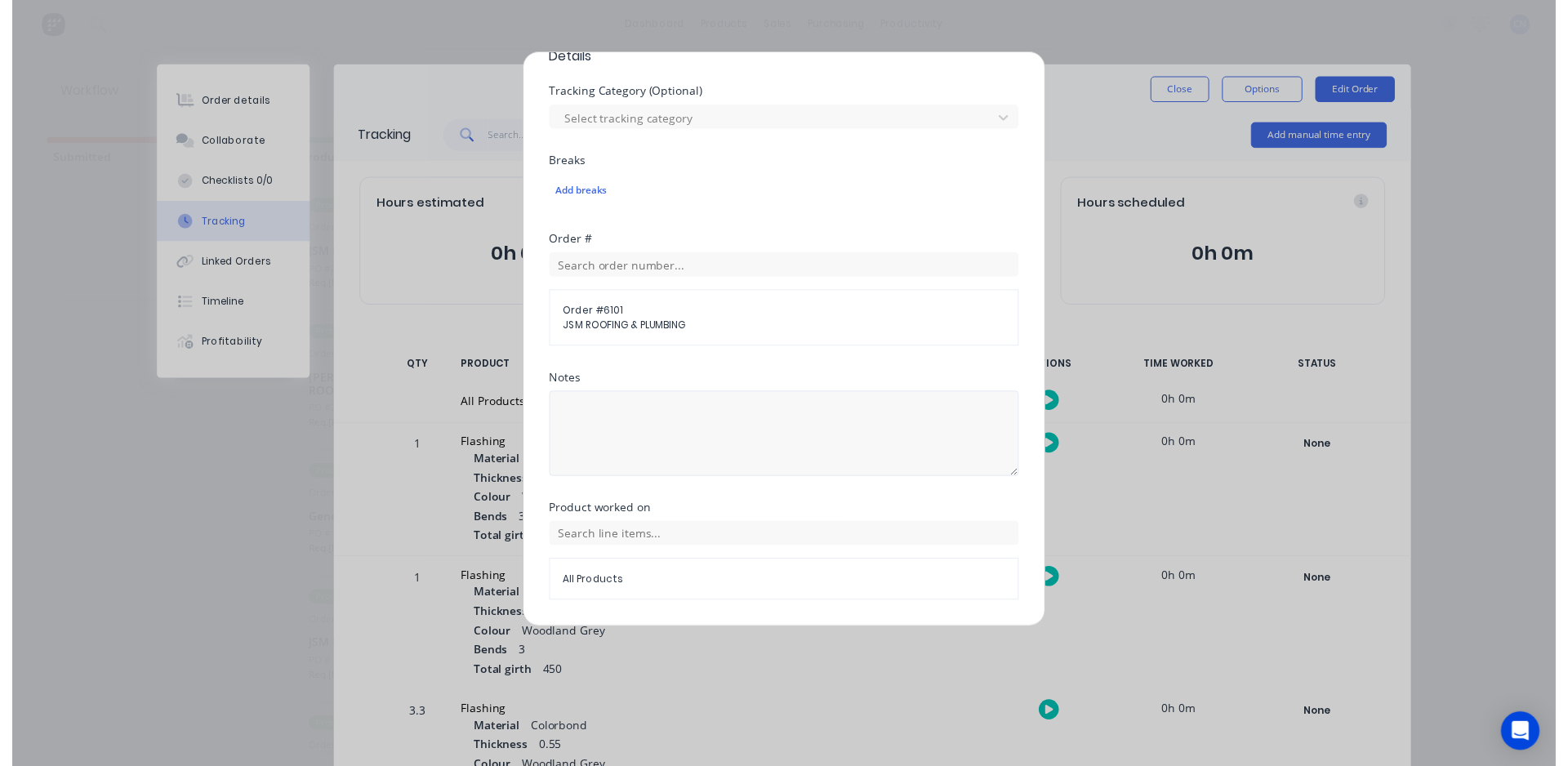
scroll to position [521, 0]
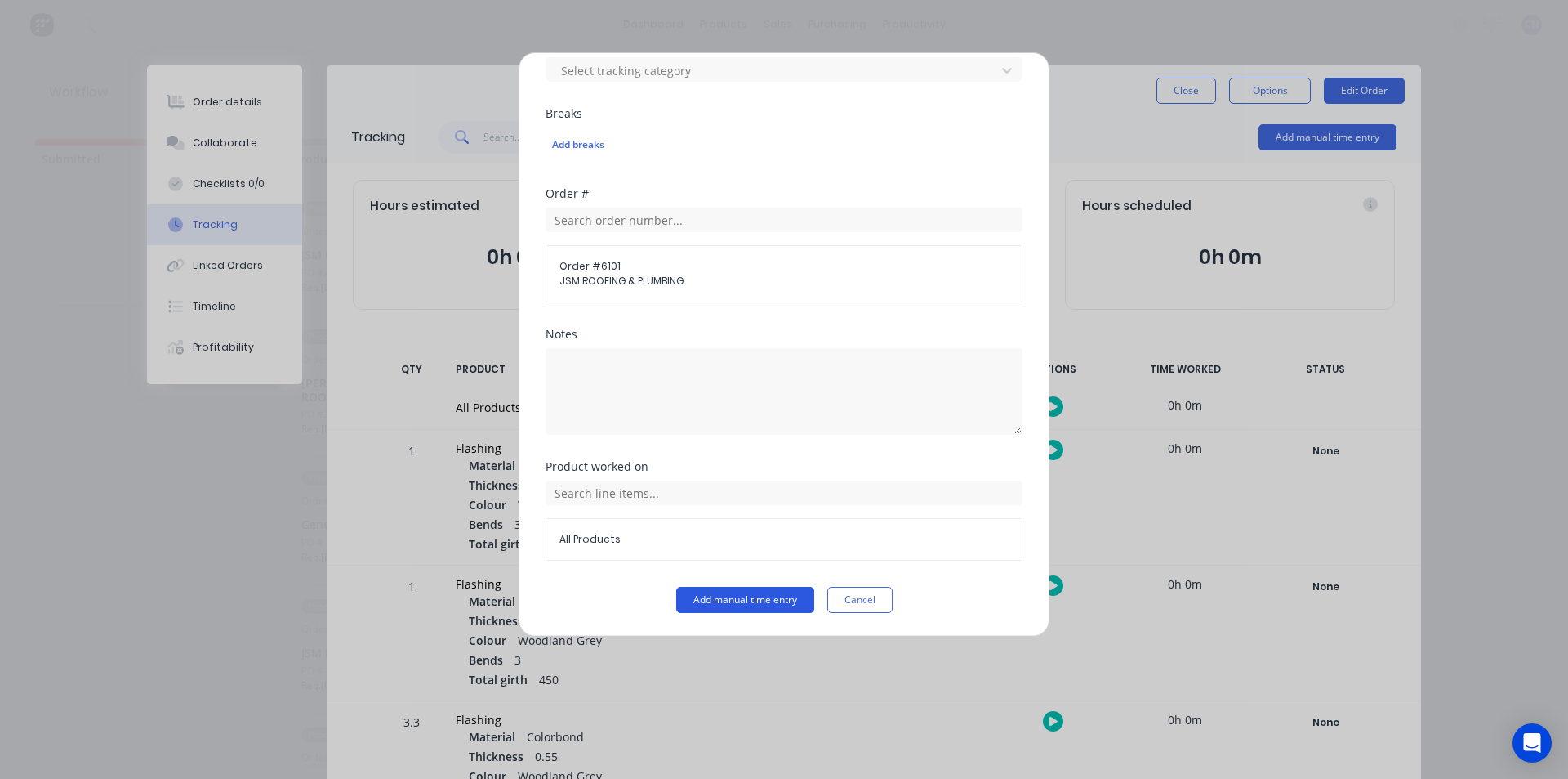
click at [712, 602] on button "Add manual time entry" at bounding box center [745, 599] width 138 height 26
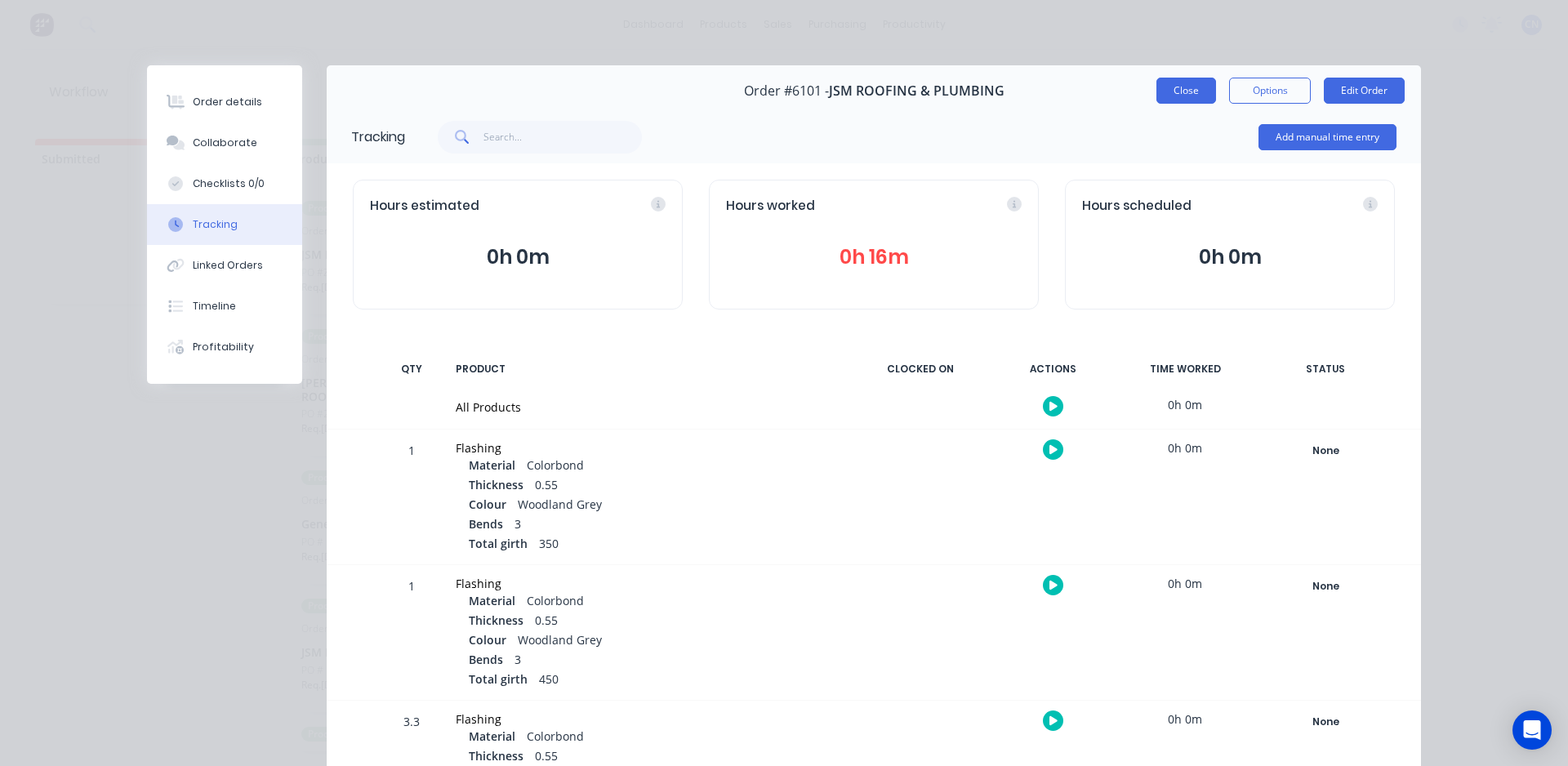
click at [1190, 95] on button "Close" at bounding box center [1187, 90] width 60 height 26
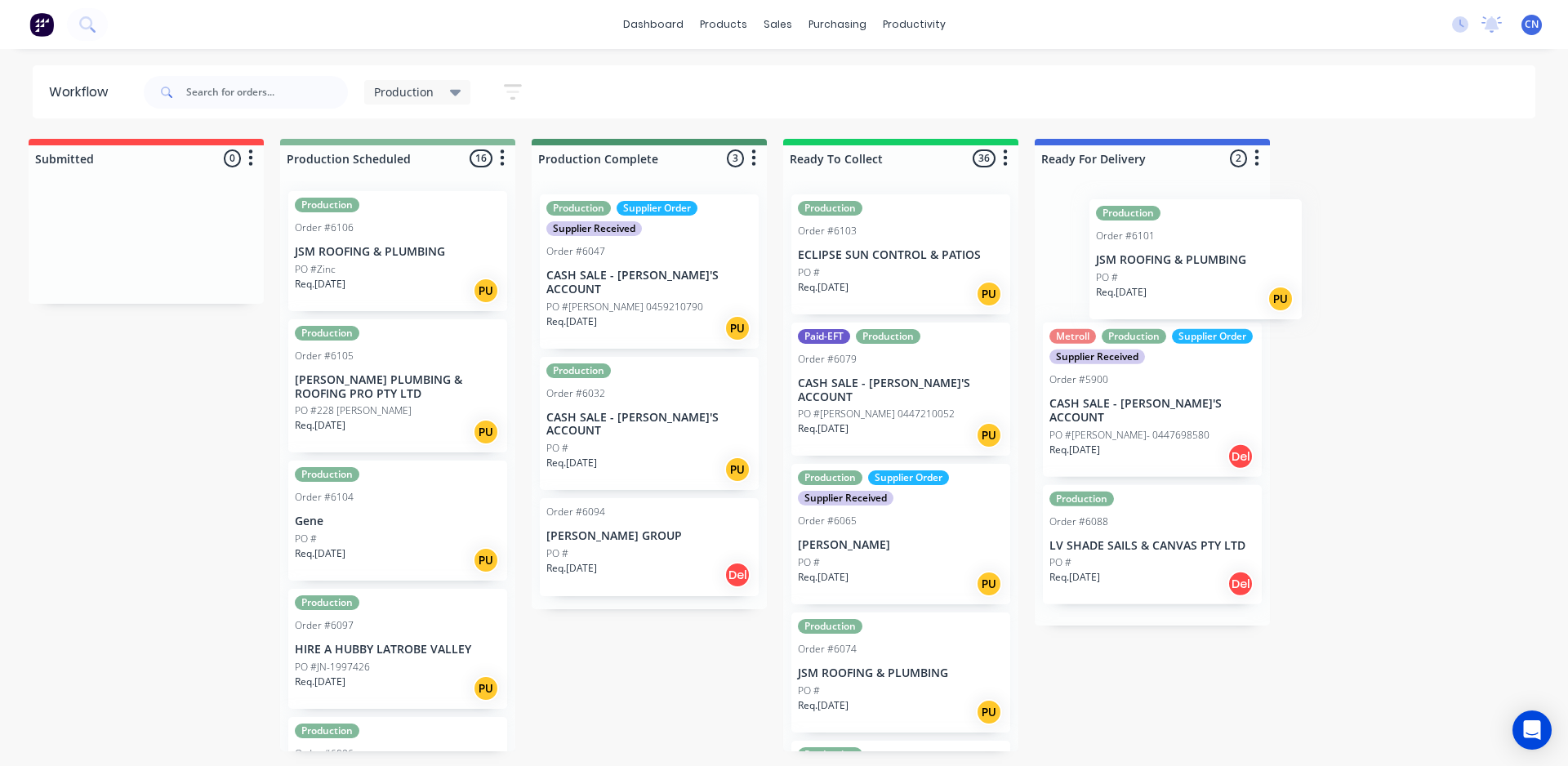
scroll to position [0, 13]
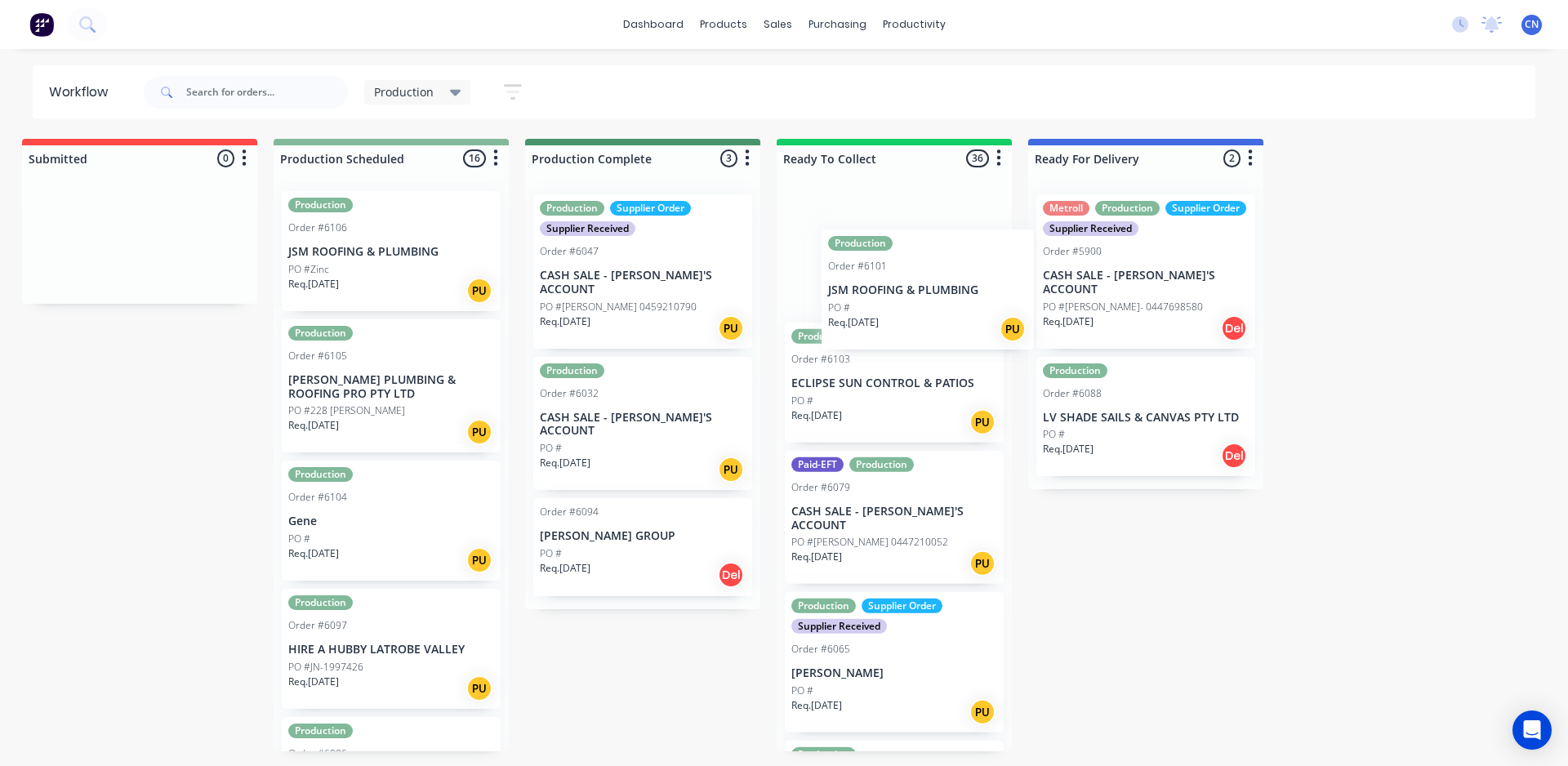
drag, startPoint x: 380, startPoint y: 638, endPoint x: 921, endPoint y: 272, distance: 653.2
click at [921, 272] on div "Submitted 0 Summaries Total order value Invoiced to date To be invoiced Product…" at bounding box center [1219, 445] width 2487 height 612
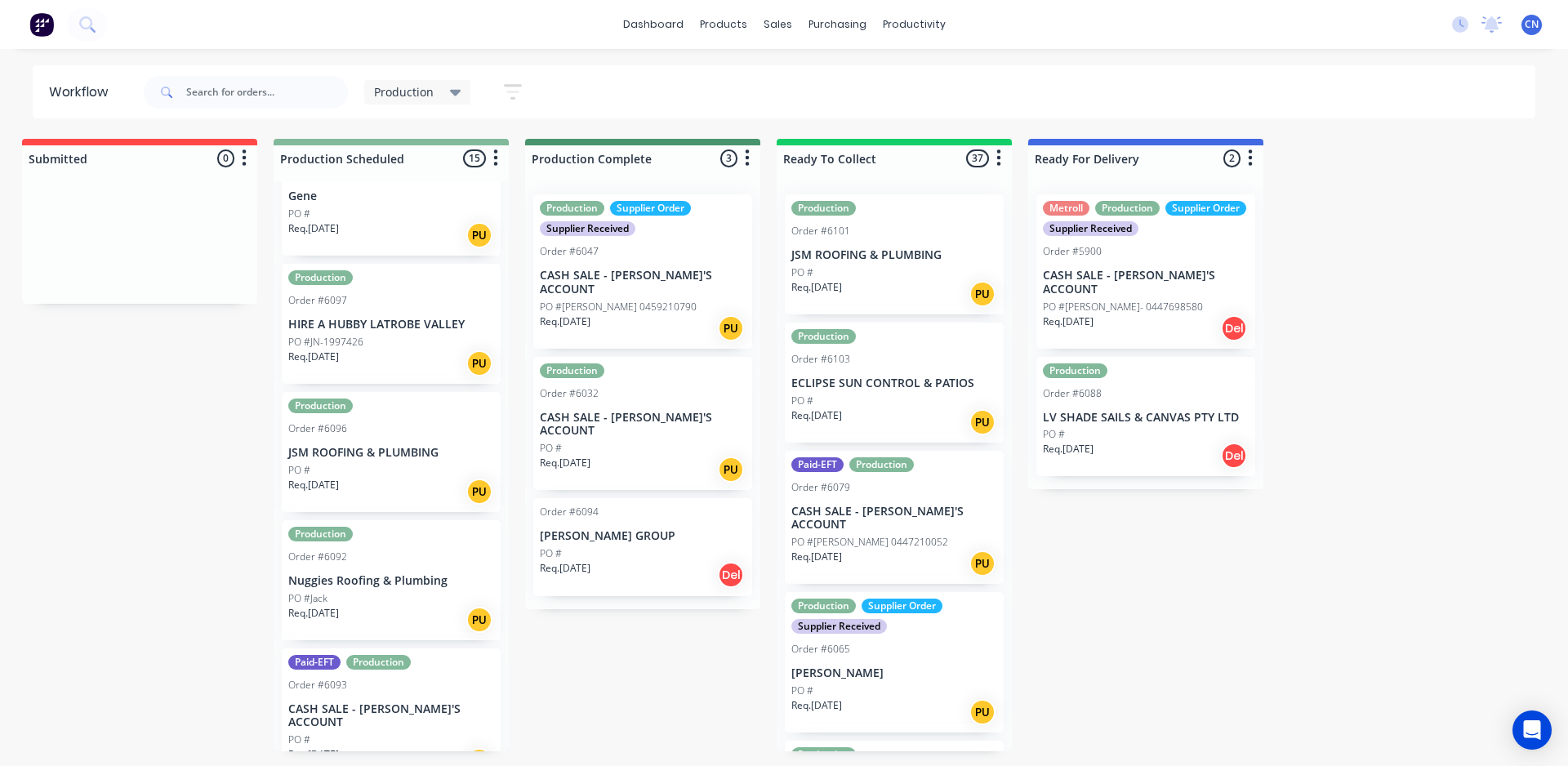
scroll to position [3, 0]
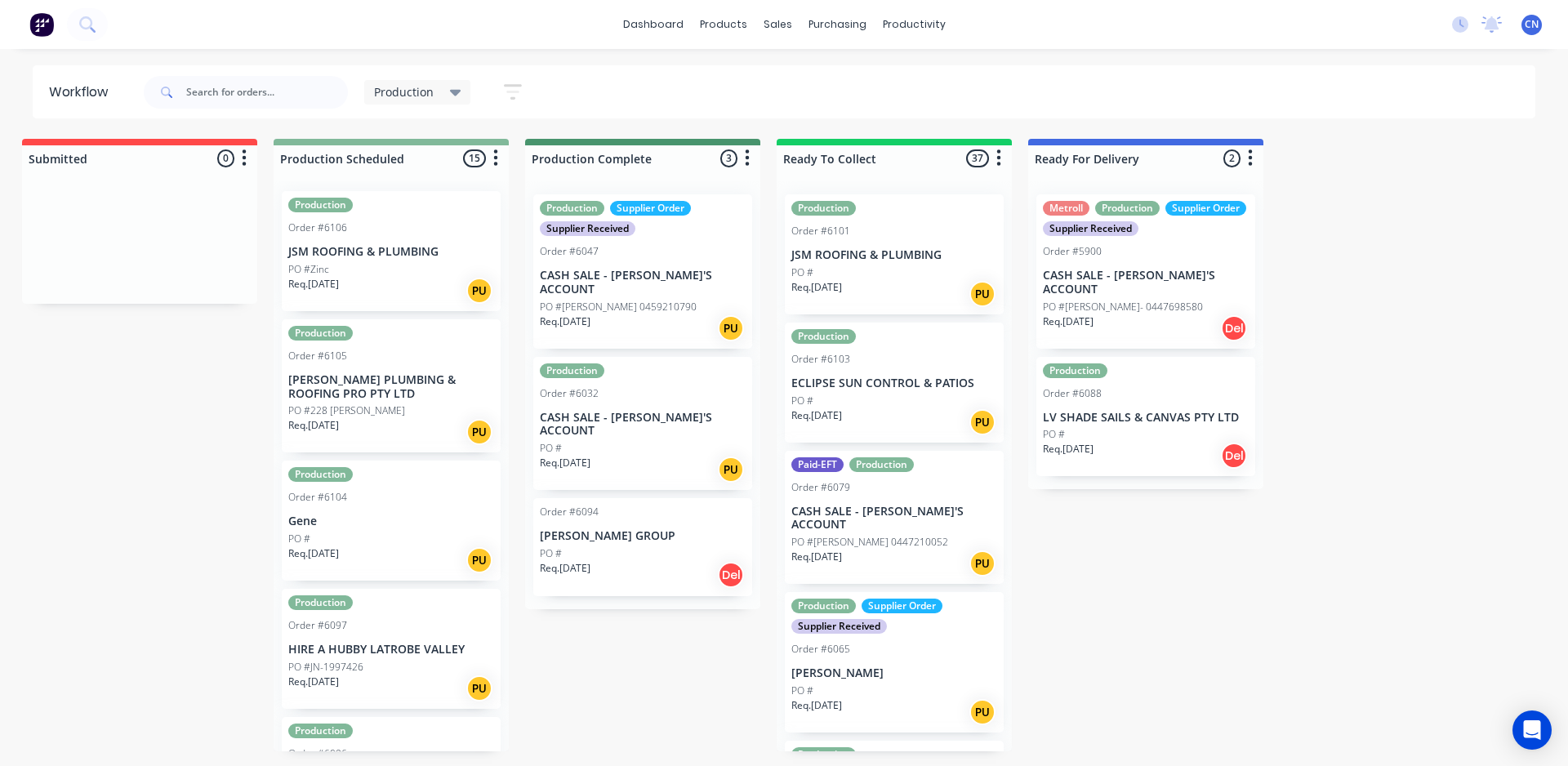
click at [354, 274] on div "PO #Zinc" at bounding box center [392, 268] width 206 height 14
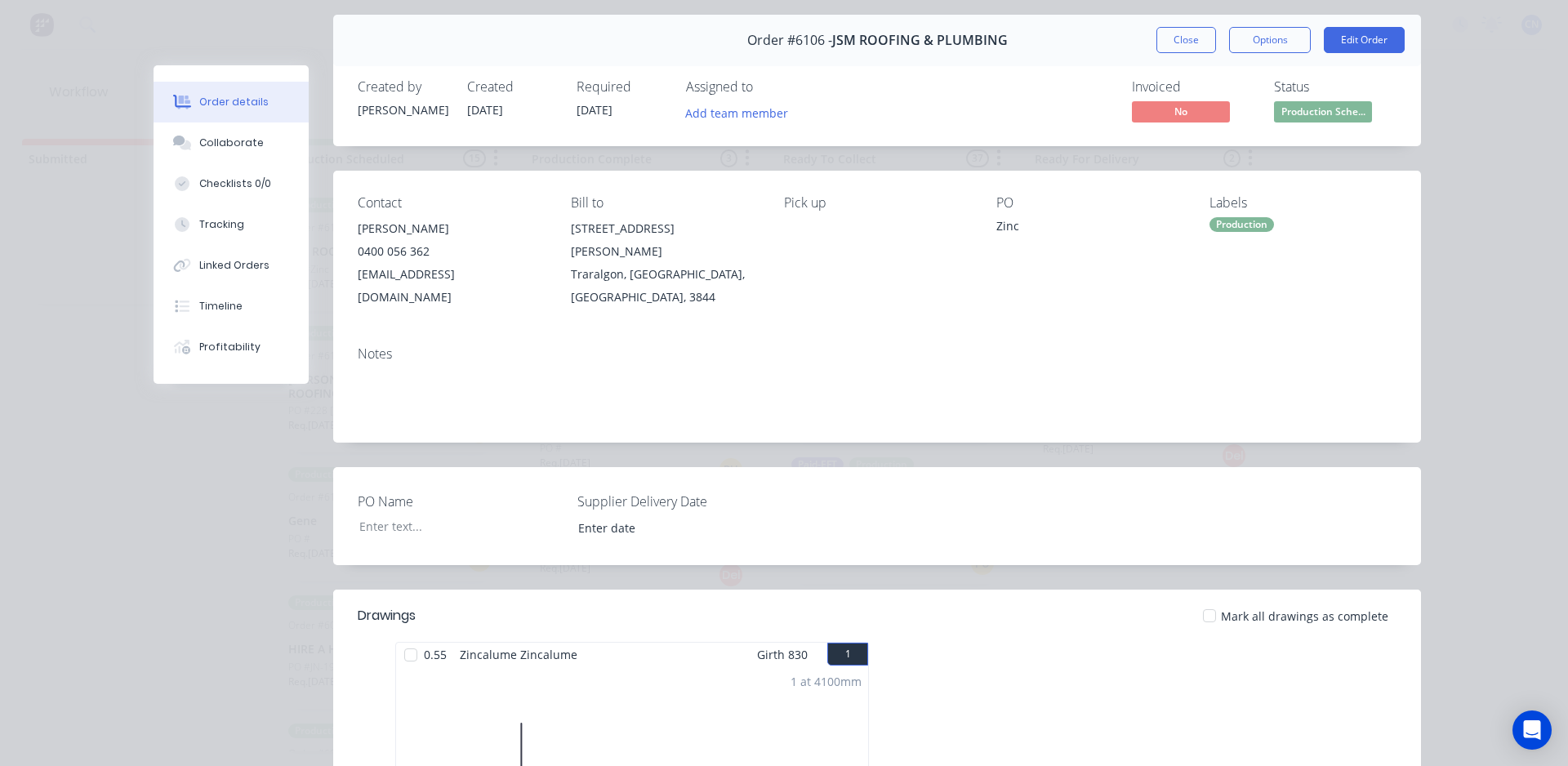
scroll to position [0, 0]
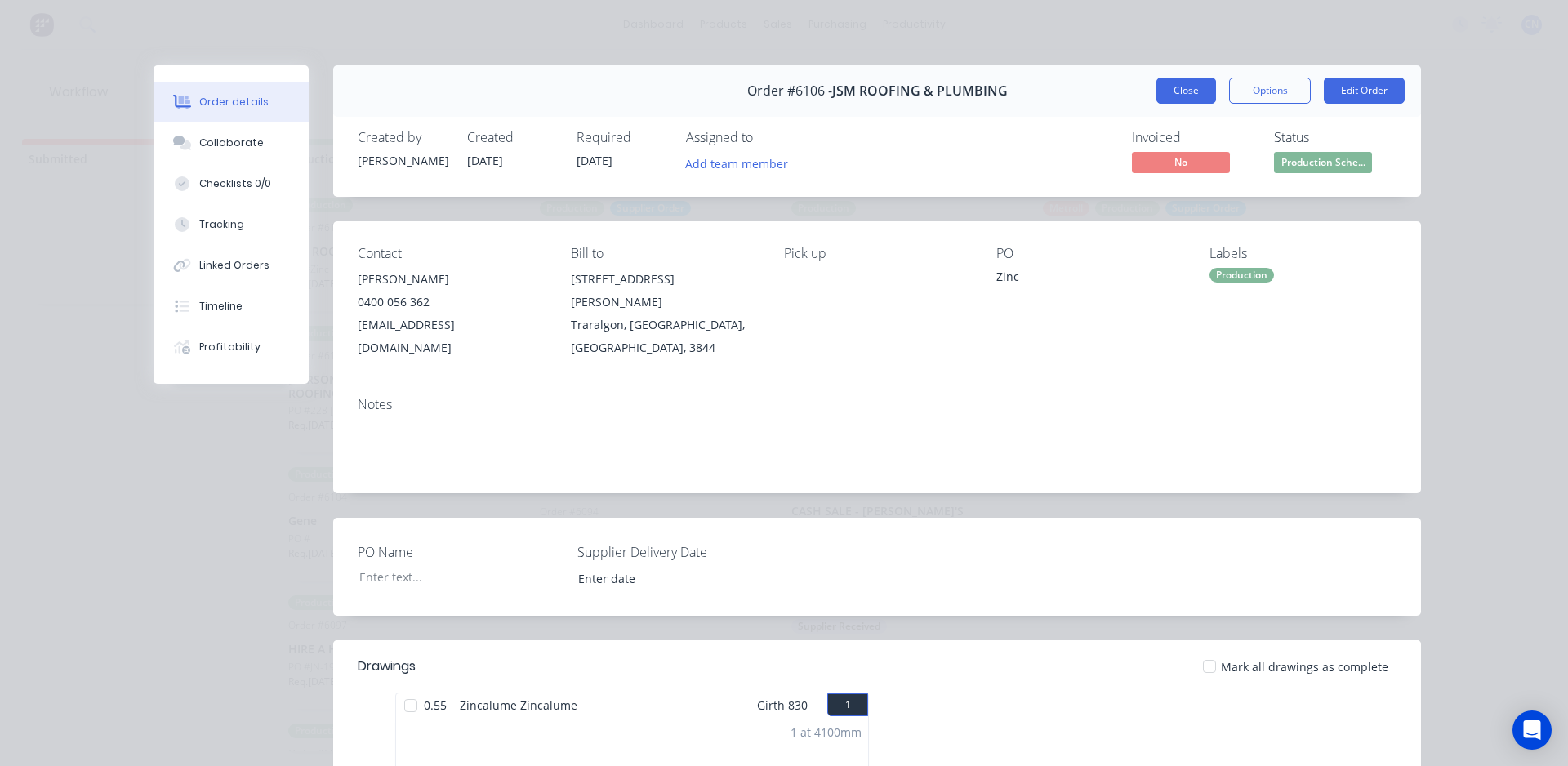
click at [1166, 88] on button "Close" at bounding box center [1187, 90] width 60 height 26
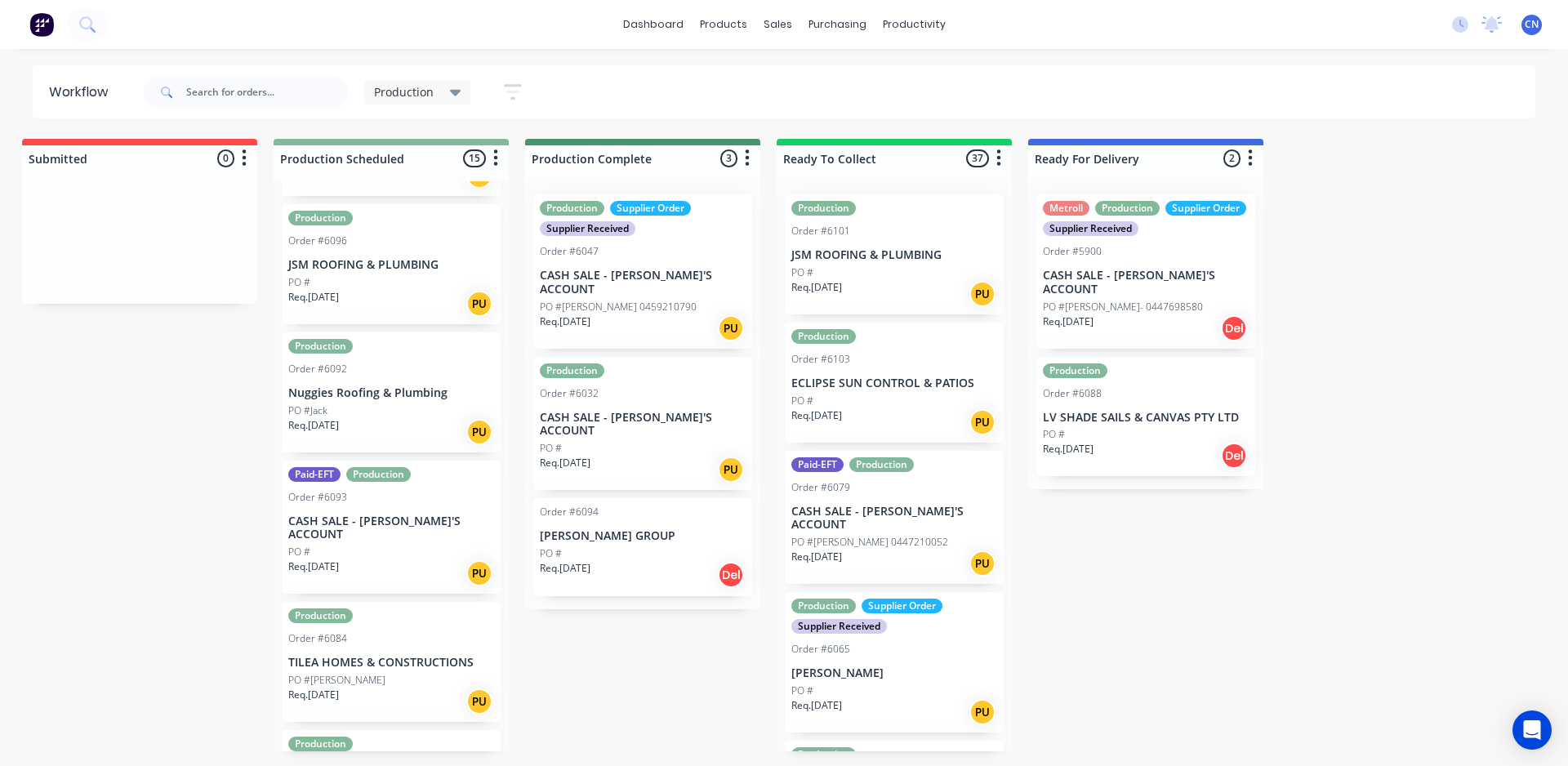
scroll to position [166, 0]
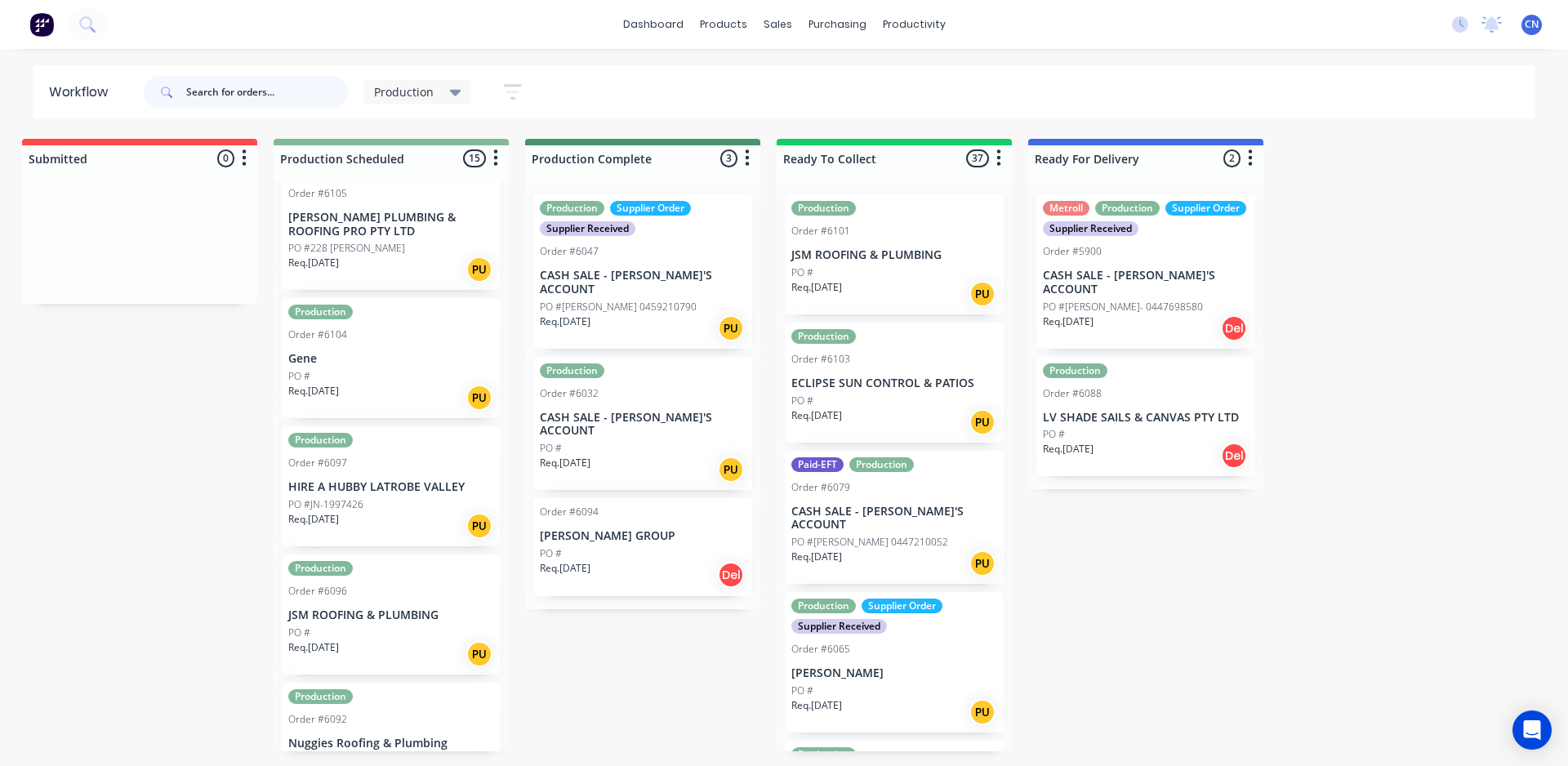
click at [285, 100] on input "text" at bounding box center [267, 92] width 162 height 33
click at [283, 100] on input "text" at bounding box center [267, 92] width 162 height 33
type input "6096"
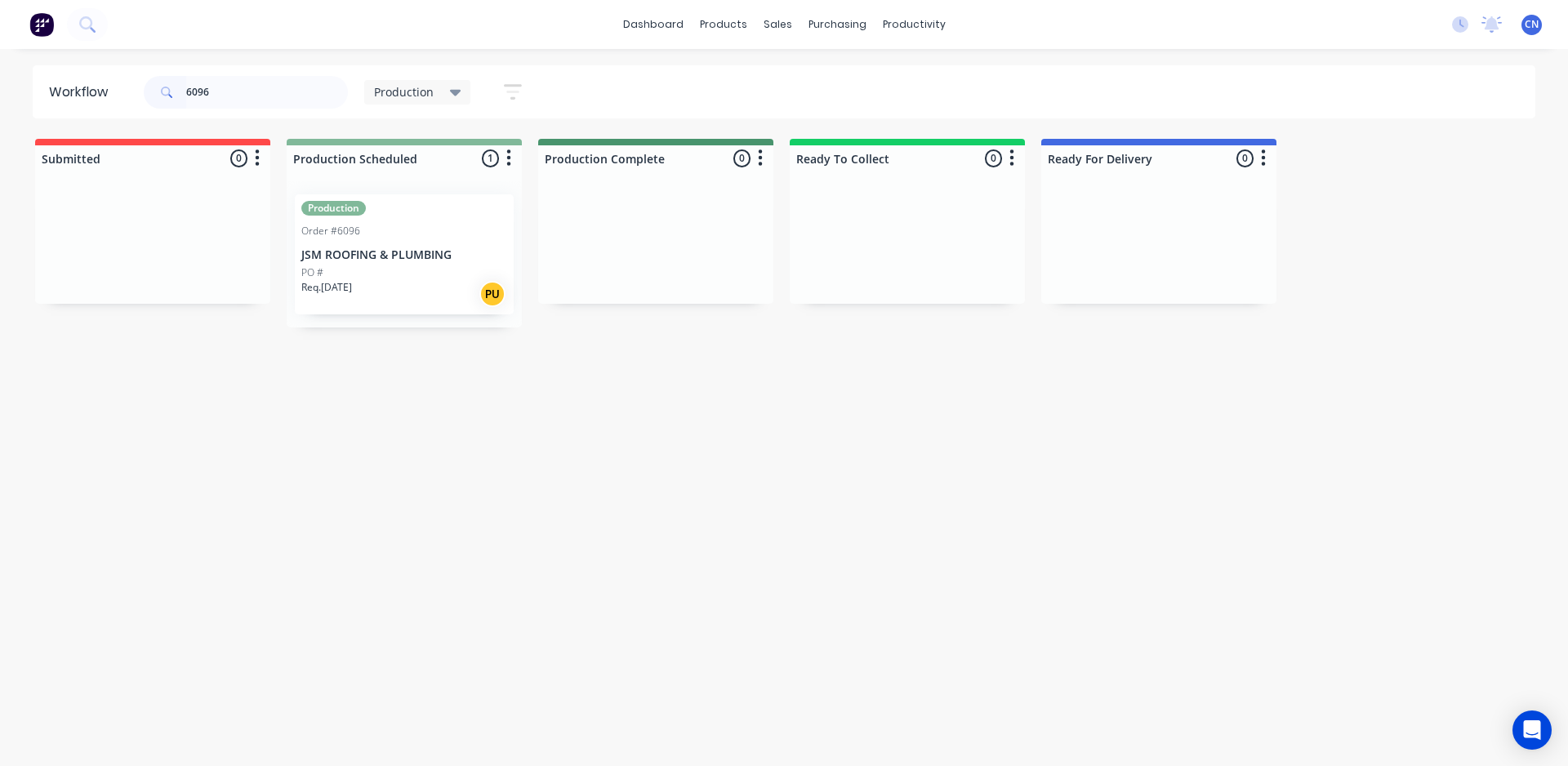
click at [345, 262] on p "JSM ROOFING & PLUMBING" at bounding box center [404, 255] width 206 height 13
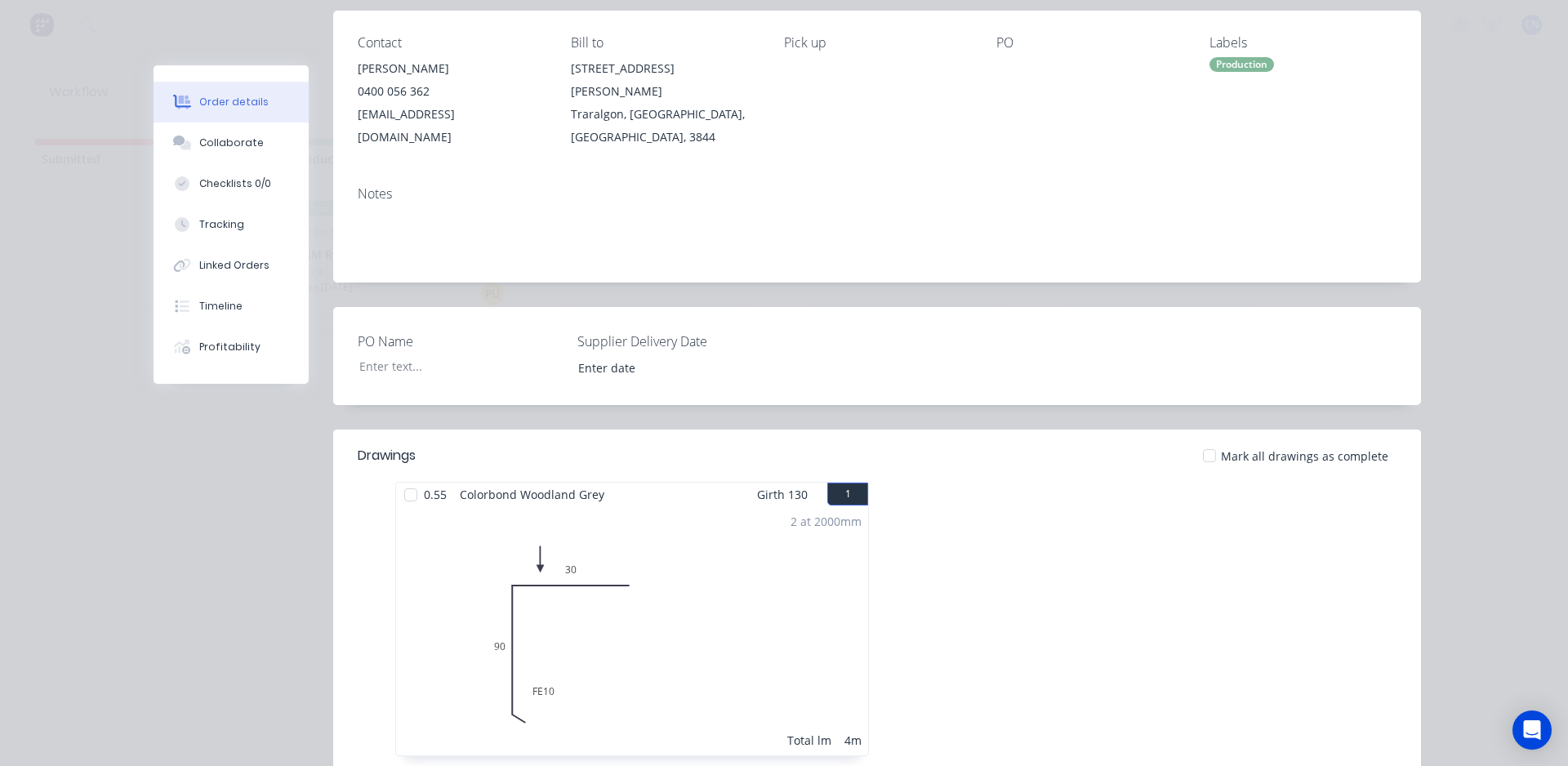
scroll to position [408, 0]
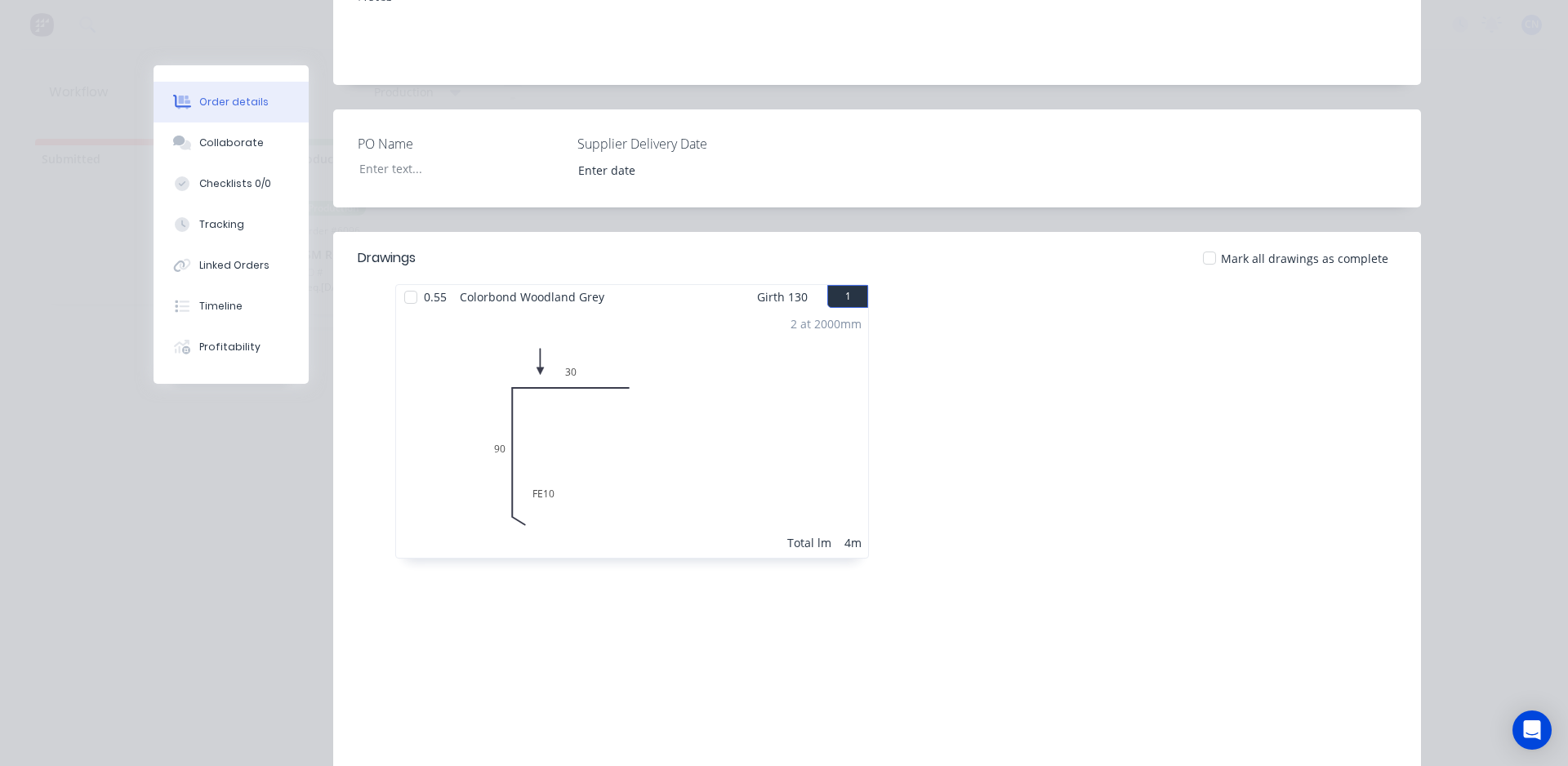
click at [405, 281] on div at bounding box center [411, 297] width 33 height 33
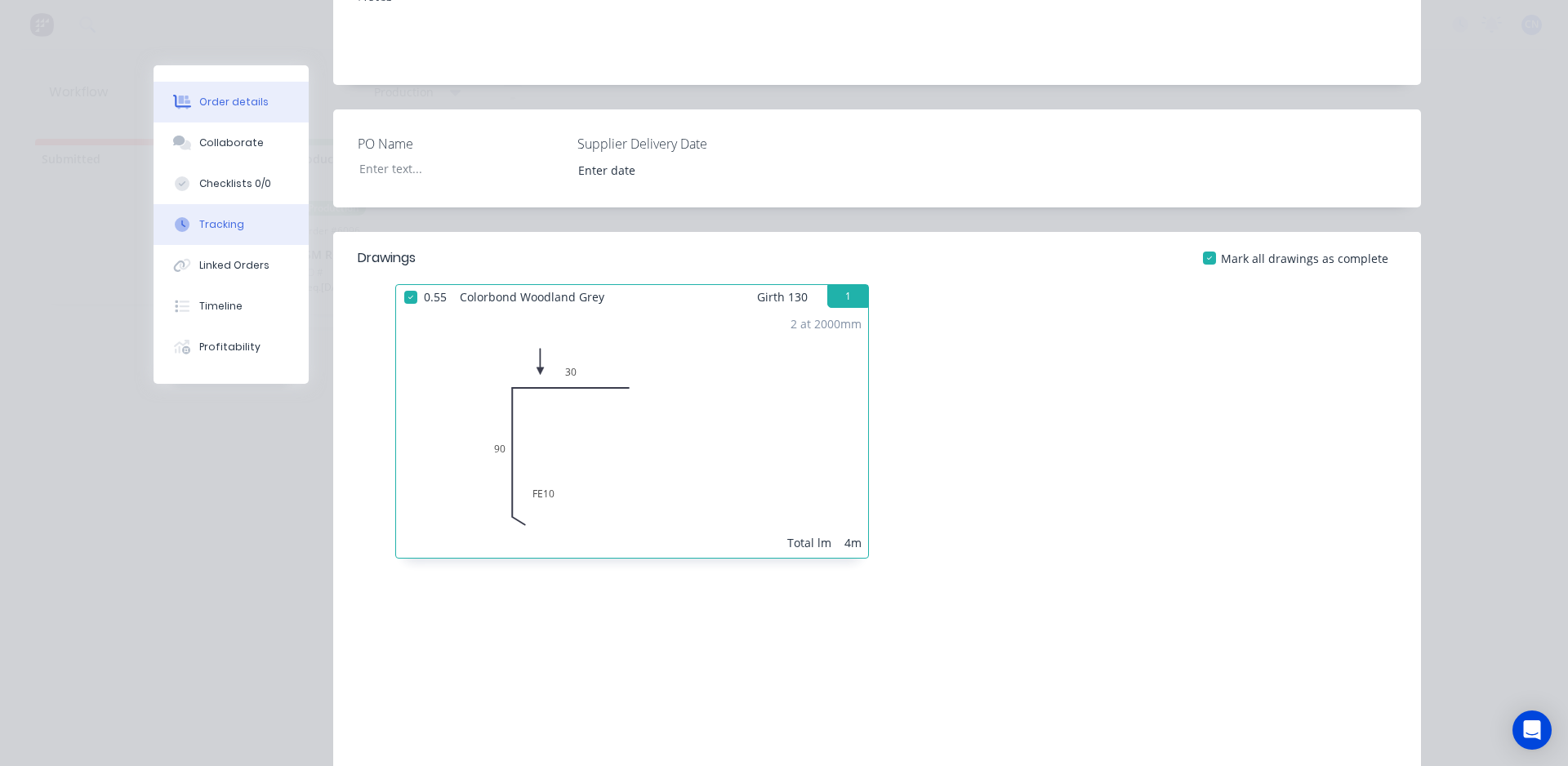
click at [247, 227] on button "Tracking" at bounding box center [231, 224] width 155 height 40
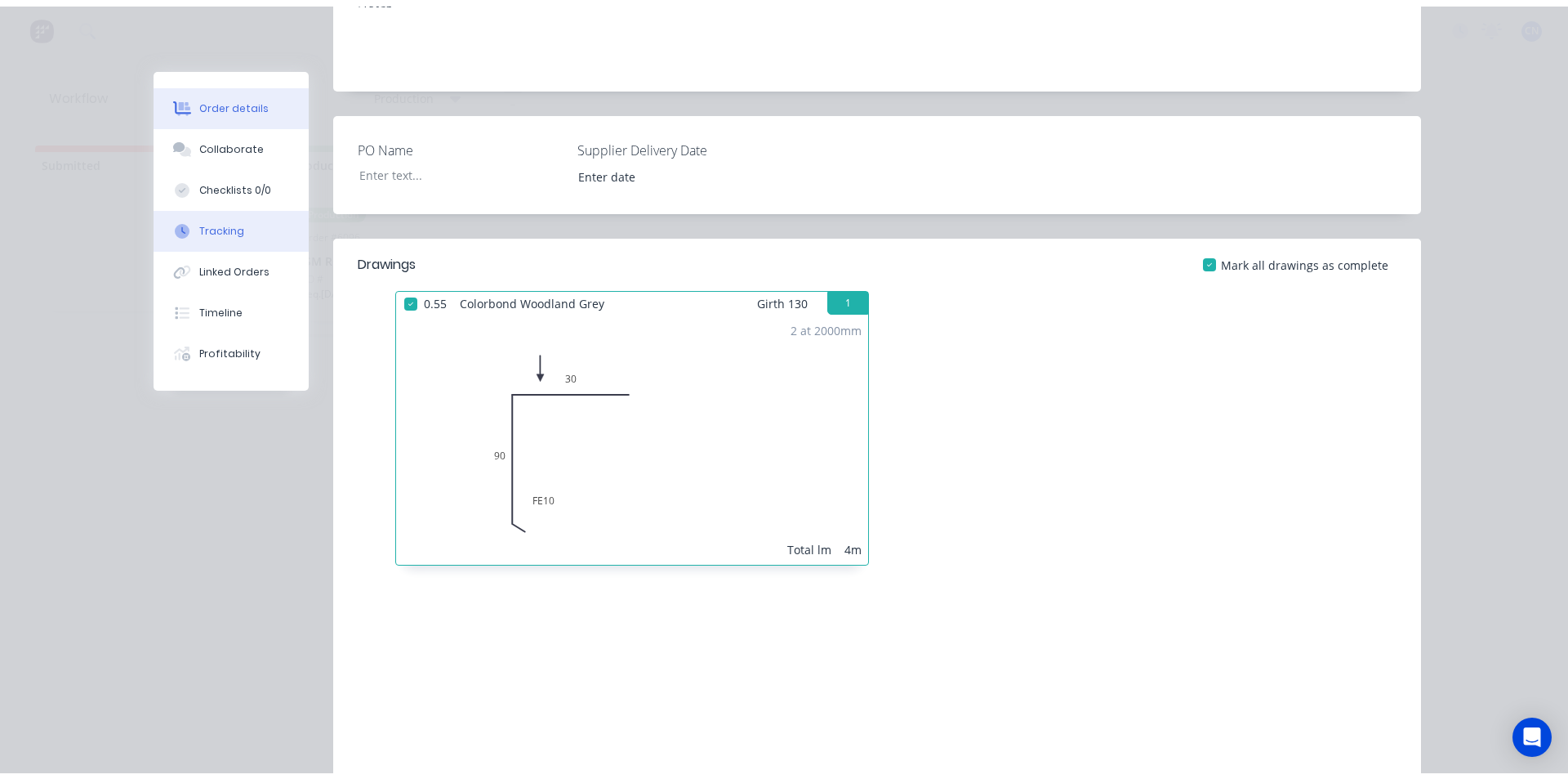
scroll to position [0, 0]
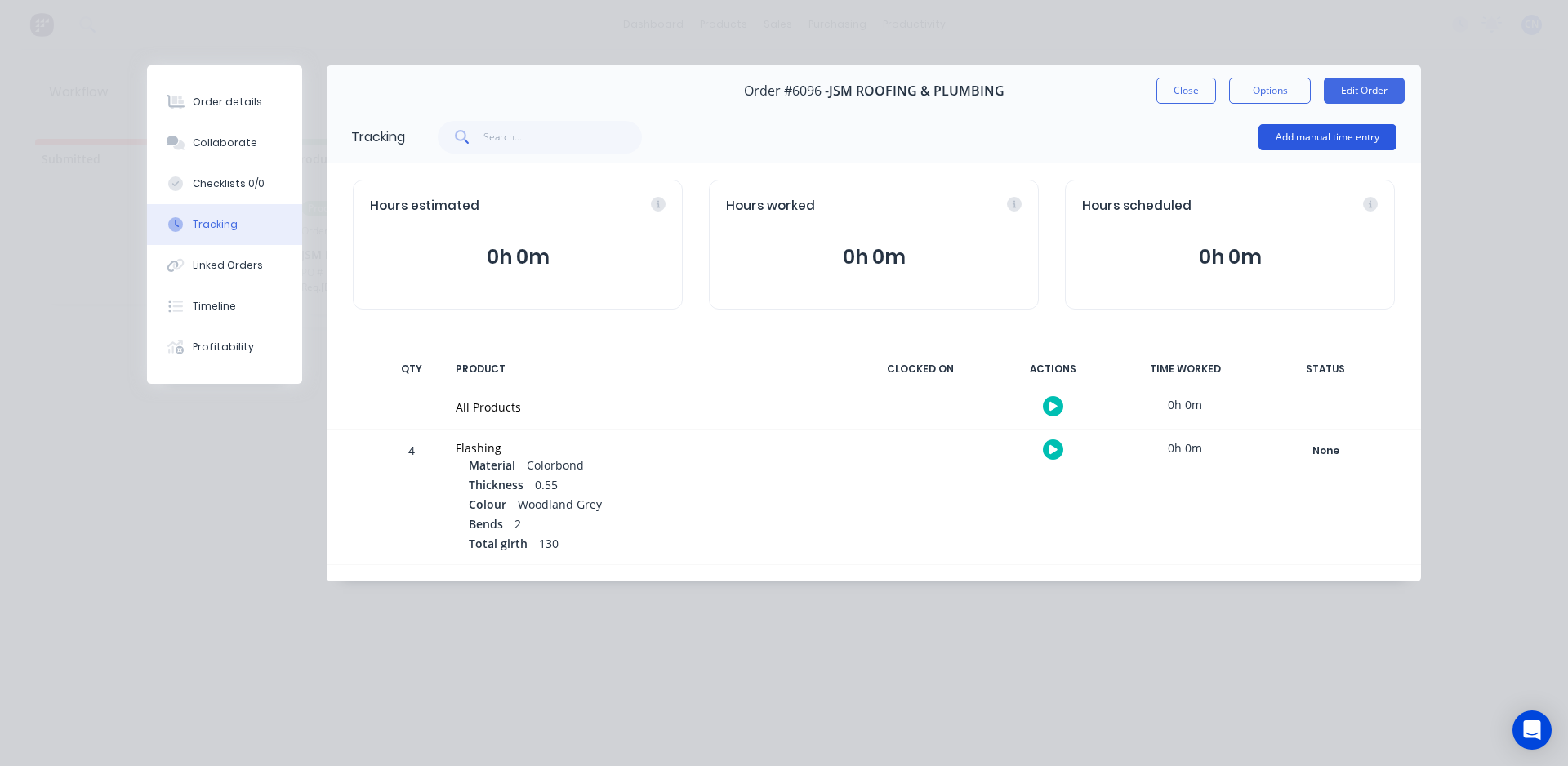
click at [1341, 132] on button "Add manual time entry" at bounding box center [1327, 137] width 138 height 26
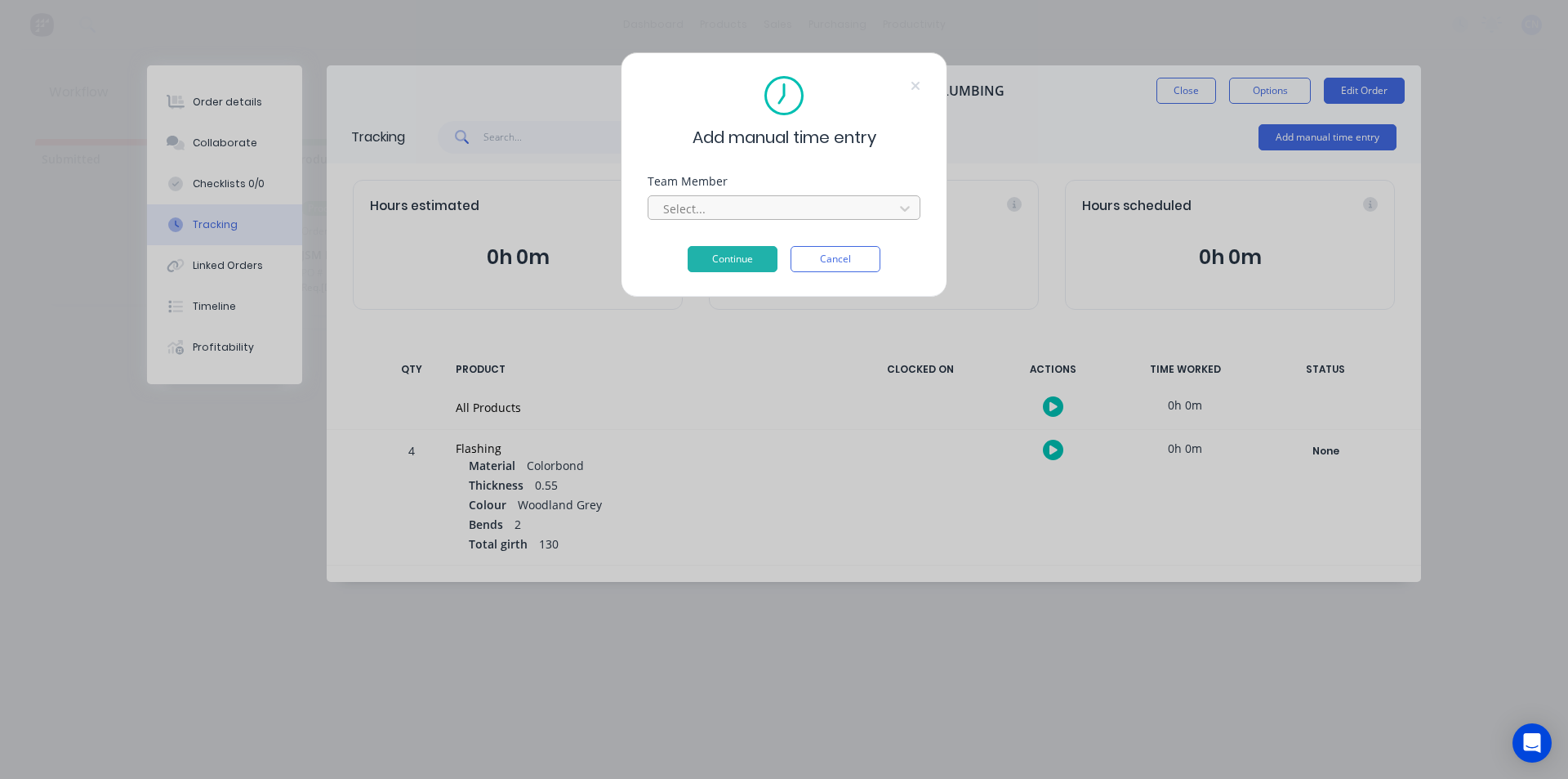
click at [736, 208] on div at bounding box center [773, 208] width 224 height 20
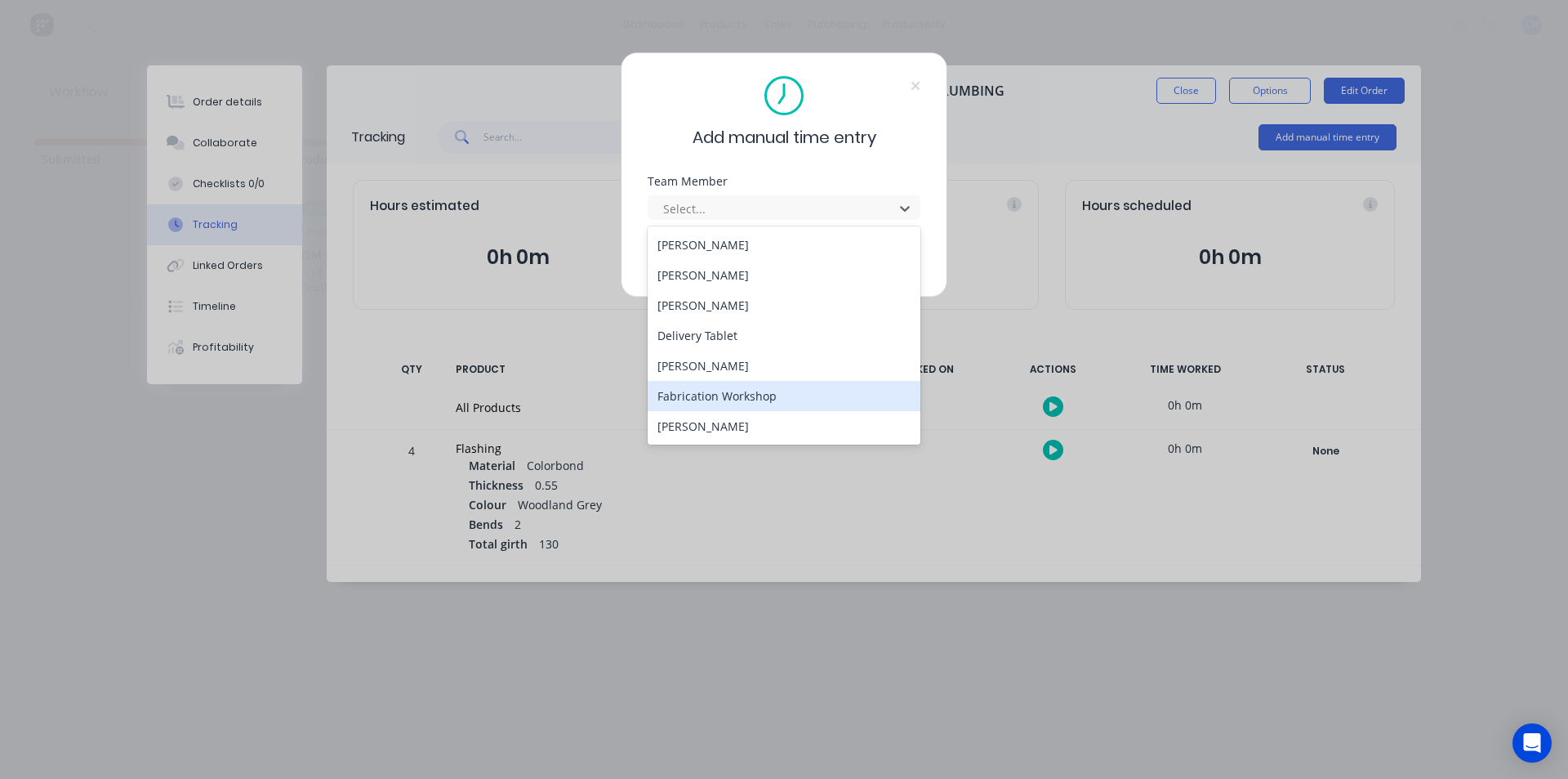
click at [722, 400] on div "Fabrication Workshop" at bounding box center [784, 395] width 272 height 30
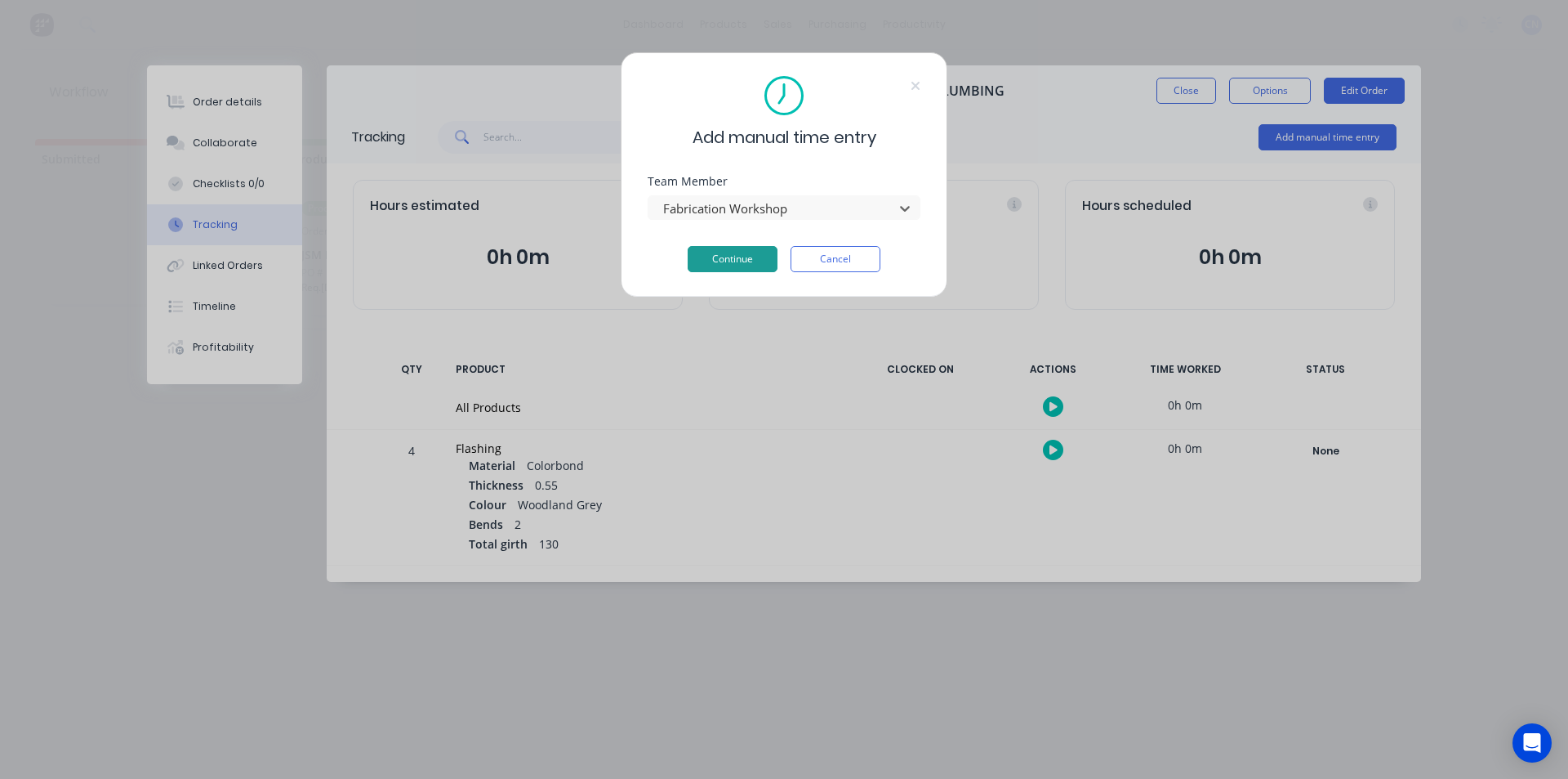
click at [702, 267] on button "Continue" at bounding box center [733, 258] width 90 height 26
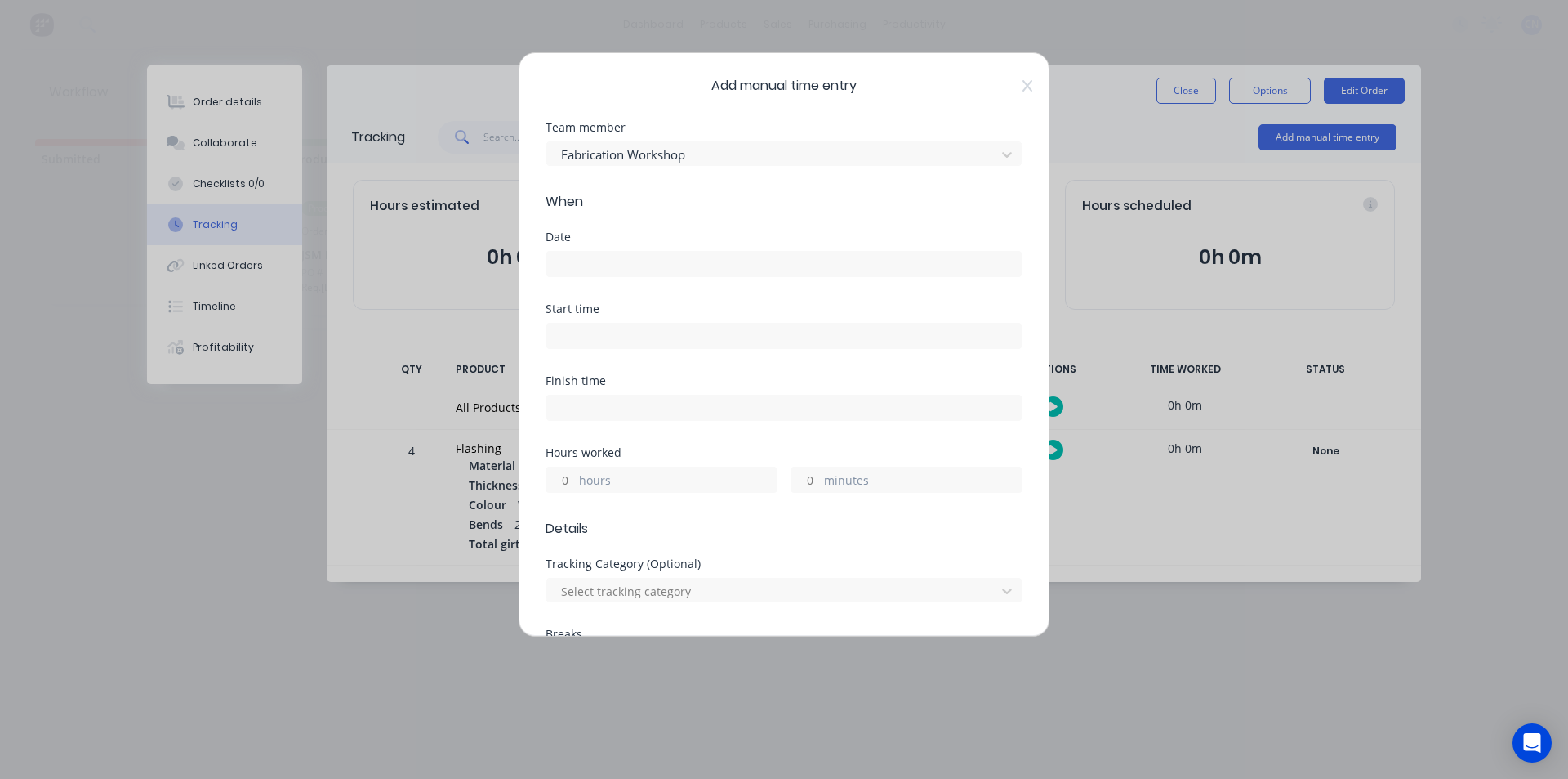
click at [578, 266] on input at bounding box center [784, 263] width 476 height 24
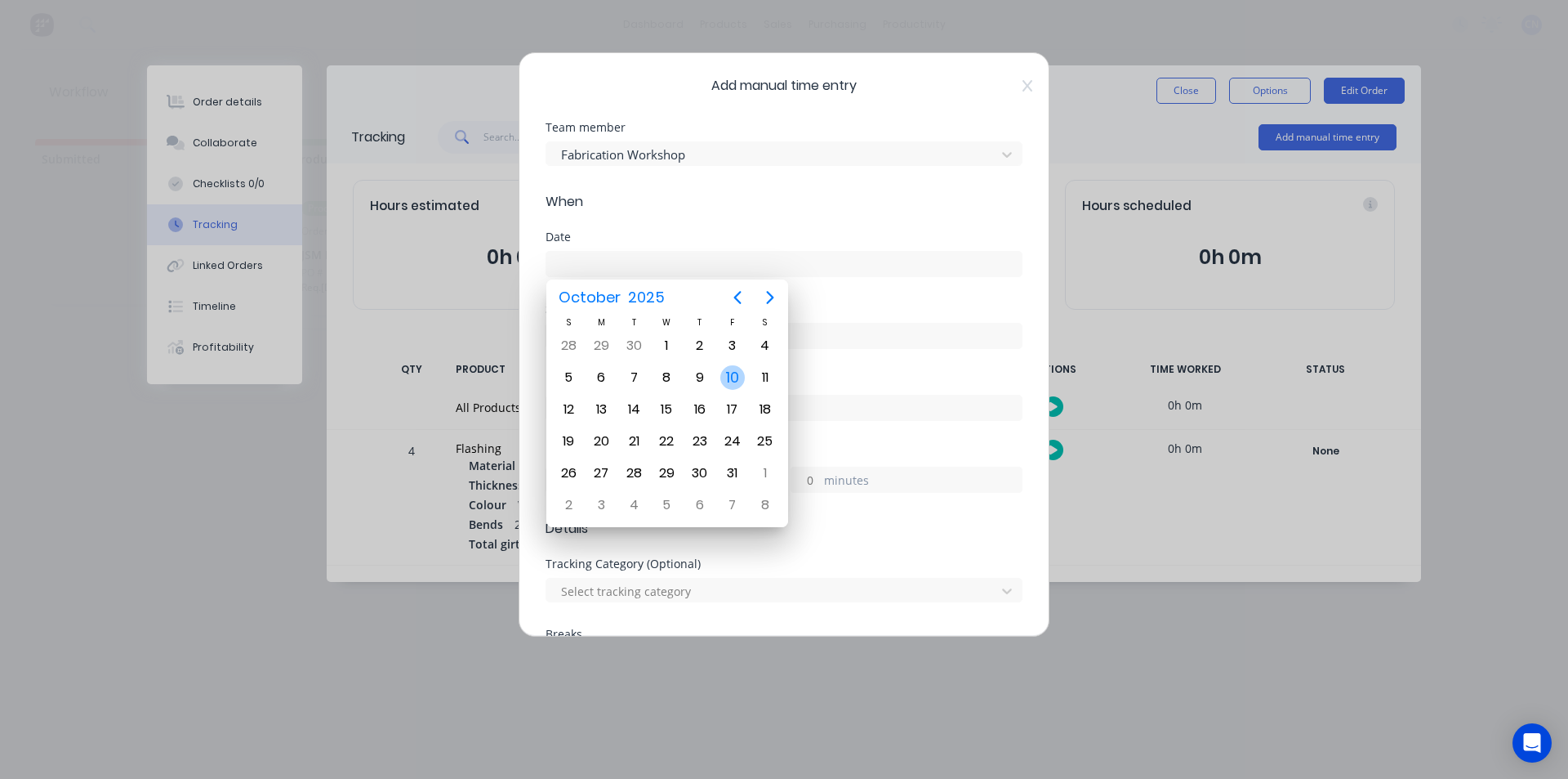
click at [735, 391] on div "10" at bounding box center [733, 377] width 33 height 31
type input "[DATE]"
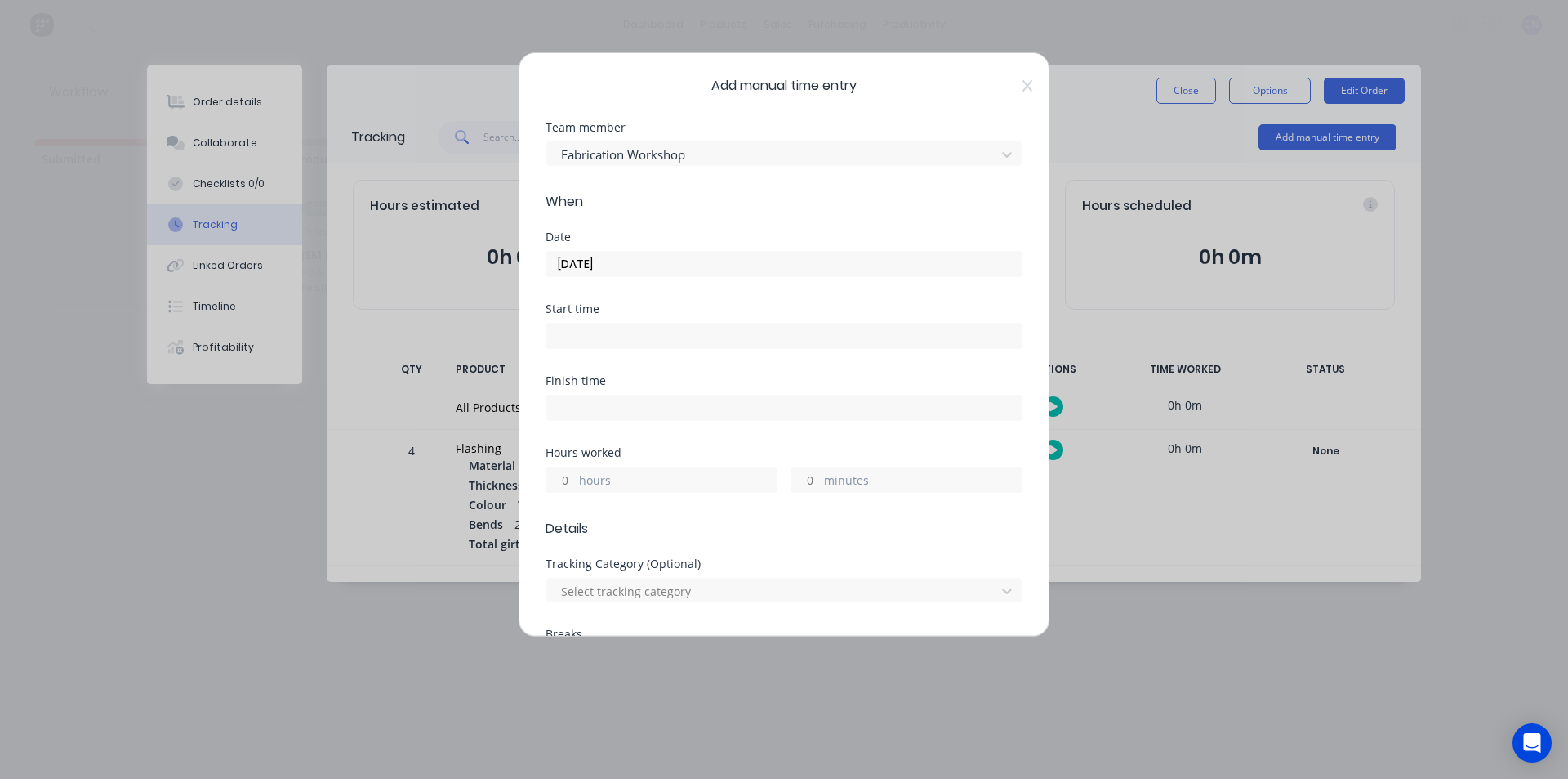
click at [629, 343] on input at bounding box center [784, 335] width 476 height 24
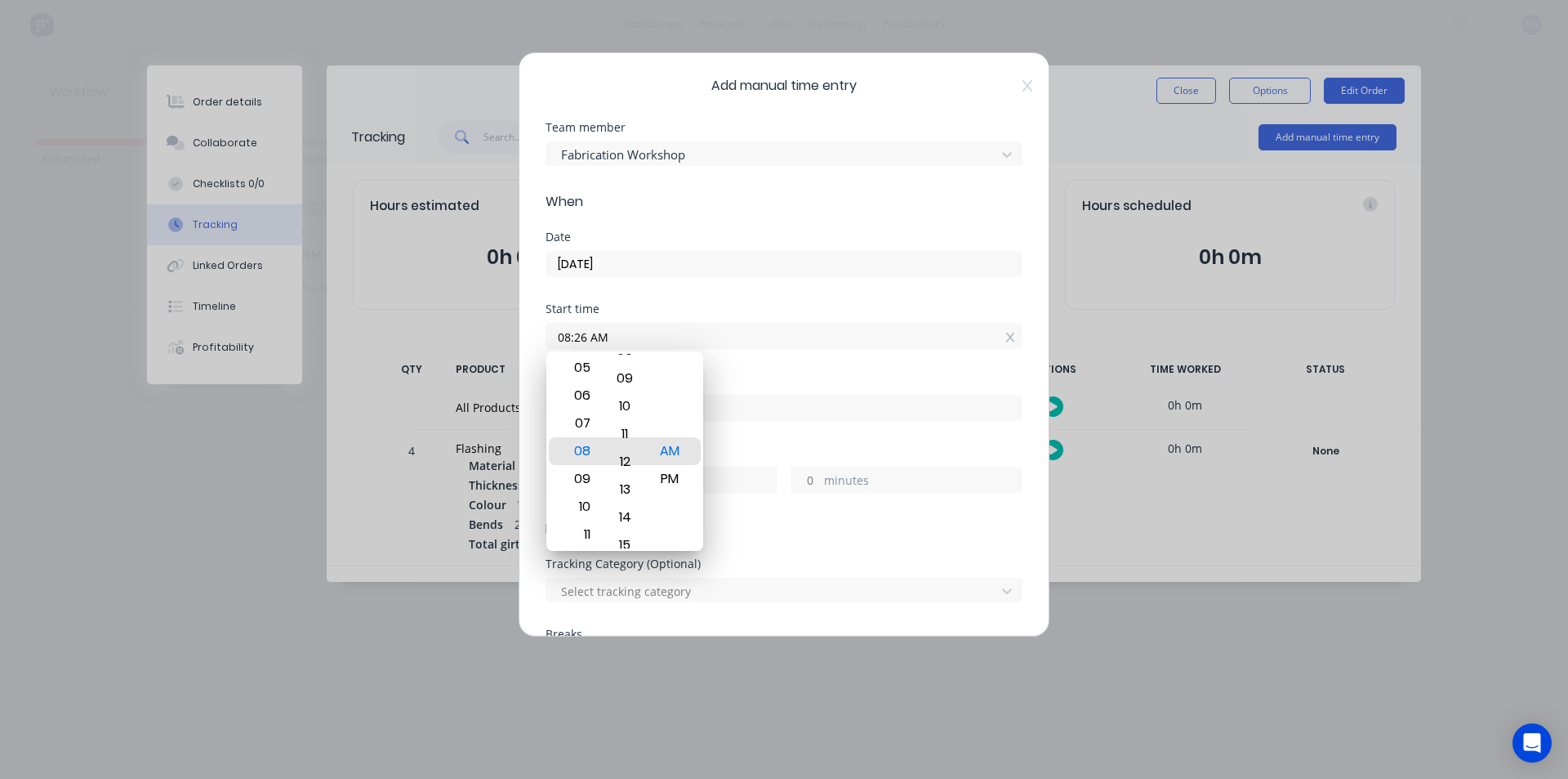
drag, startPoint x: 617, startPoint y: 411, endPoint x: 726, endPoint y: 800, distance: 404.0
click at [726, 681] on html "dashboard products sales purchasing productivity dashboard products Product Cat…" at bounding box center [784, 340] width 1568 height 681
drag, startPoint x: 630, startPoint y: 413, endPoint x: 655, endPoint y: 670, distance: 258.2
click at [653, 669] on body "dashboard products sales purchasing productivity dashboard products Product Cat…" at bounding box center [784, 340] width 1568 height 681
type input "08:01 AM"
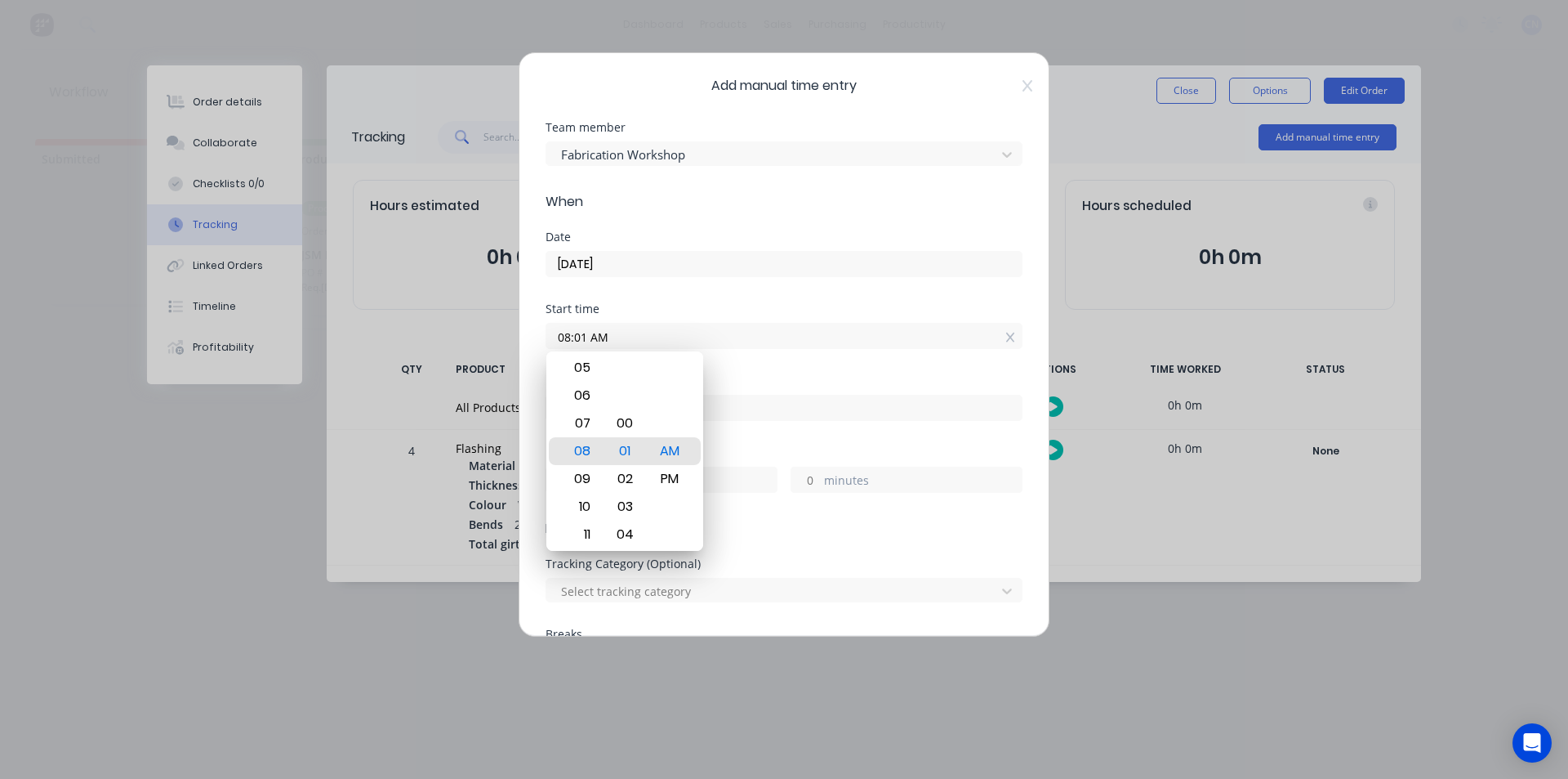
click at [765, 323] on label "08:01 AM" at bounding box center [784, 335] width 477 height 26
click at [765, 324] on input "08:01 AM" at bounding box center [784, 335] width 476 height 24
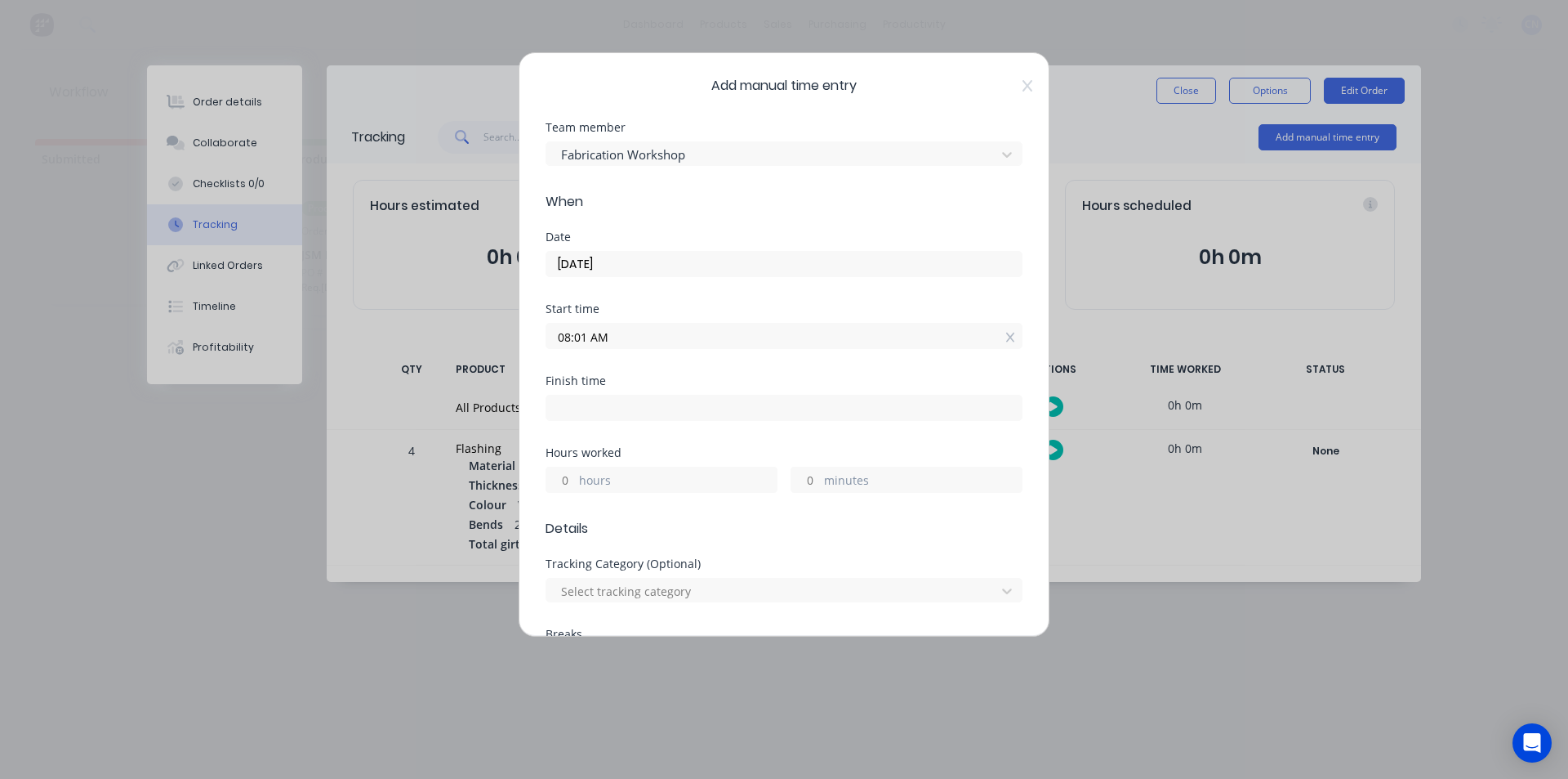
click at [612, 402] on input at bounding box center [784, 407] width 476 height 24
type input "08:26 AM"
type input "0"
type input "25"
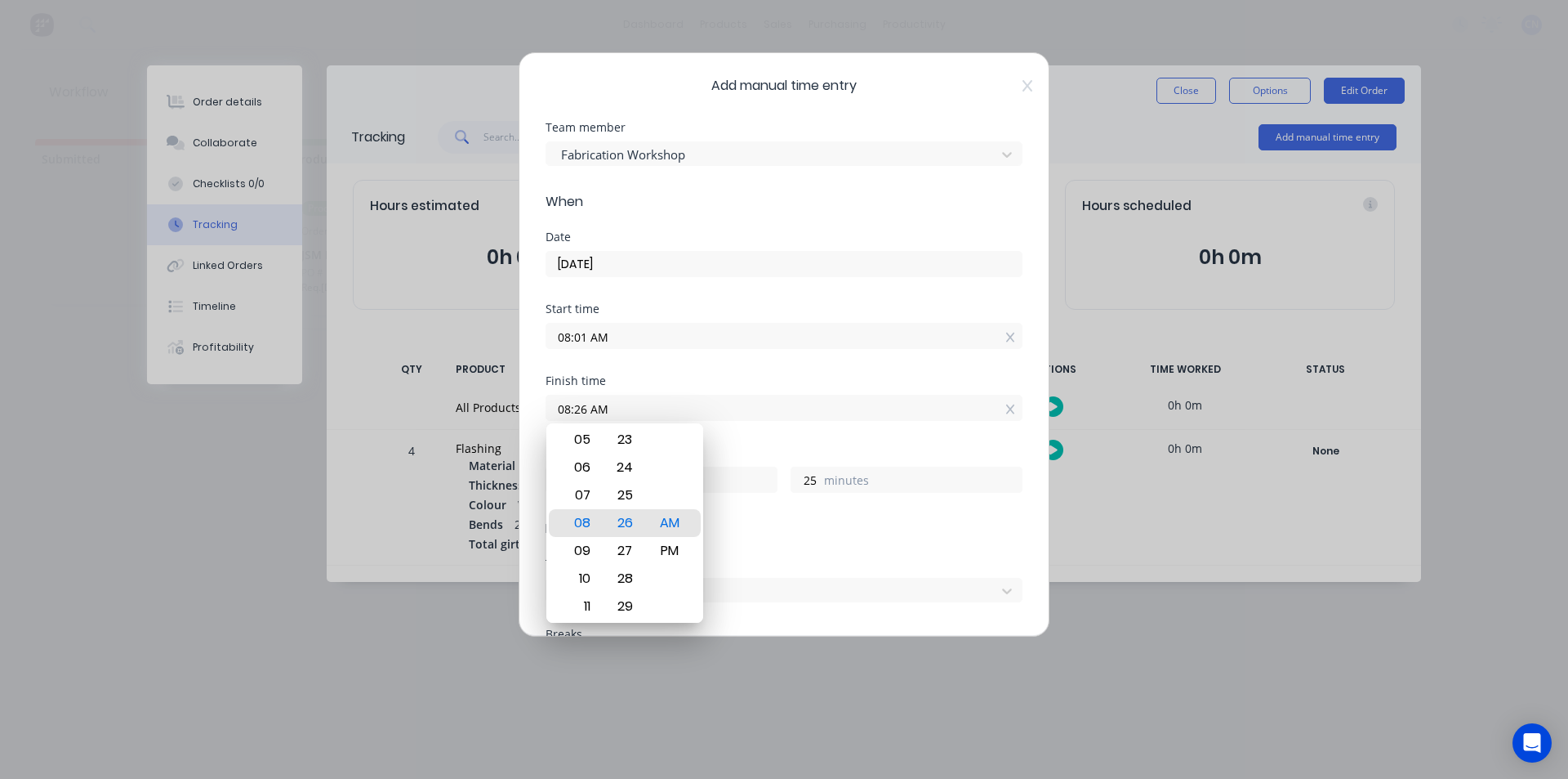
click at [758, 344] on input "08:01 AM" at bounding box center [784, 335] width 476 height 24
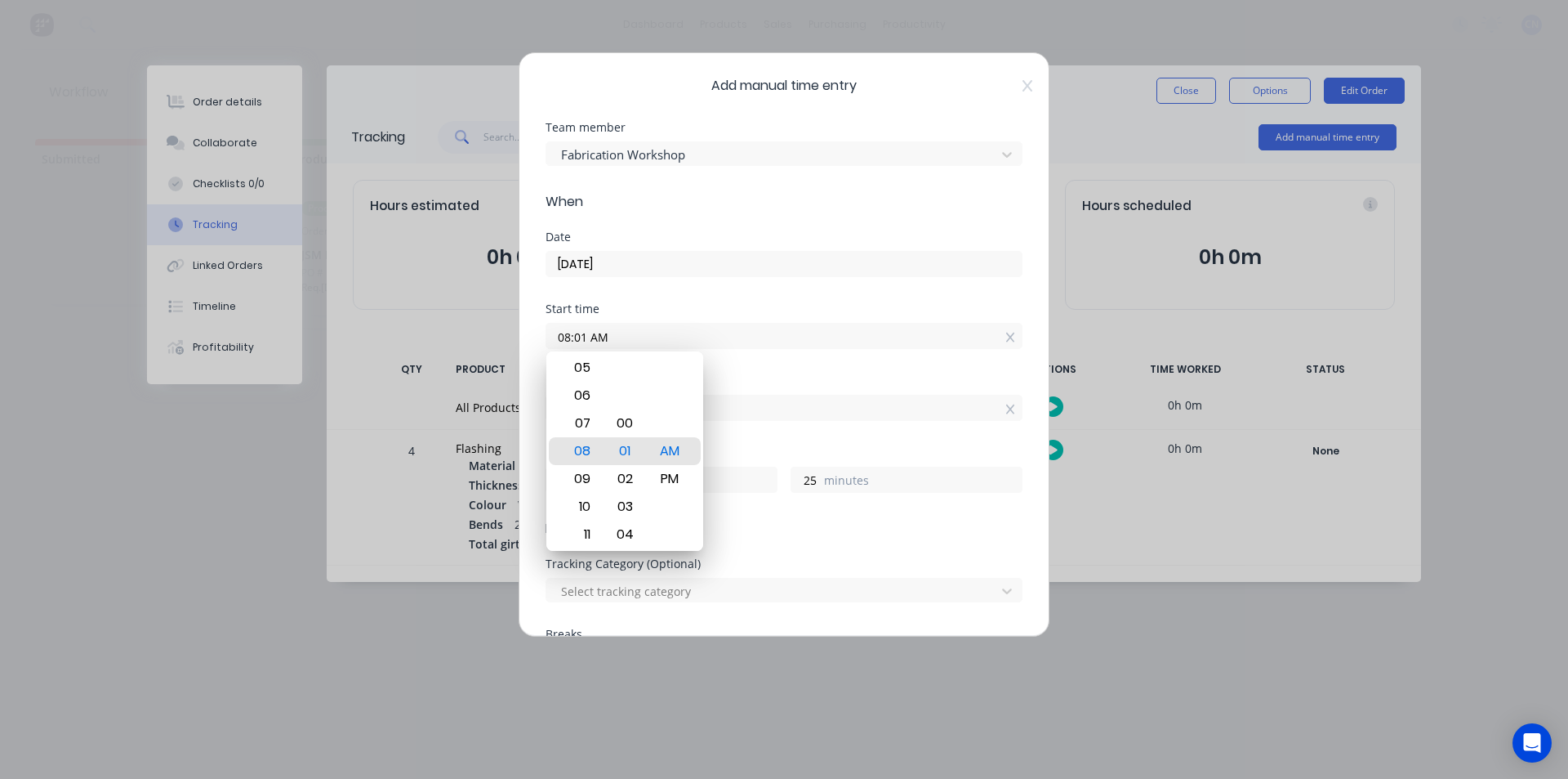
click at [751, 567] on div "Tracking Category (Optional)" at bounding box center [784, 564] width 477 height 12
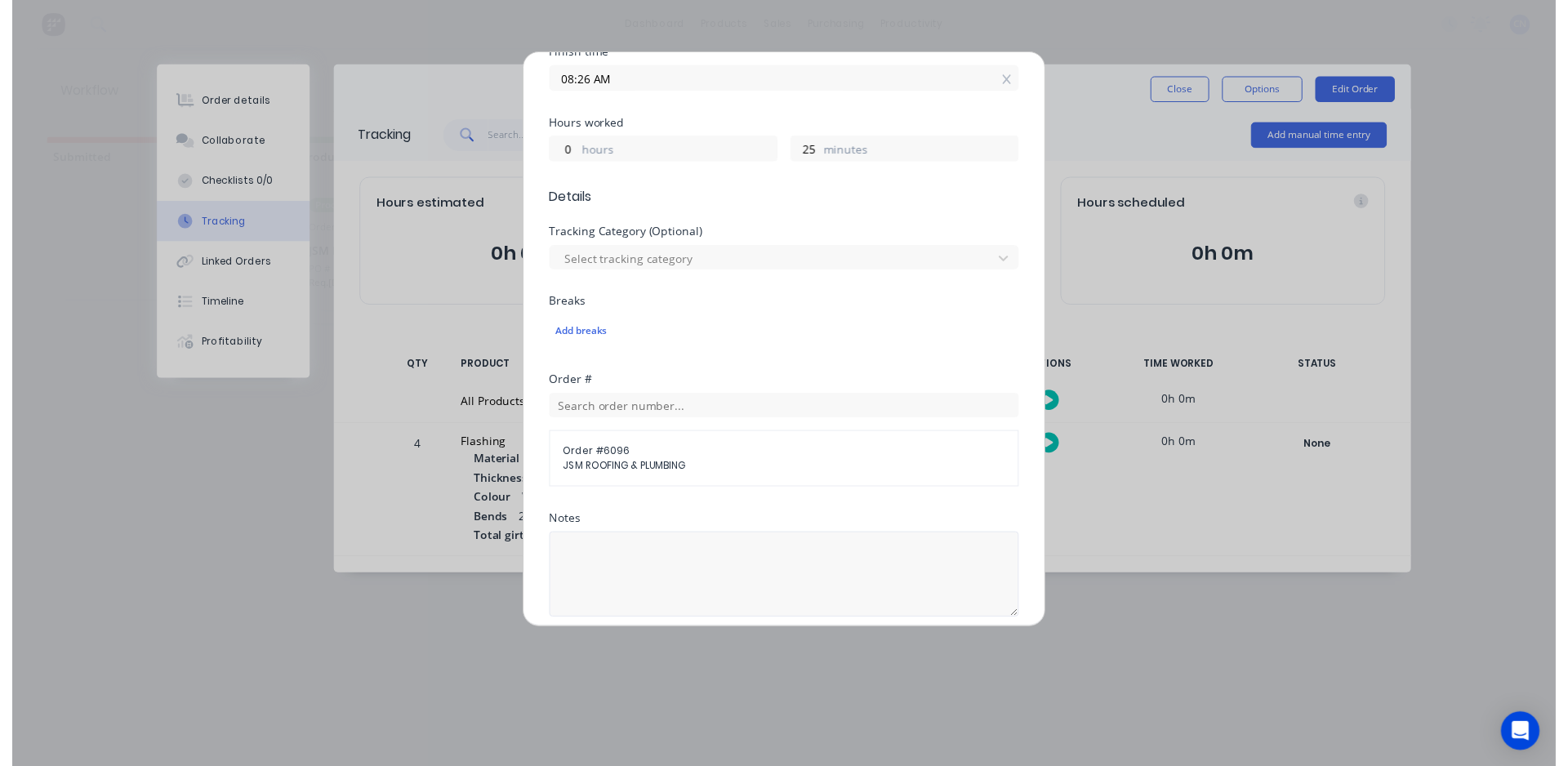
scroll to position [490, 0]
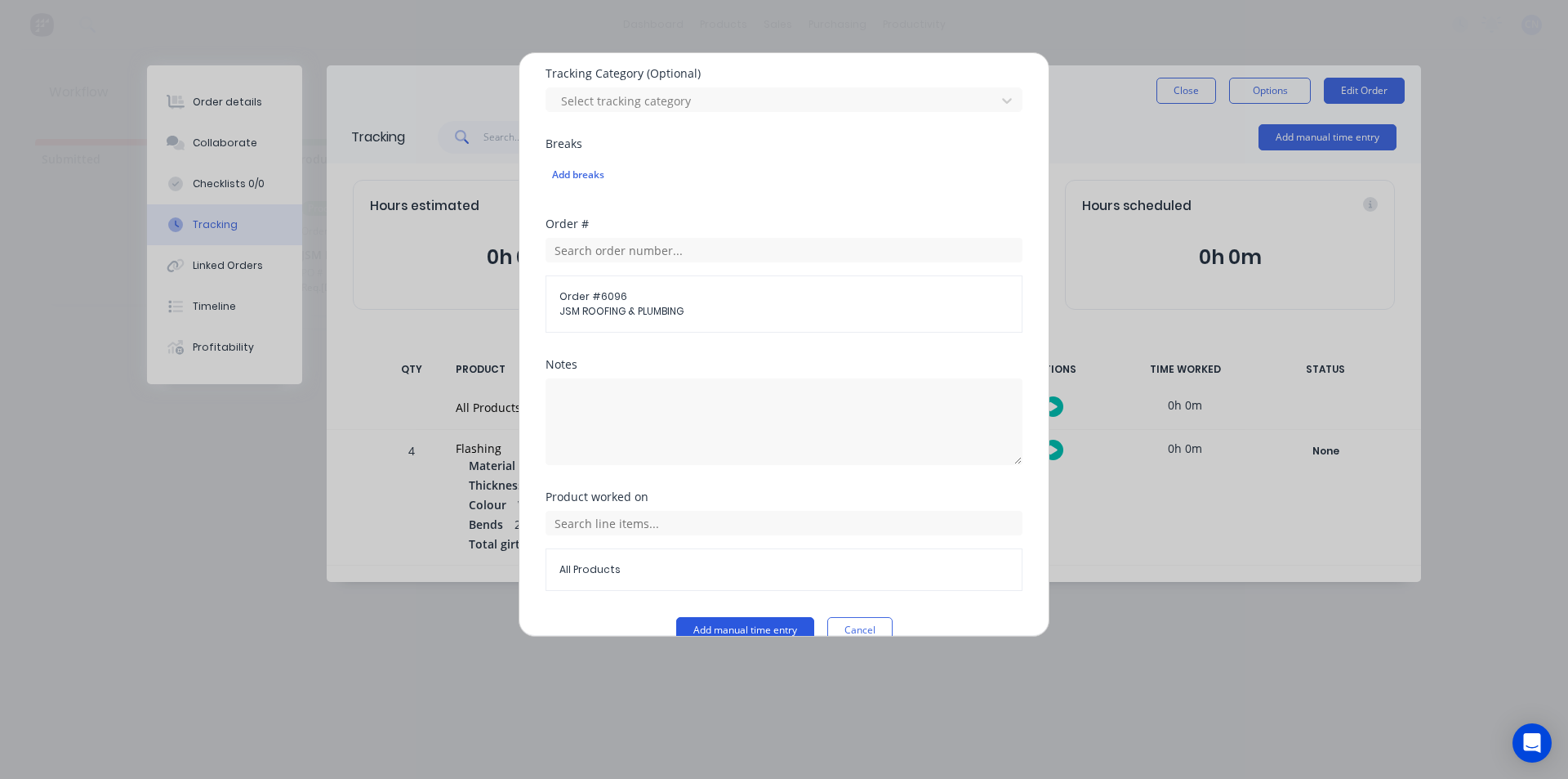
click at [724, 625] on button "Add manual time entry" at bounding box center [745, 630] width 138 height 26
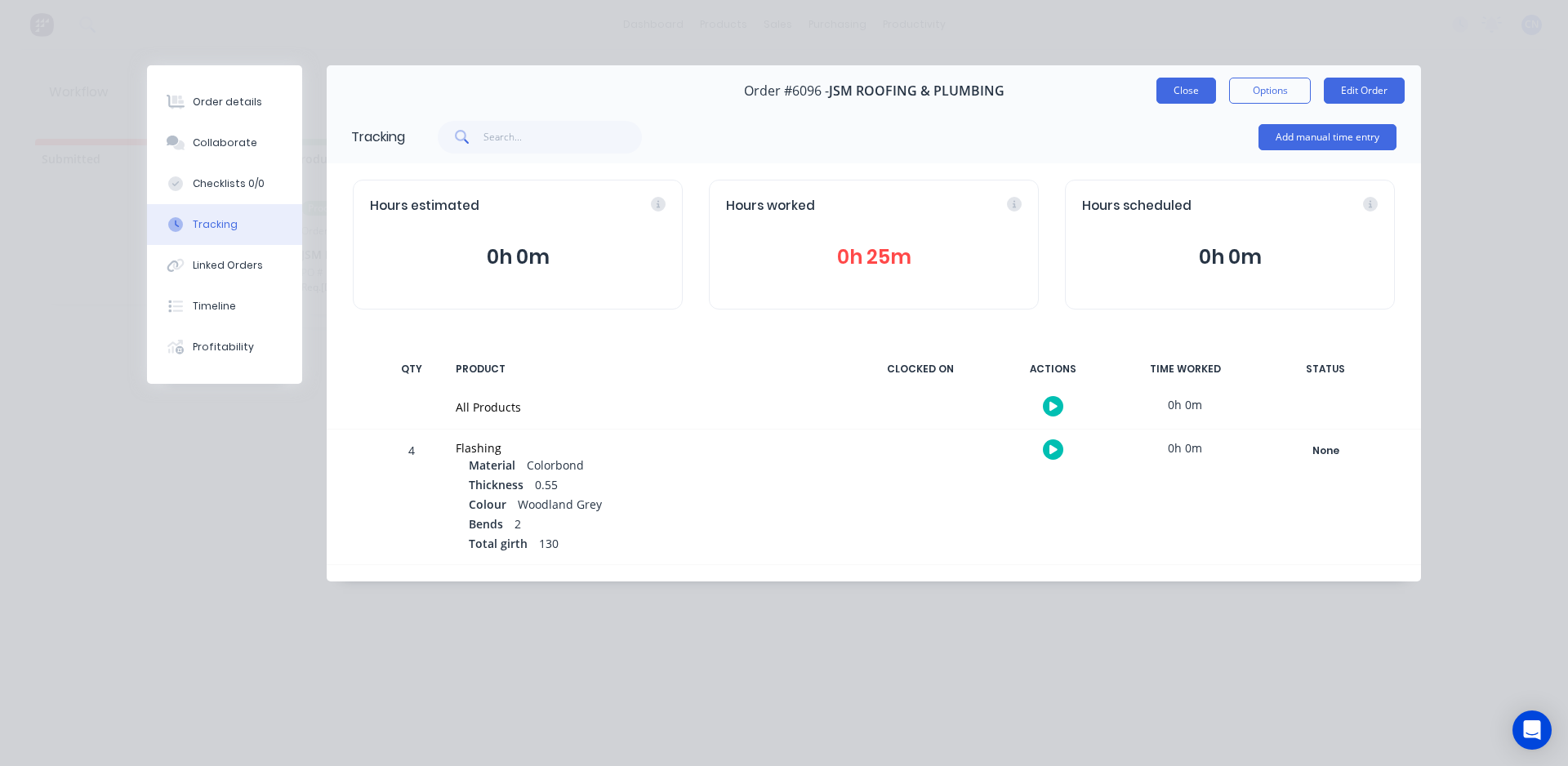
drag, startPoint x: 1210, startPoint y: 84, endPoint x: 1070, endPoint y: 124, distance: 145.6
click at [1210, 85] on button "Close" at bounding box center [1187, 90] width 60 height 26
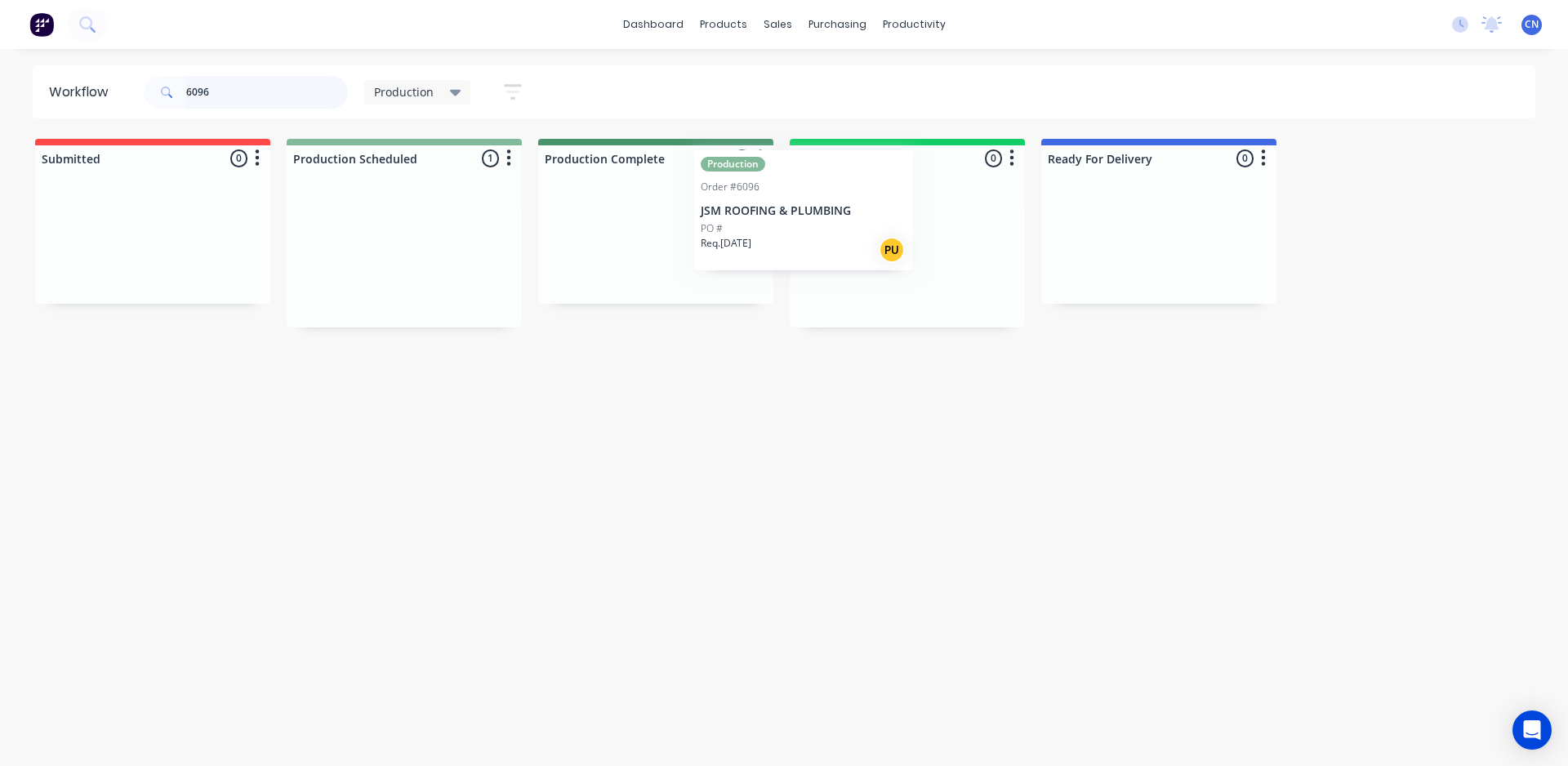
drag, startPoint x: 429, startPoint y: 286, endPoint x: 914, endPoint y: 270, distance: 485.3
click at [909, 269] on div "Submitted 0 Summaries Total order value Invoiced to date To be invoiced Product…" at bounding box center [1231, 233] width 2487 height 189
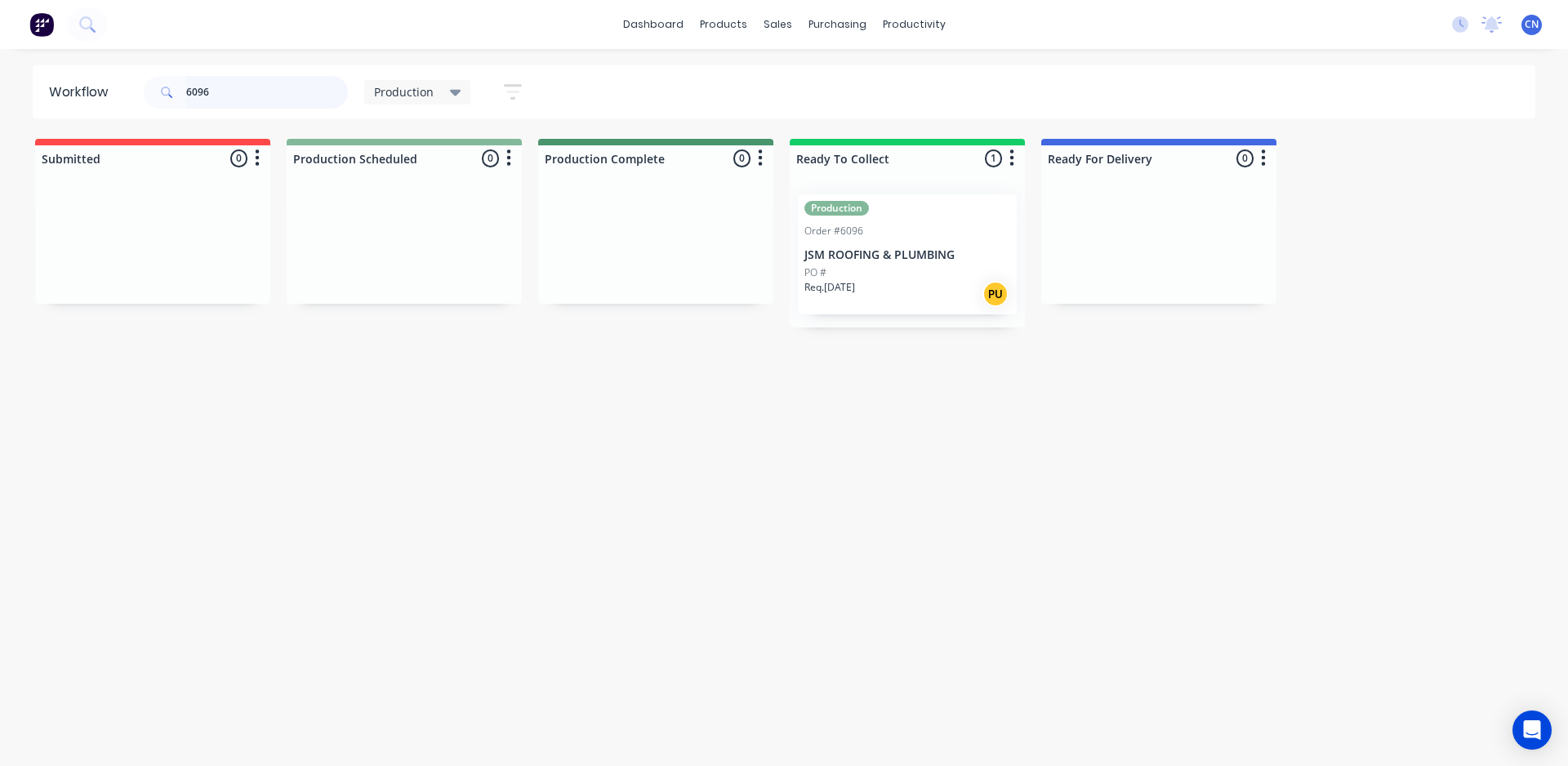
click at [257, 95] on input "6096" at bounding box center [267, 92] width 162 height 33
type input "6091"
click at [391, 266] on div "PO #6088-132" at bounding box center [404, 272] width 206 height 14
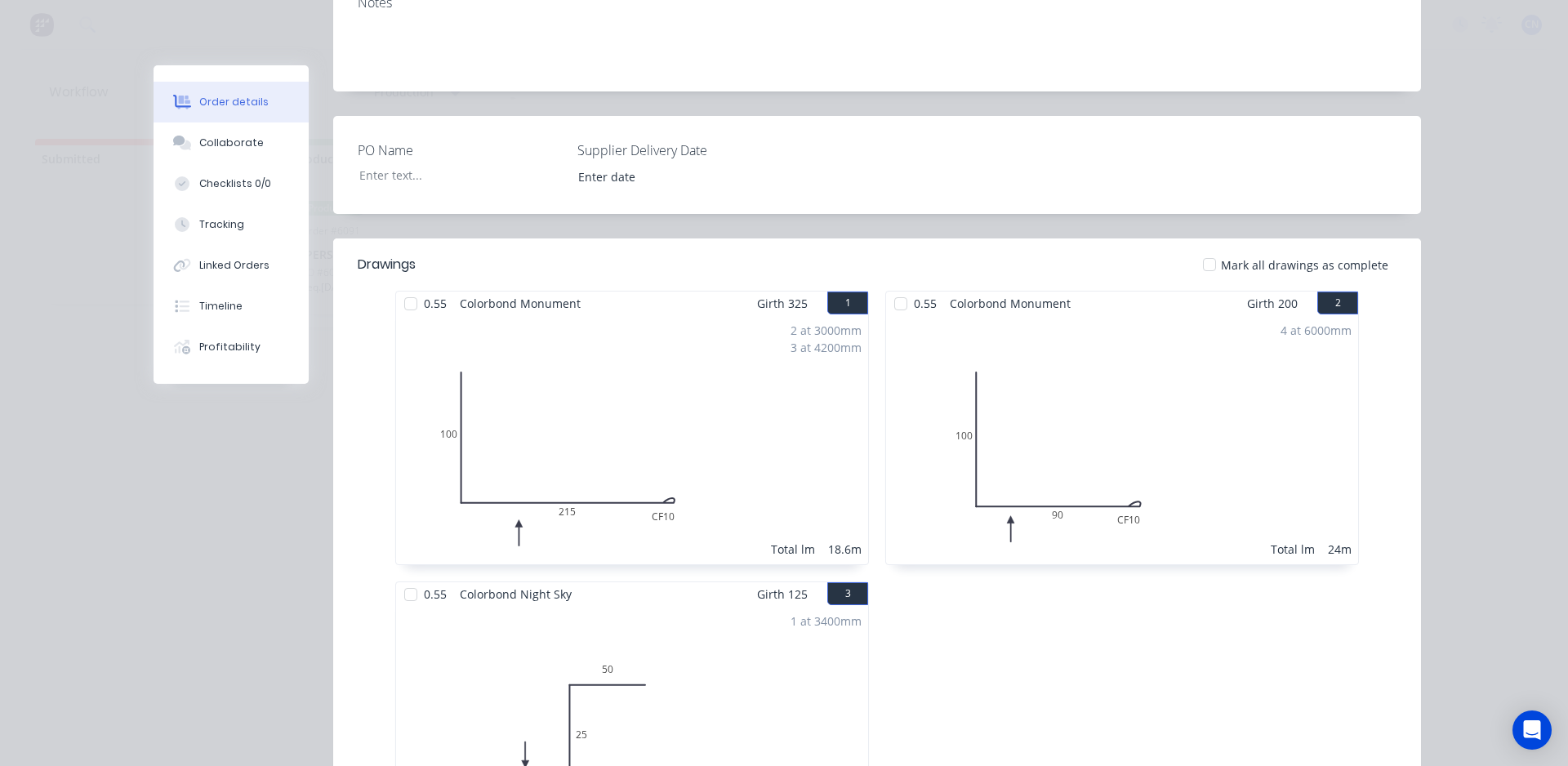
scroll to position [408, 0]
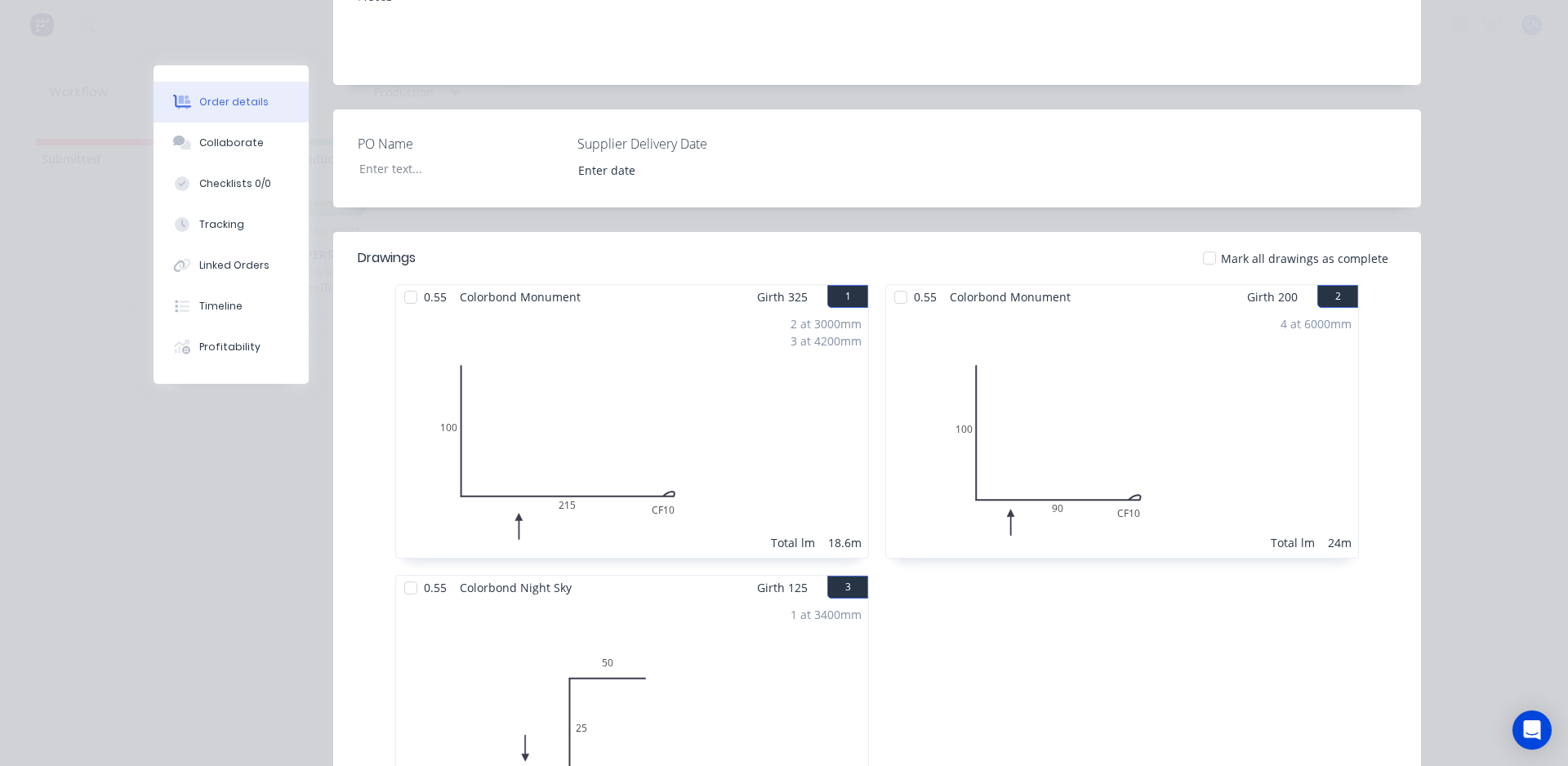
click at [397, 281] on div at bounding box center [411, 297] width 33 height 33
click at [896, 281] on div at bounding box center [901, 297] width 33 height 33
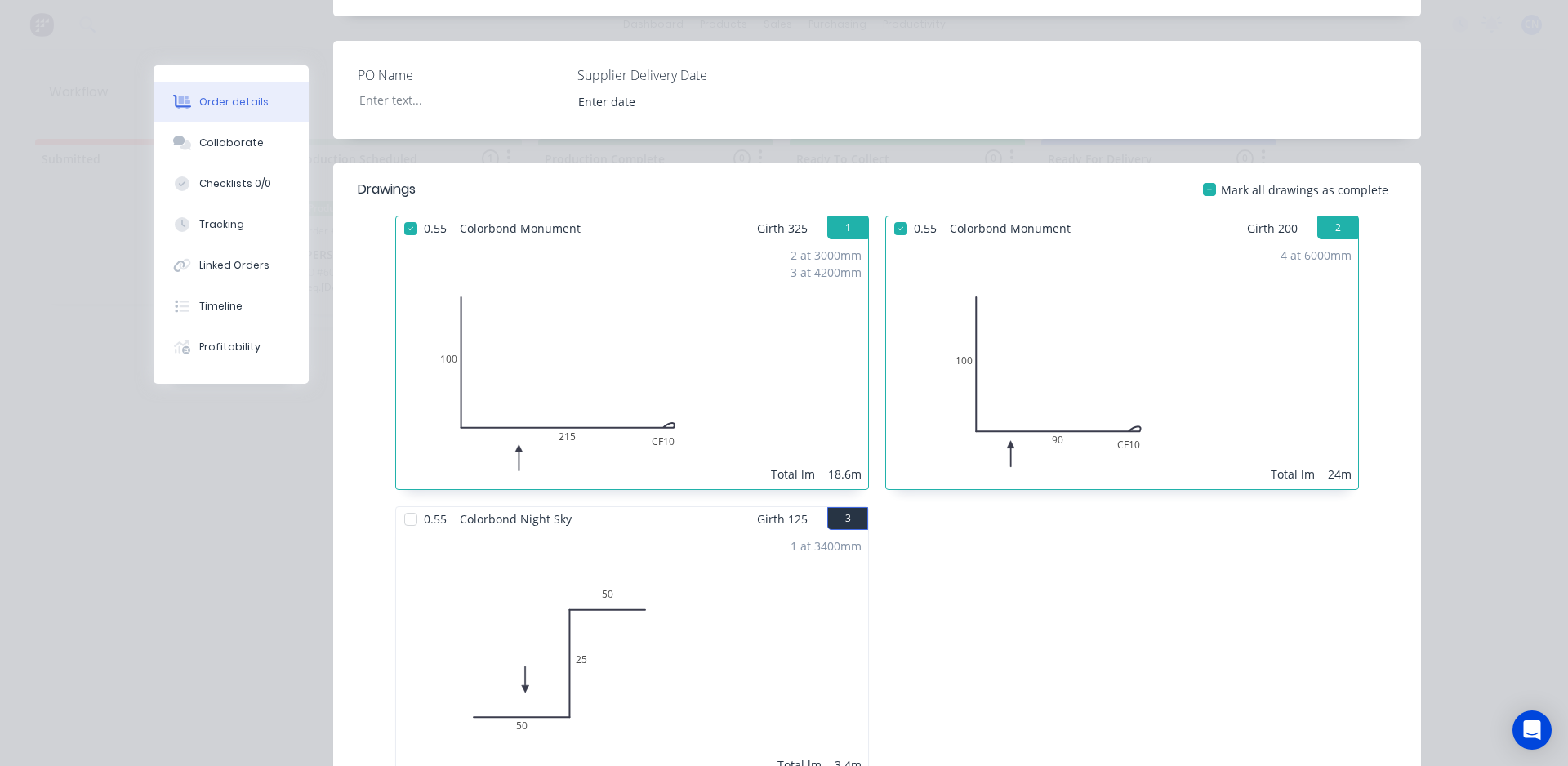
scroll to position [572, 0]
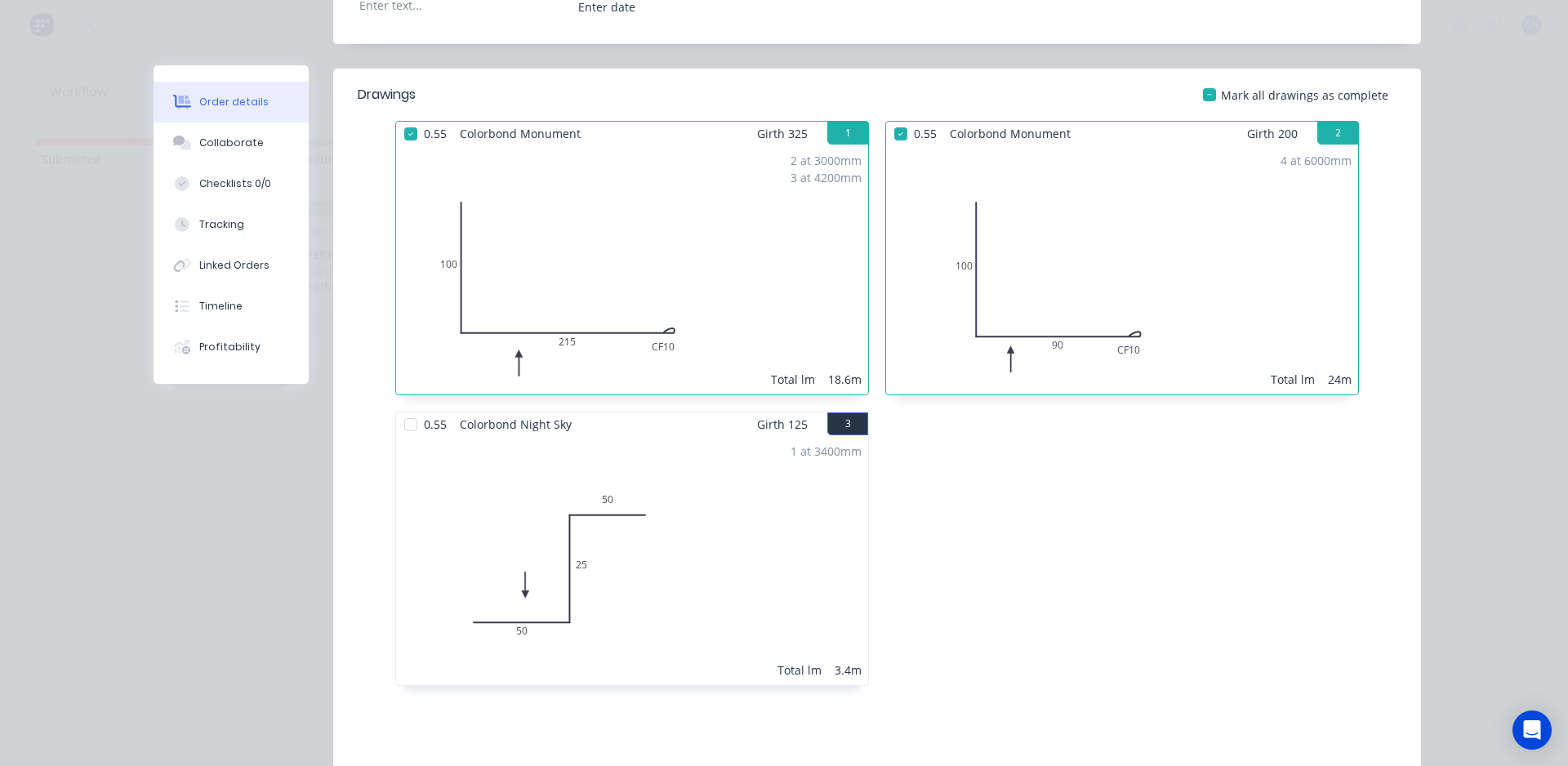
click at [406, 408] on div at bounding box center [411, 424] width 33 height 33
click at [252, 229] on button "Tracking" at bounding box center [231, 224] width 155 height 40
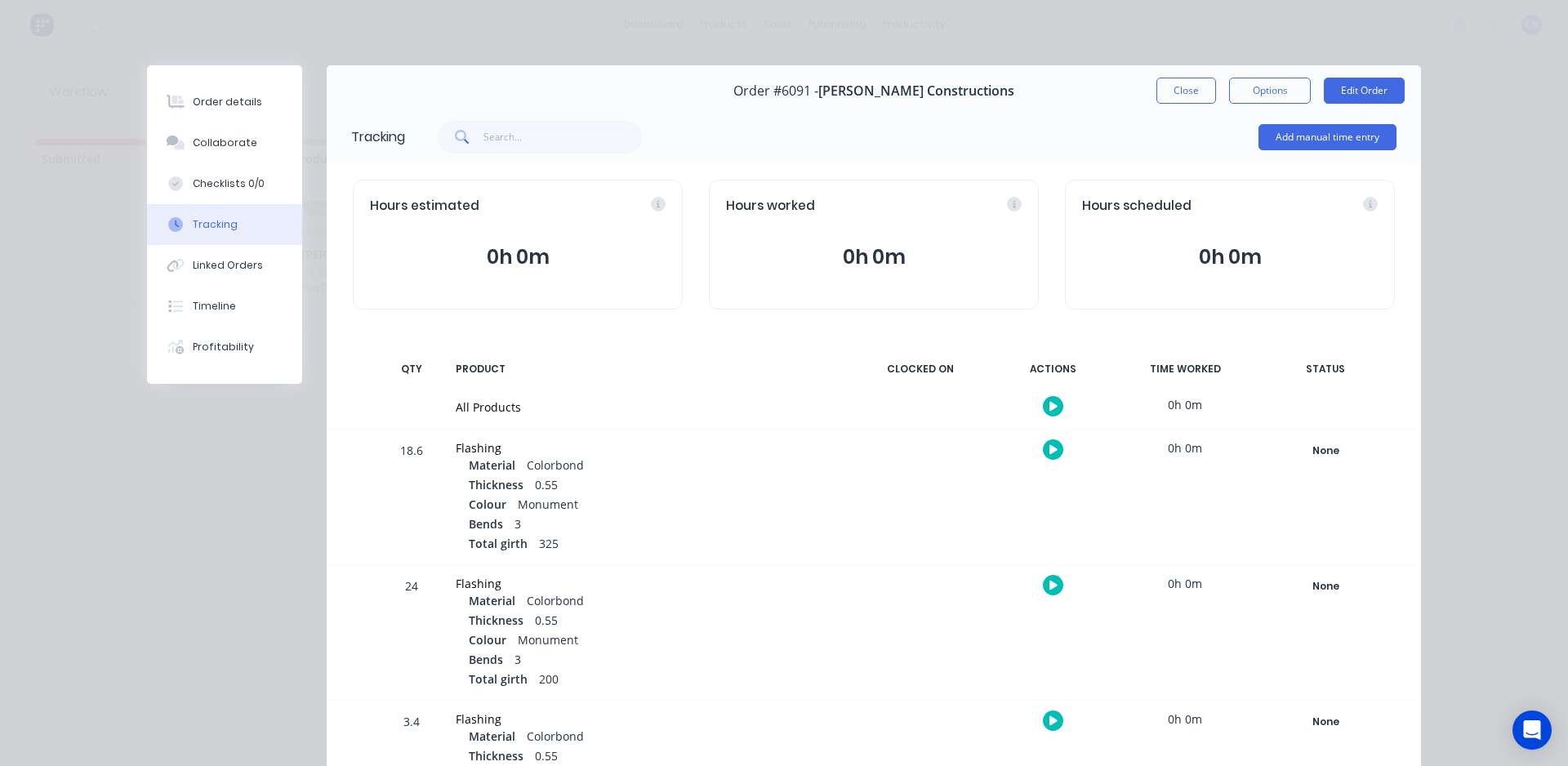
click at [1043, 402] on button "button" at bounding box center [1053, 406] width 20 height 20
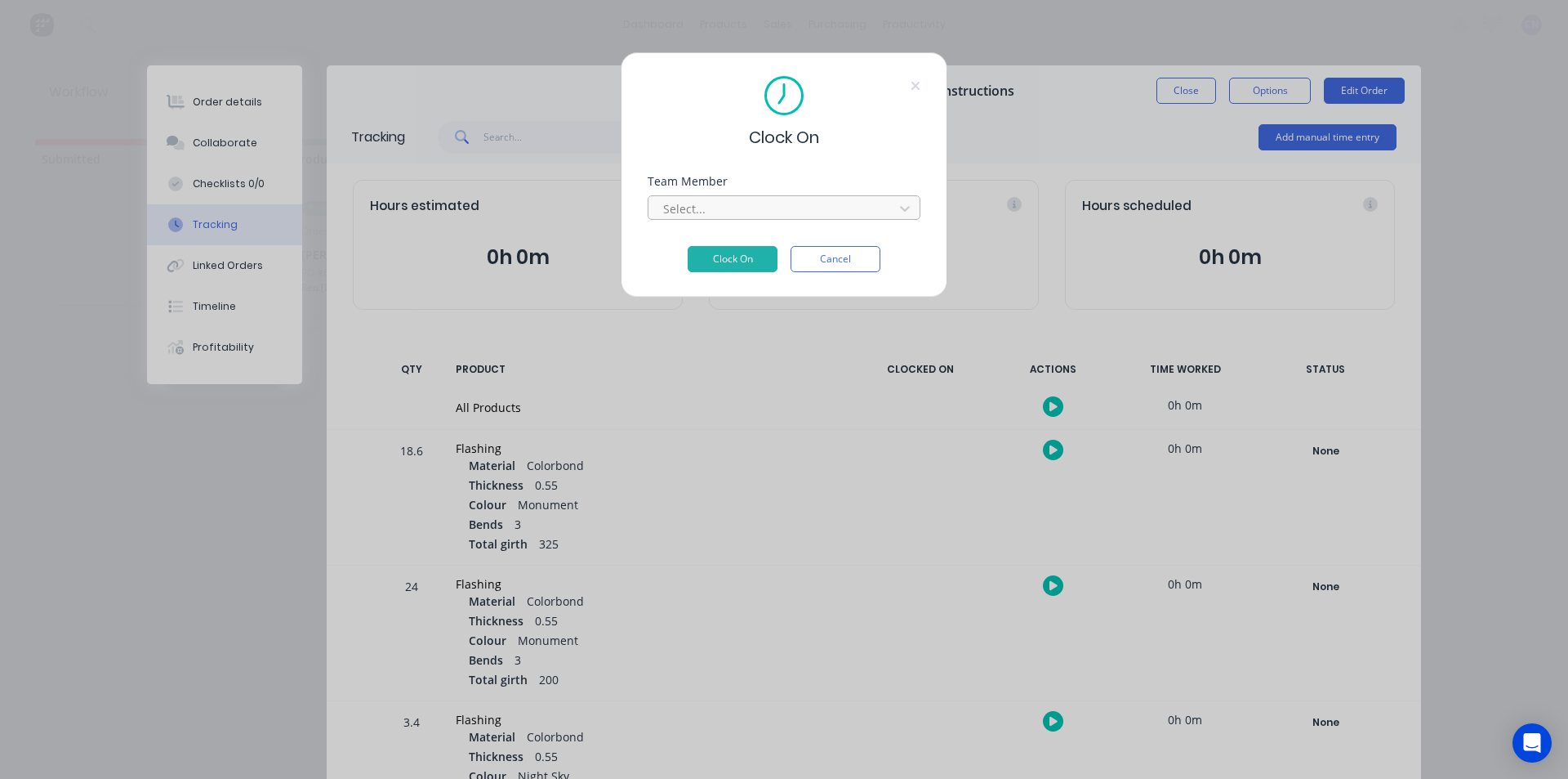
drag, startPoint x: 1042, startPoint y: 402, endPoint x: 765, endPoint y: 200, distance: 342.8
click at [766, 200] on div at bounding box center [773, 208] width 224 height 20
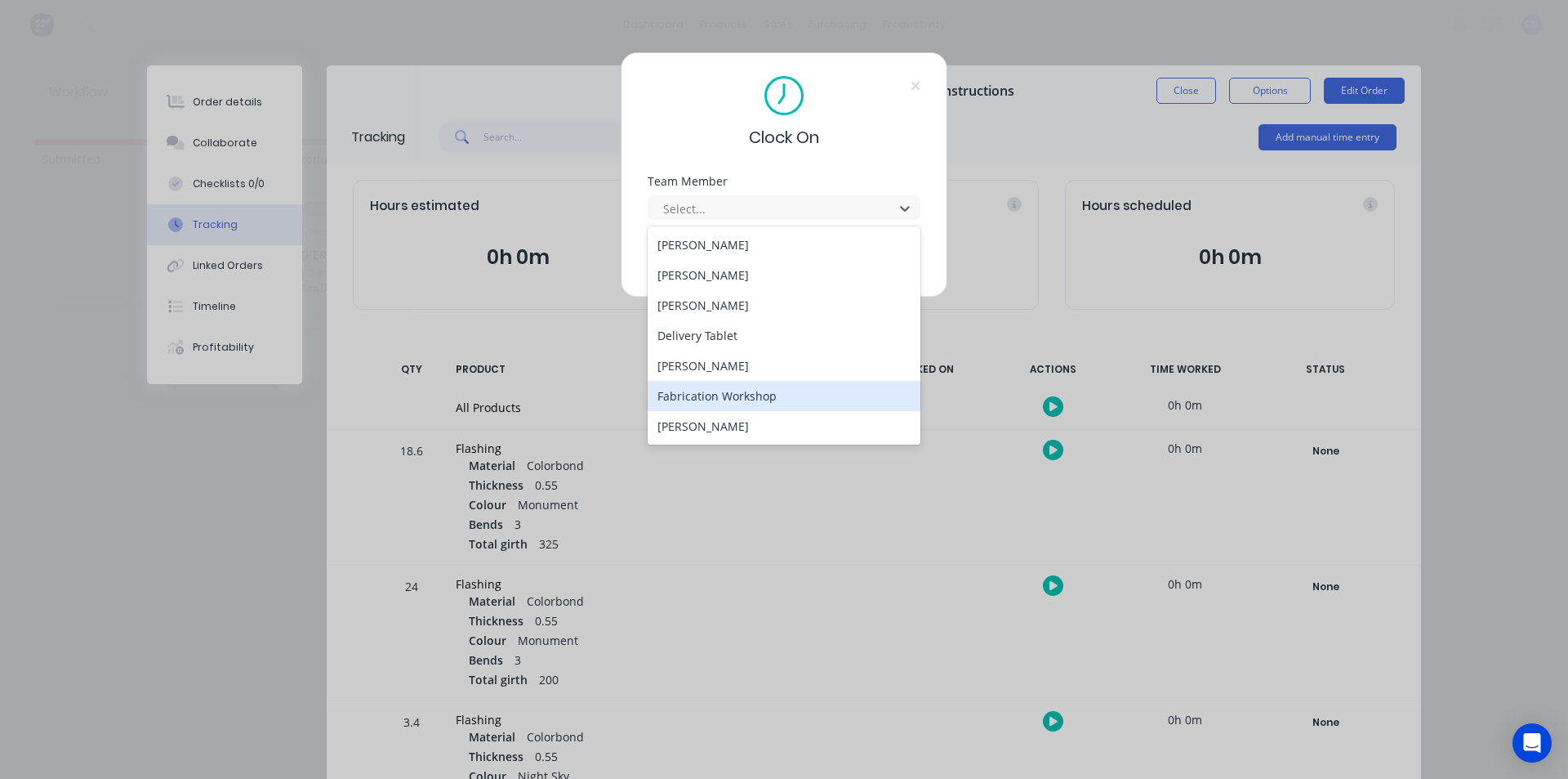
click at [725, 393] on div "Fabrication Workshop" at bounding box center [784, 395] width 272 height 30
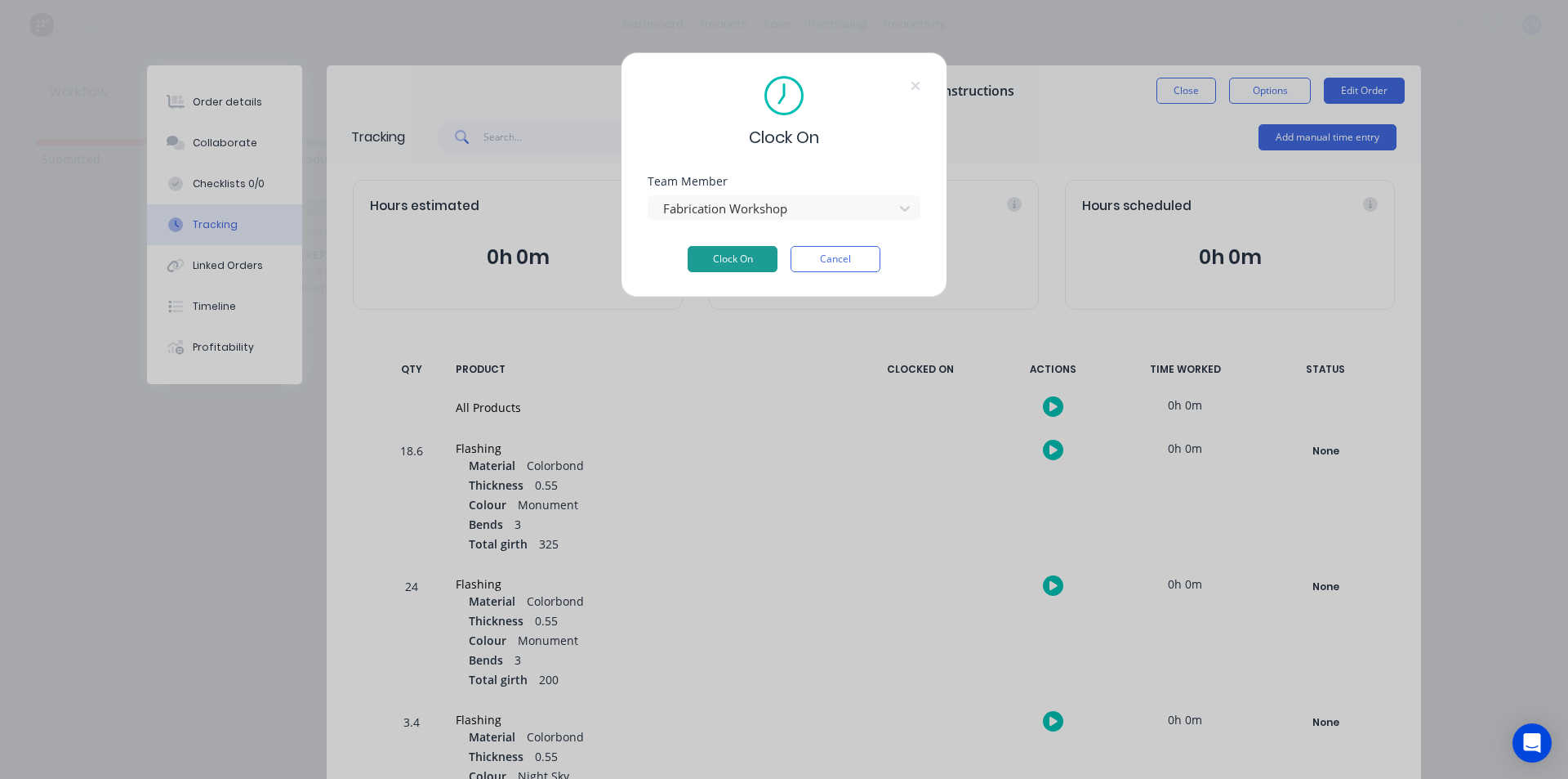
click at [709, 258] on button "Clock On" at bounding box center [733, 258] width 90 height 26
